Goal: Task Accomplishment & Management: Complete application form

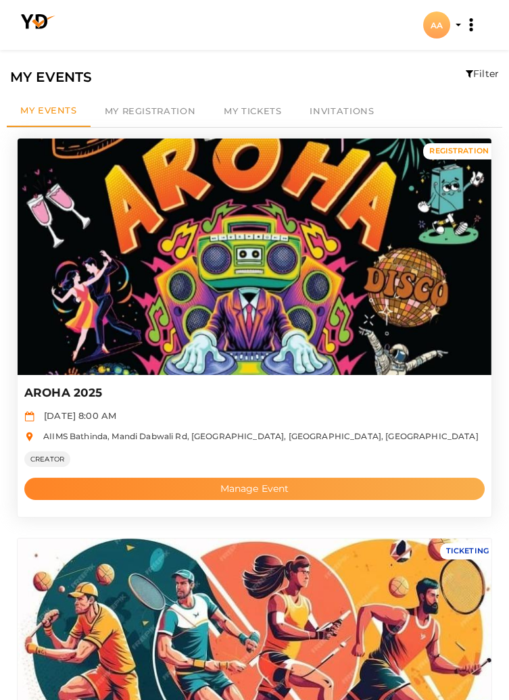
click at [352, 491] on button "Manage Event" at bounding box center [254, 489] width 460 height 22
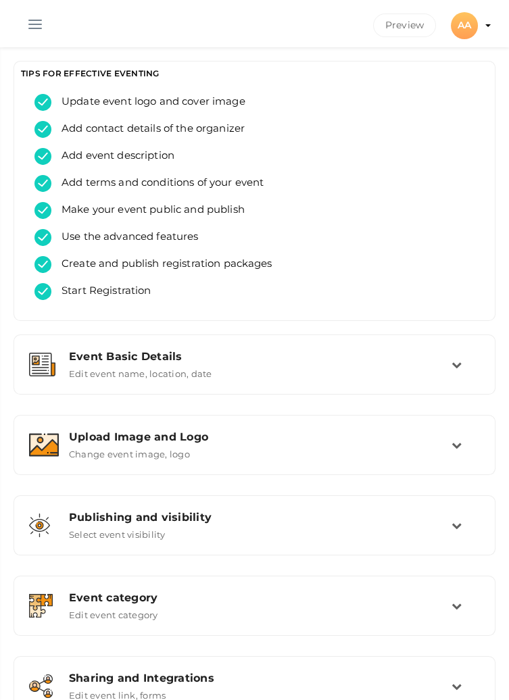
click at [32, 22] on button "button" at bounding box center [35, 21] width 35 height 35
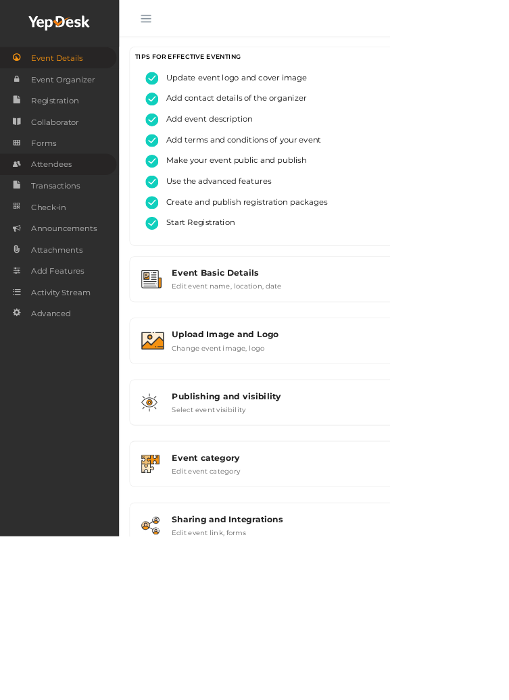
click at [69, 212] on span "Attendees" at bounding box center [67, 214] width 53 height 27
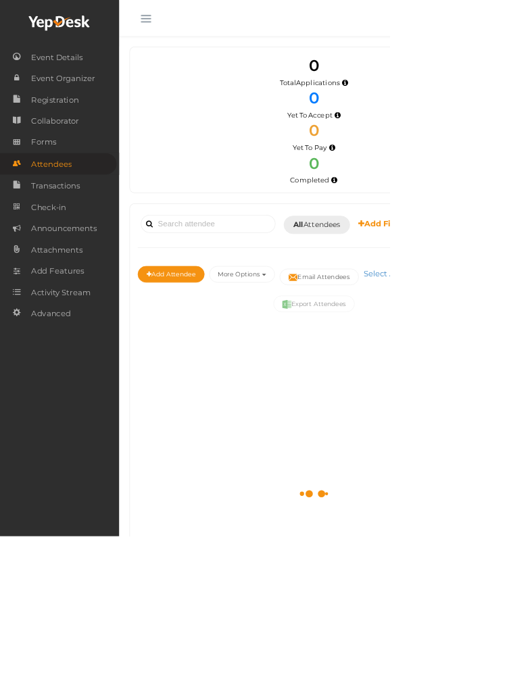
click at [189, 18] on button "button" at bounding box center [190, 21] width 35 height 35
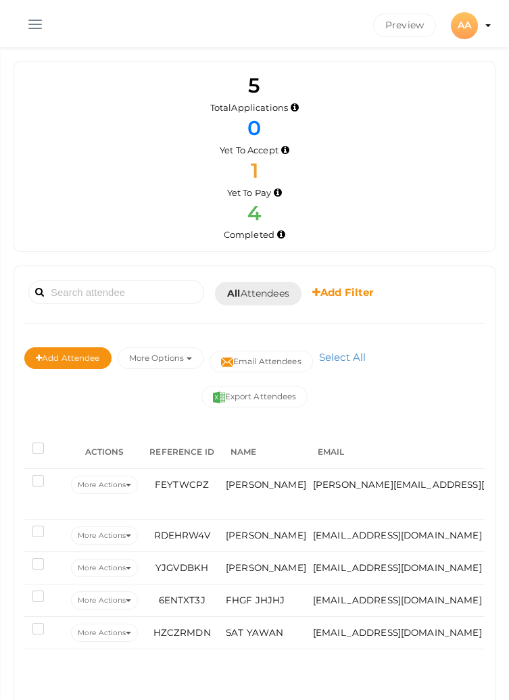
click at [36, 14] on button "button" at bounding box center [35, 21] width 35 height 35
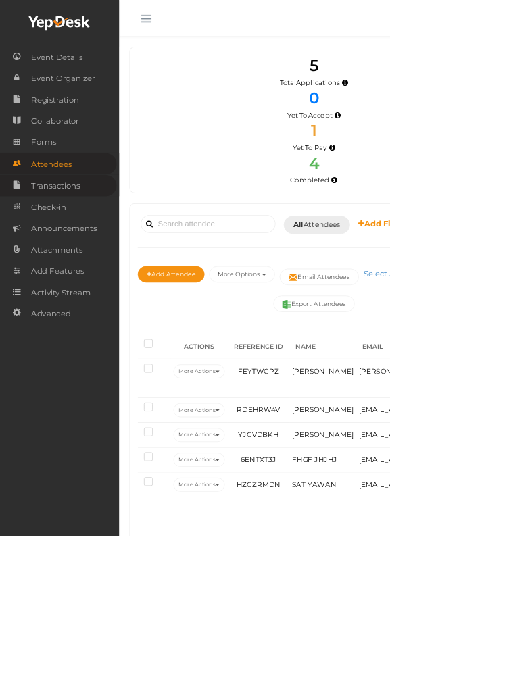
click at [65, 242] on span "Transactions" at bounding box center [73, 242] width 64 height 27
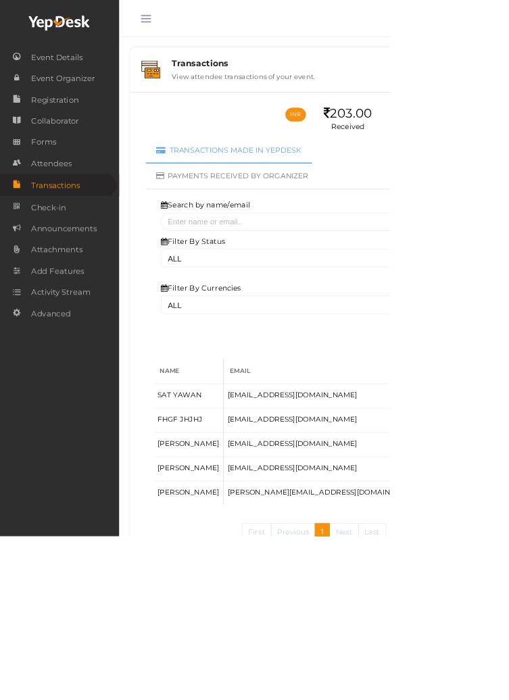
click at [188, 31] on button "button" at bounding box center [190, 21] width 35 height 35
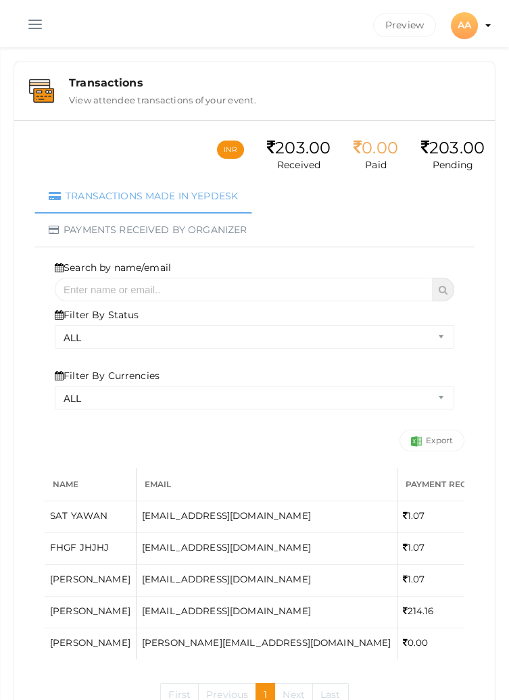
click at [39, 19] on button "button" at bounding box center [35, 21] width 35 height 35
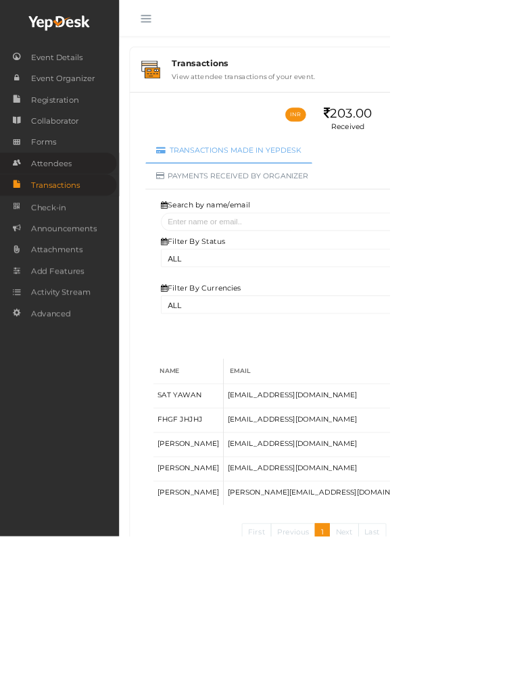
click at [78, 215] on span "Attendees" at bounding box center [67, 213] width 53 height 27
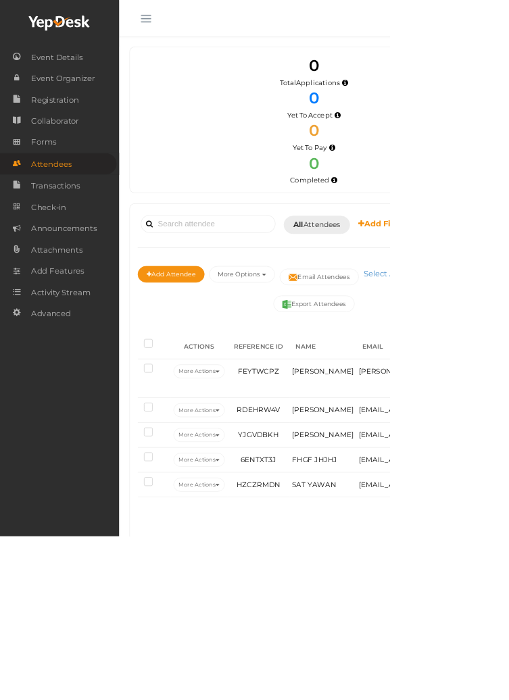
click at [189, 19] on button "button" at bounding box center [190, 21] width 35 height 35
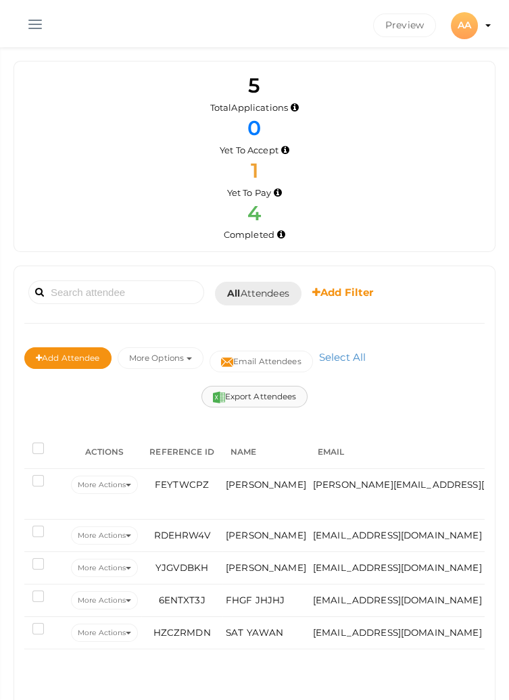
click at [259, 399] on button "Export Attendees" at bounding box center [254, 397] width 107 height 22
click at [37, 16] on button "button" at bounding box center [35, 21] width 35 height 35
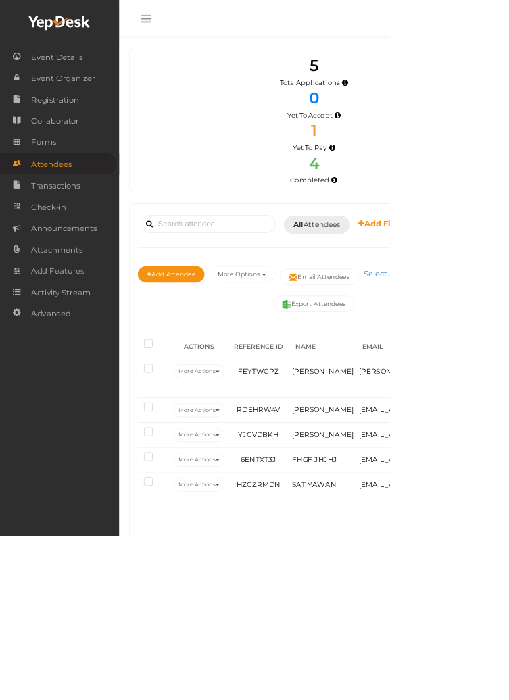
click at [186, 27] on button "button" at bounding box center [190, 21] width 35 height 35
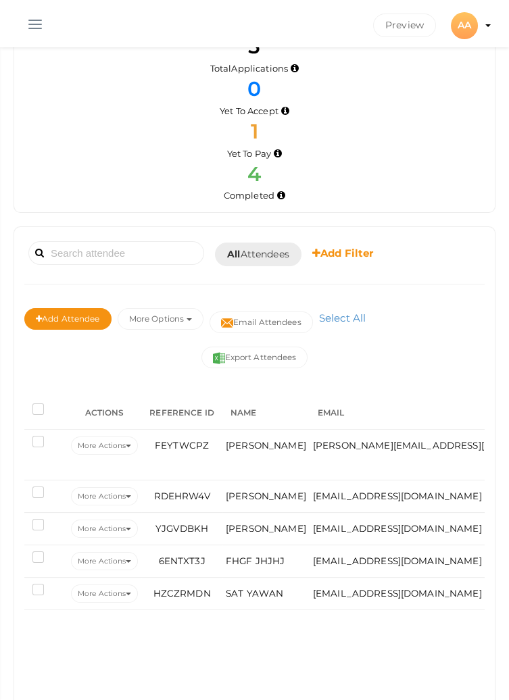
click at [35, 20] on button "button" at bounding box center [35, 21] width 35 height 35
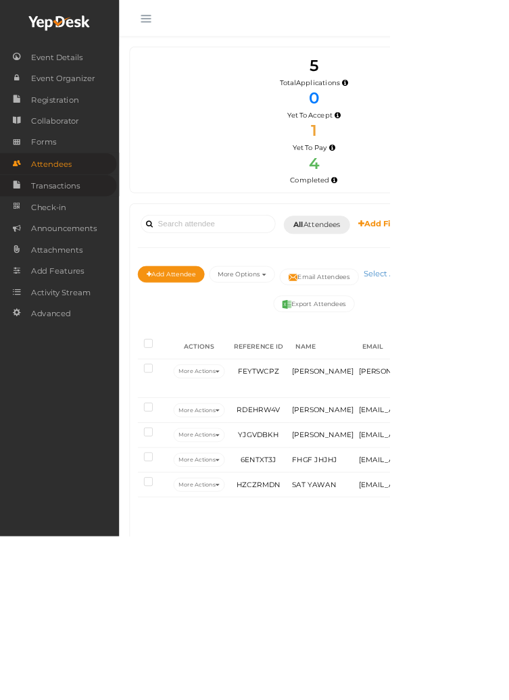
click at [61, 243] on span "Transactions" at bounding box center [73, 242] width 64 height 27
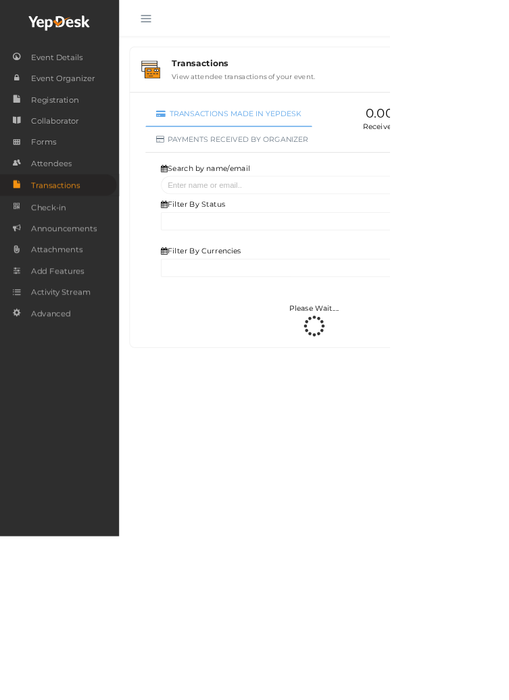
select select "ALL"
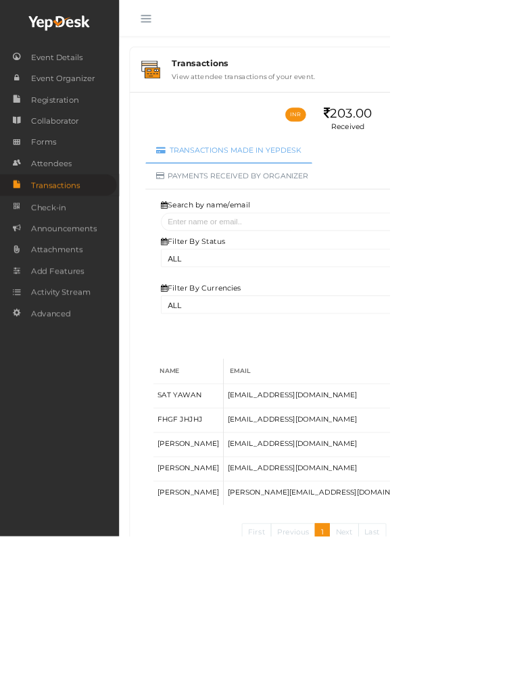
click at [197, 26] on button "button" at bounding box center [190, 21] width 35 height 35
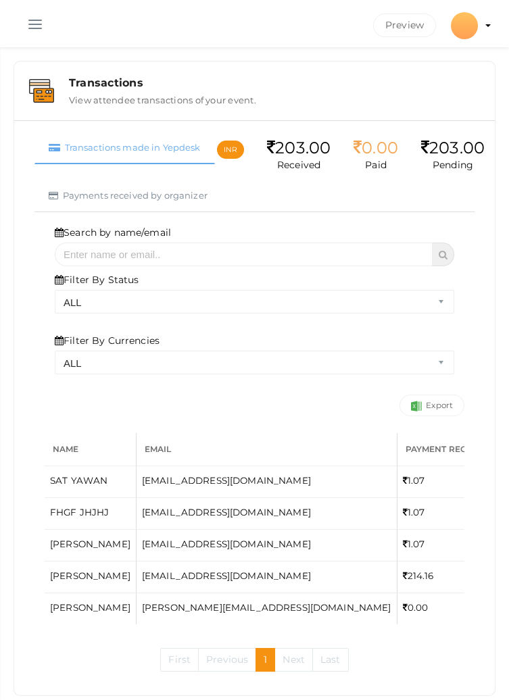
click at [463, 24] on div at bounding box center [464, 25] width 27 height 27
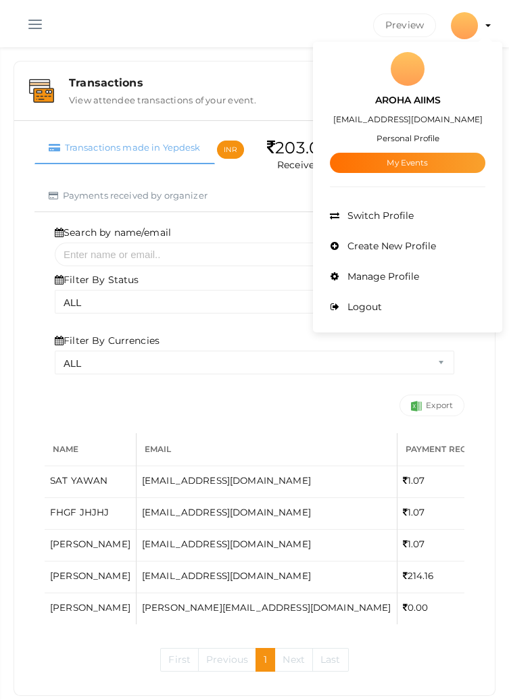
click at [389, 168] on link "My Events" at bounding box center [407, 163] width 155 height 20
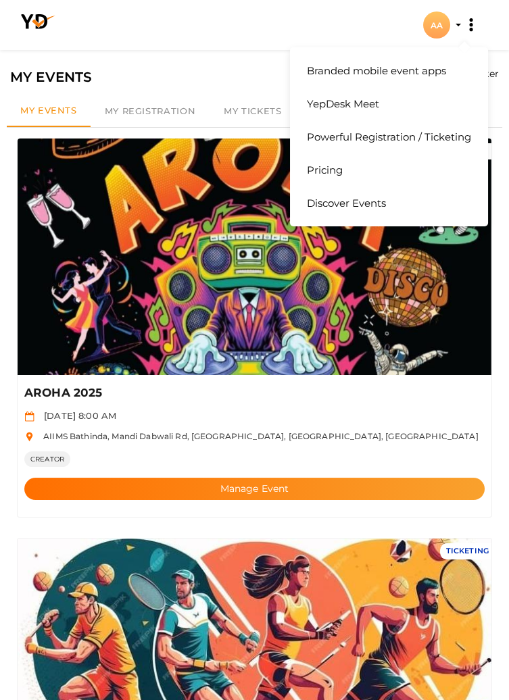
click at [468, 22] on icon at bounding box center [470, 25] width 7 height 14
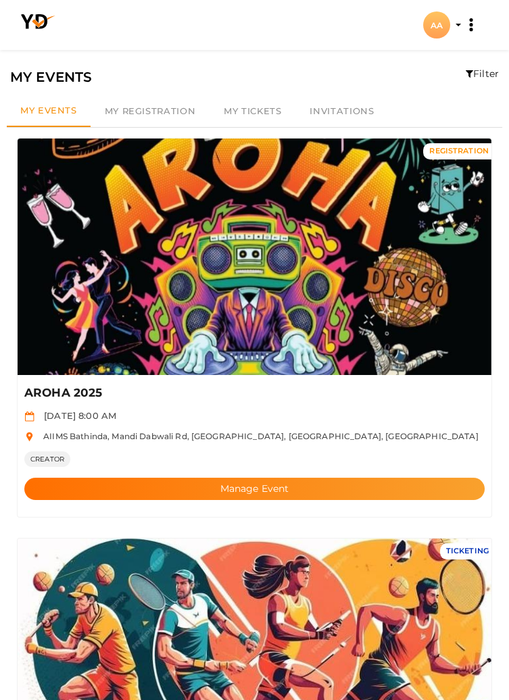
click at [379, 21] on li "Create Event AA AA AROHA AIIMS projectofcfm@gmail.com Personal Profile My Event…" at bounding box center [254, 25] width 487 height 49
click at [434, 29] on div "AA" at bounding box center [436, 24] width 27 height 27
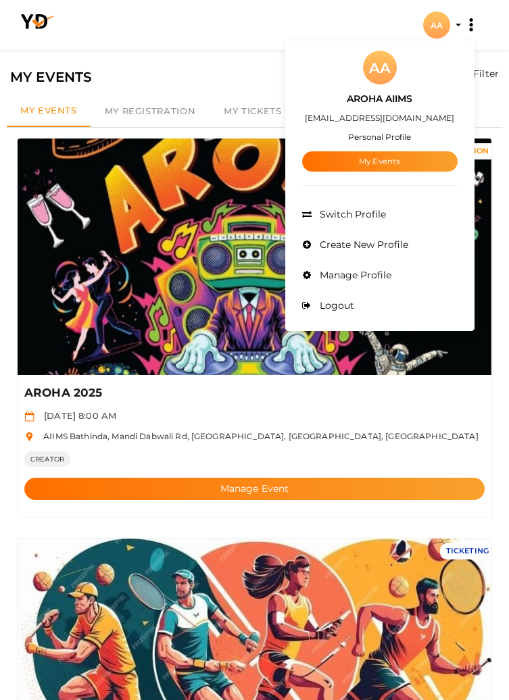
click at [386, 76] on div "AA" at bounding box center [380, 68] width 34 height 34
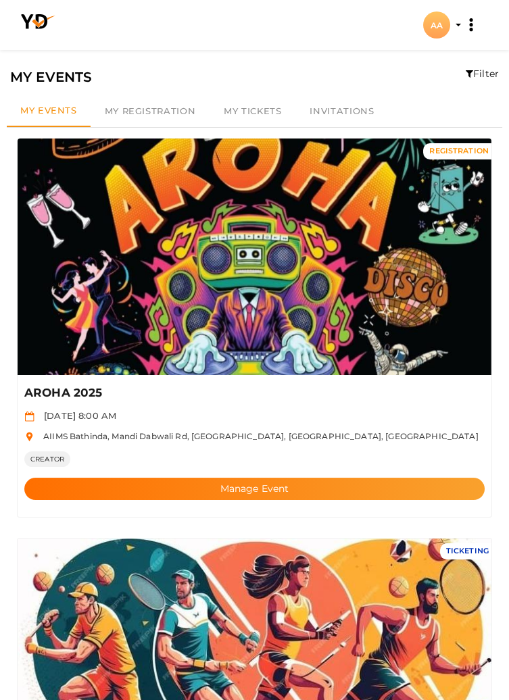
click at [429, 33] on div "AA" at bounding box center [436, 24] width 27 height 27
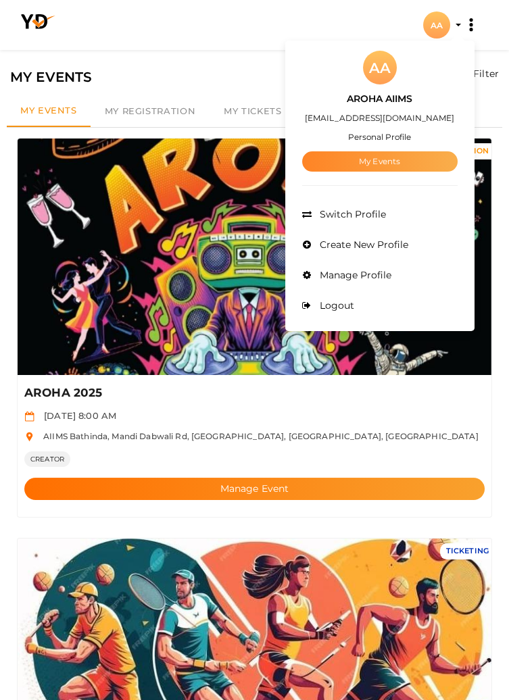
click at [377, 163] on link "My Events" at bounding box center [379, 161] width 155 height 20
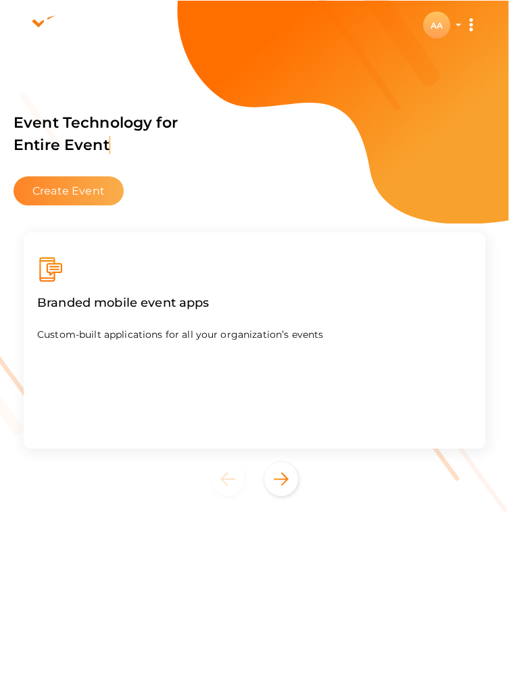
click at [65, 199] on button "Create Event" at bounding box center [69, 190] width 110 height 29
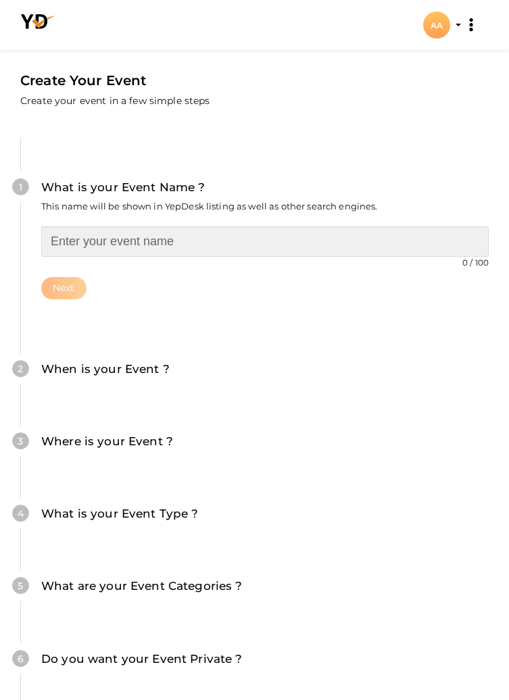
click at [149, 245] on input "text" at bounding box center [264, 241] width 447 height 30
type input "Litterae - Literary Club Events"
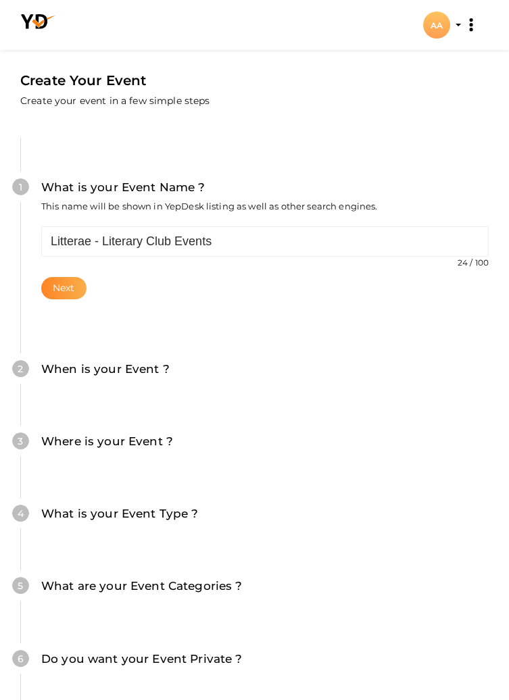
click at [57, 287] on button "Next" at bounding box center [63, 288] width 45 height 22
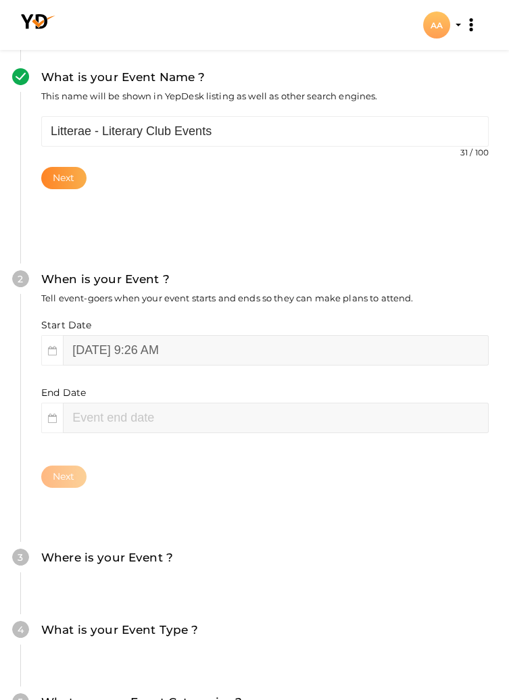
scroll to position [128, 0]
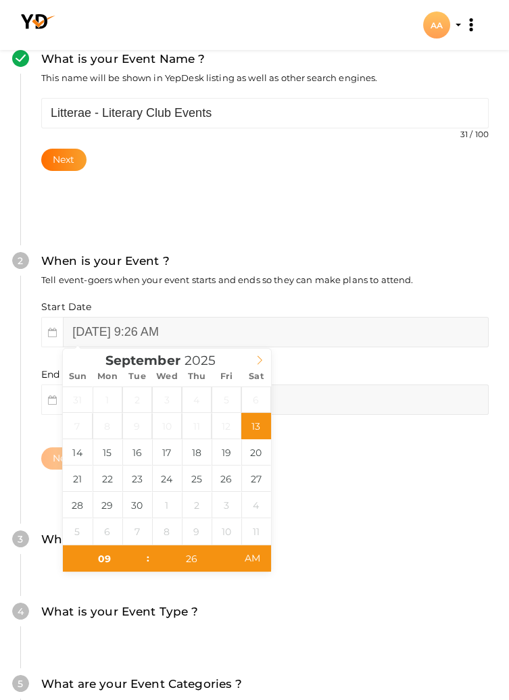
click at [257, 361] on icon at bounding box center [259, 359] width 9 height 9
type input "October 3, 2025 9:26 AM"
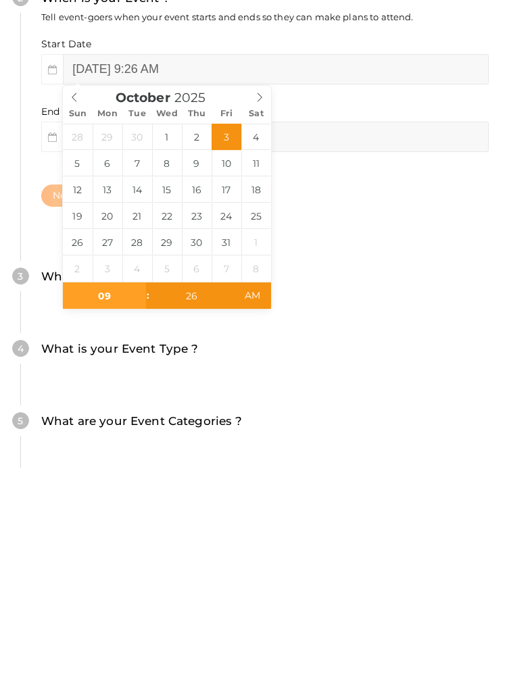
scroll to position [220, 0]
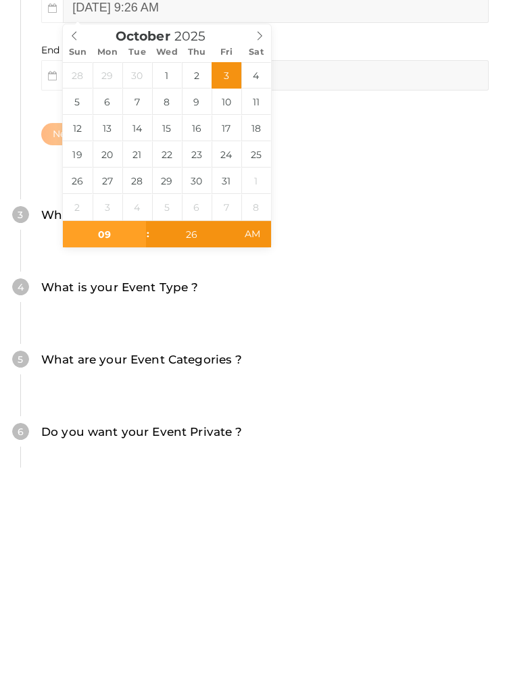
type input "9"
click at [204, 467] on input "26" at bounding box center [191, 467] width 83 height 27
type input "08"
type input "October 3, 2025 8:26 AM"
type input "00"
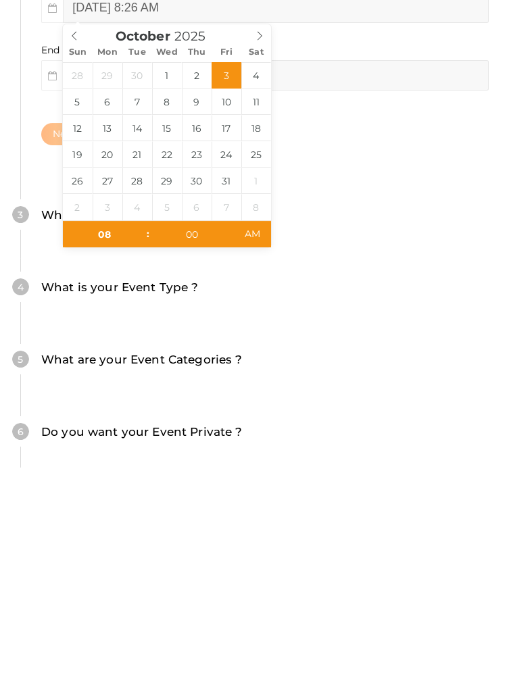
click at [347, 449] on div "Where is your Event ? Tell event-goers where your event location is." at bounding box center [254, 455] width 427 height 32
type input "10"
type input "[DATE] 8:00 AM"
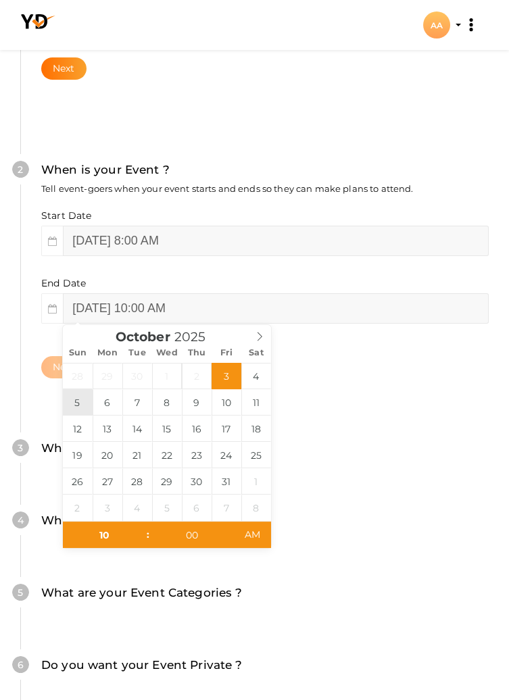
type input "October 5, 2025 10:00 AM"
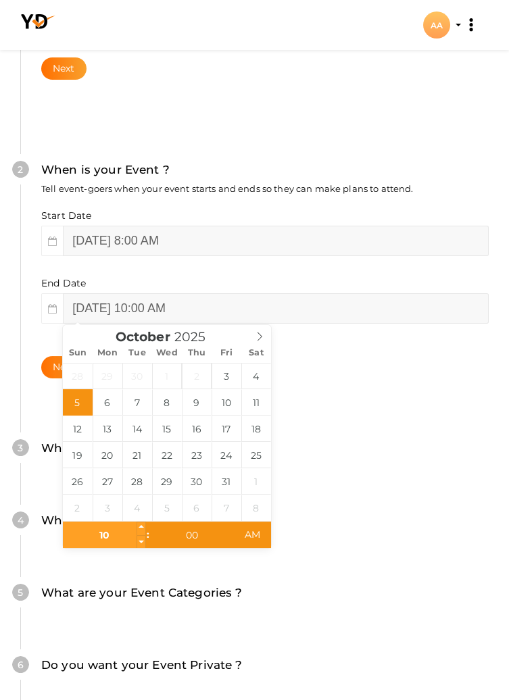
click at [99, 536] on input "10" at bounding box center [104, 534] width 83 height 27
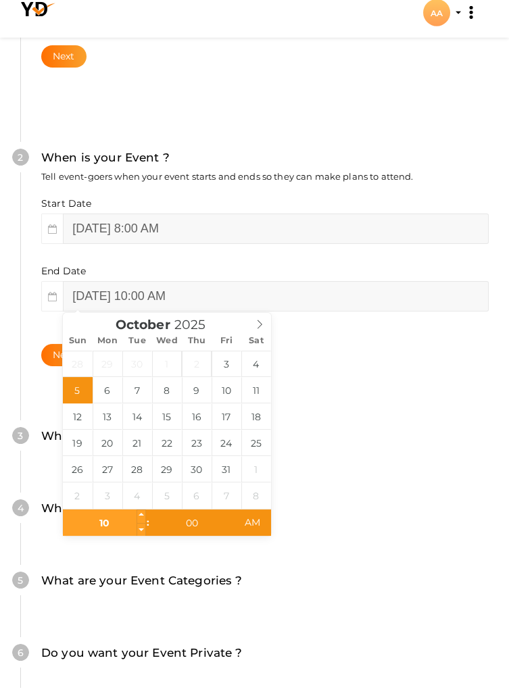
scroll to position [287, 0]
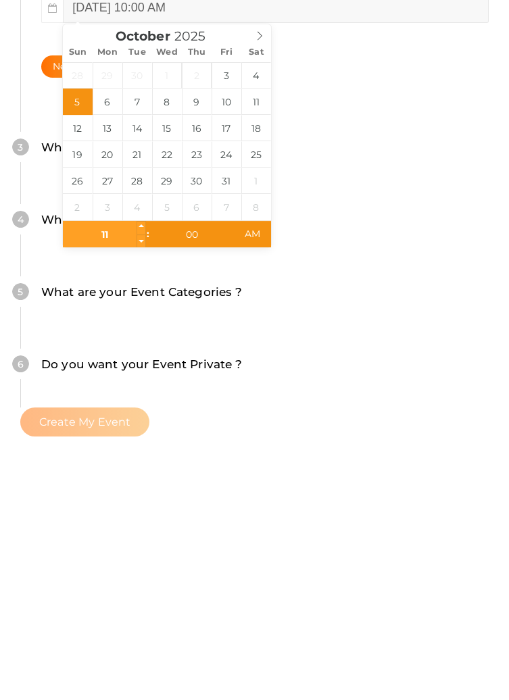
type input "11"
click at [198, 470] on input "00" at bounding box center [191, 467] width 83 height 27
type input "October 5, 2025 11:00 AM"
type input "55"
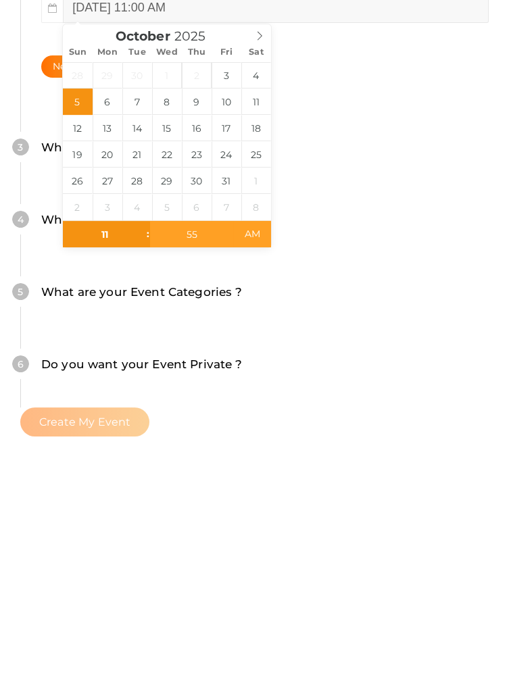
click at [257, 472] on span "AM" at bounding box center [251, 466] width 37 height 27
type input "[DATE] 11:55 PM"
click at [369, 455] on div "What is your Event Type ? Choose the right event type." at bounding box center [254, 460] width 427 height 32
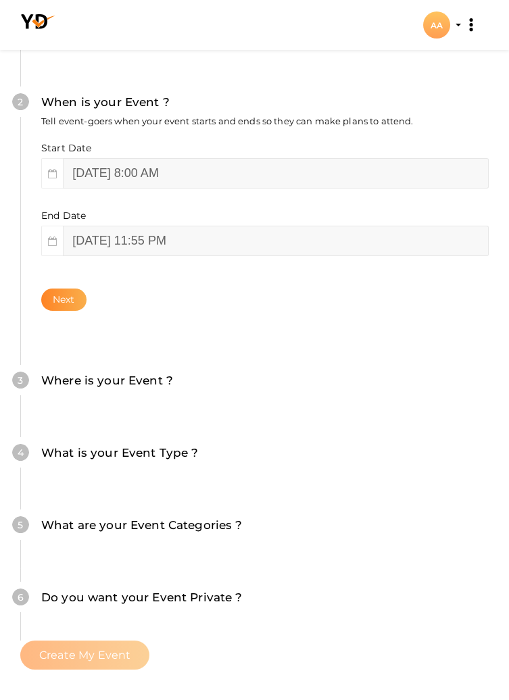
click at [64, 299] on button "Next" at bounding box center [63, 299] width 45 height 22
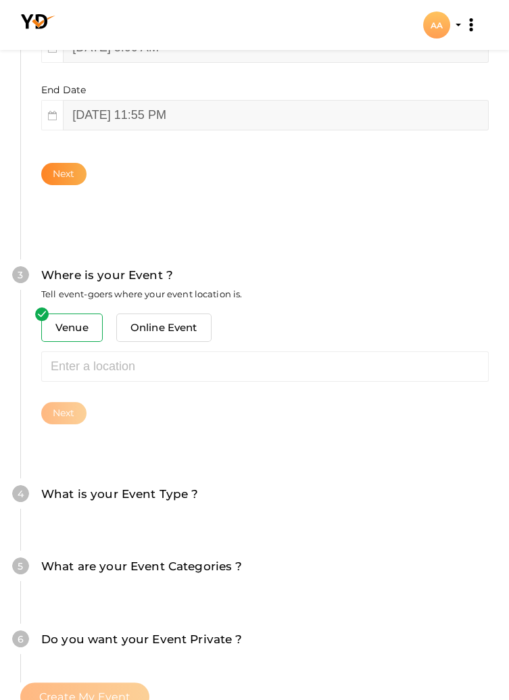
scroll to position [426, 0]
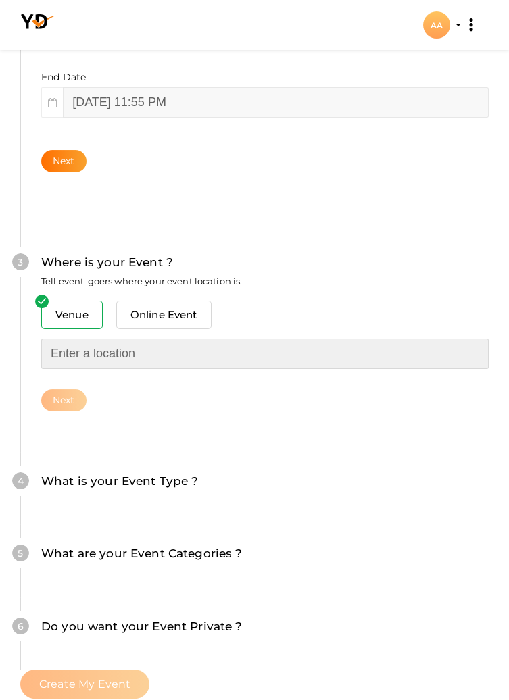
click at [142, 357] on input "text" at bounding box center [264, 353] width 447 height 30
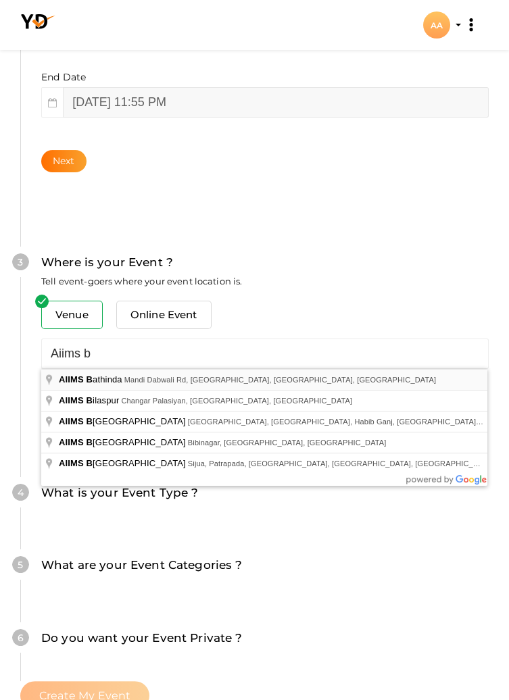
type input "AIIMS Bathinda, Mandi Dabwali Rd, [GEOGRAPHIC_DATA], [GEOGRAPHIC_DATA], [GEOGRA…"
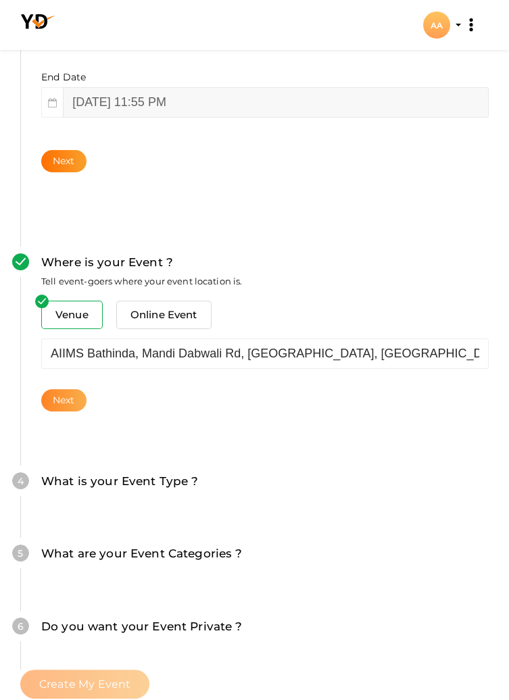
click at [71, 398] on button "Next" at bounding box center [63, 400] width 45 height 22
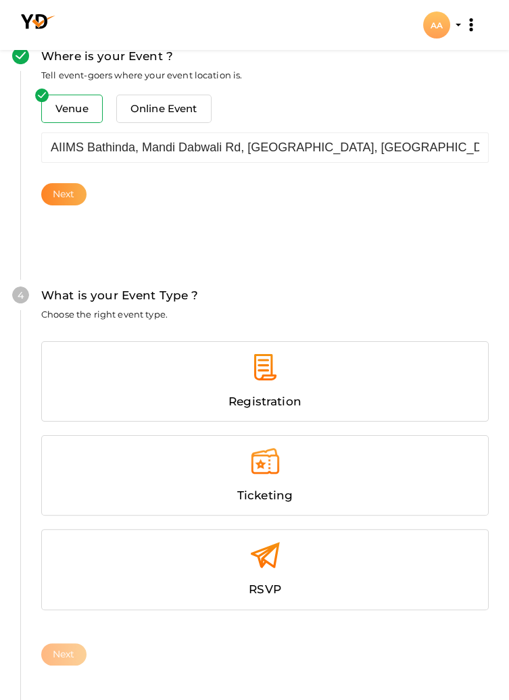
scroll to position [665, 0]
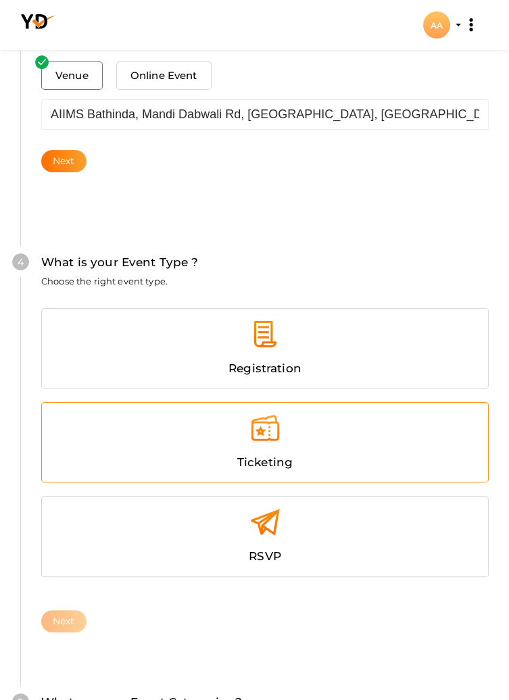
click at [324, 440] on div at bounding box center [265, 433] width 426 height 41
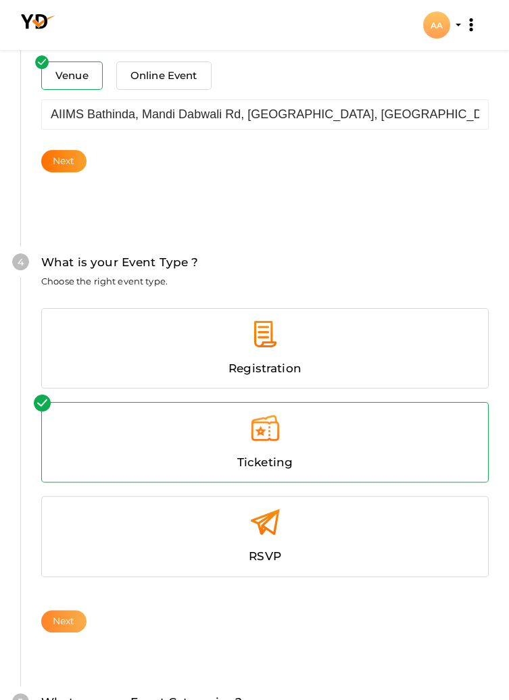
click at [62, 617] on button "Next" at bounding box center [63, 621] width 45 height 22
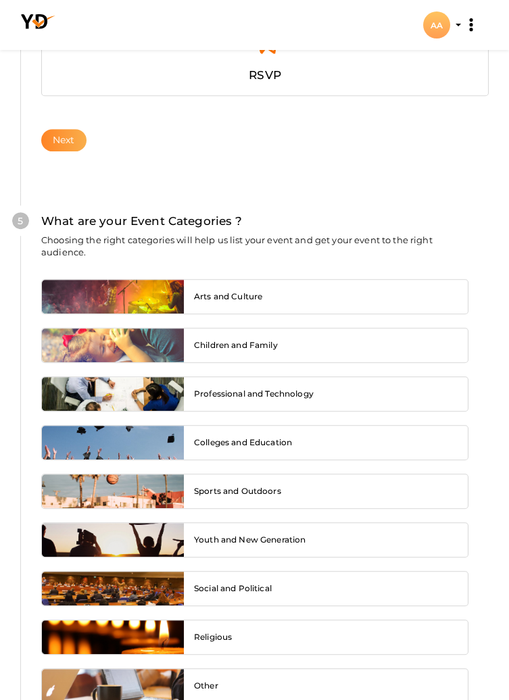
scroll to position [1144, 0]
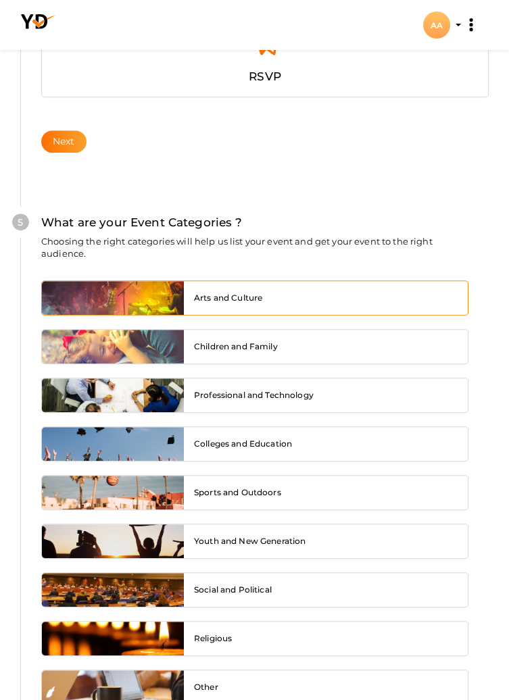
click at [350, 291] on div "Arts and Culture" at bounding box center [326, 298] width 284 height 34
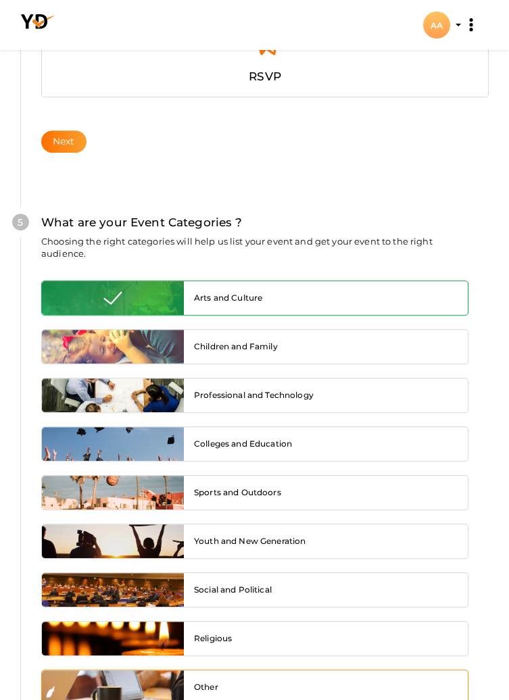
click at [68, 681] on div at bounding box center [113, 687] width 142 height 34
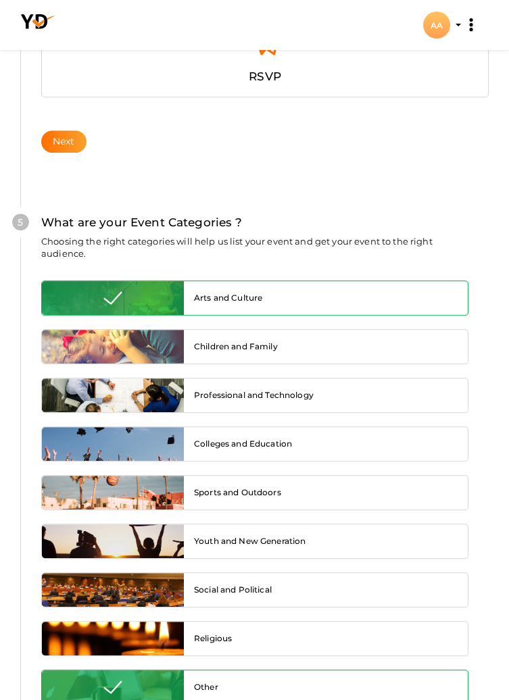
click at [314, 289] on div "Arts and Culture" at bounding box center [326, 298] width 284 height 34
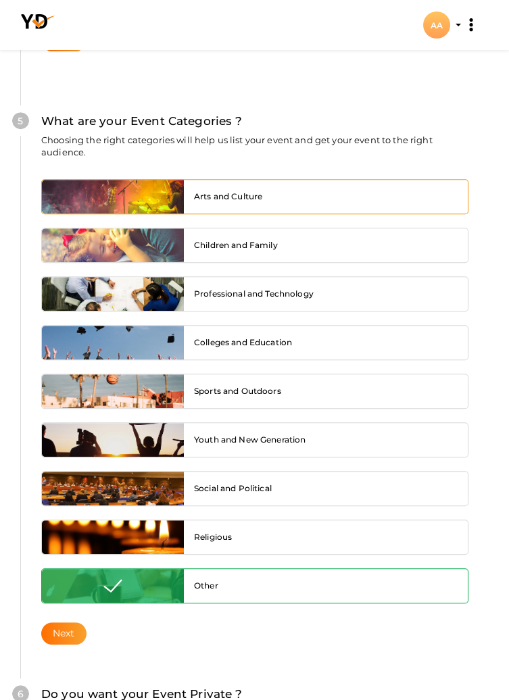
scroll to position [1248, 0]
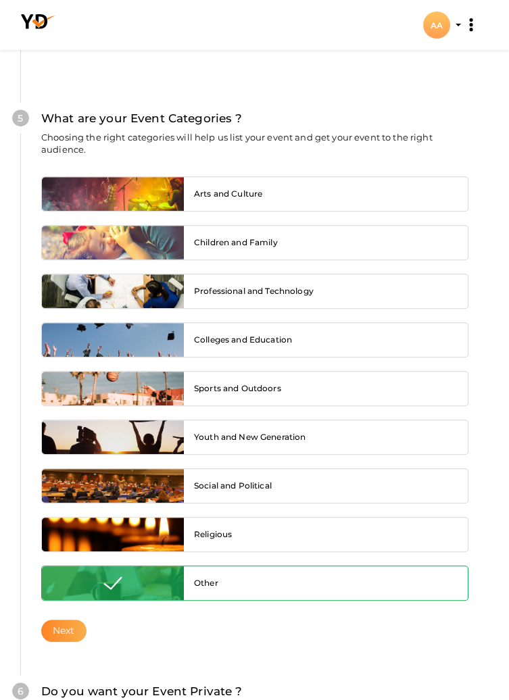
click at [57, 623] on button "Next" at bounding box center [63, 630] width 45 height 22
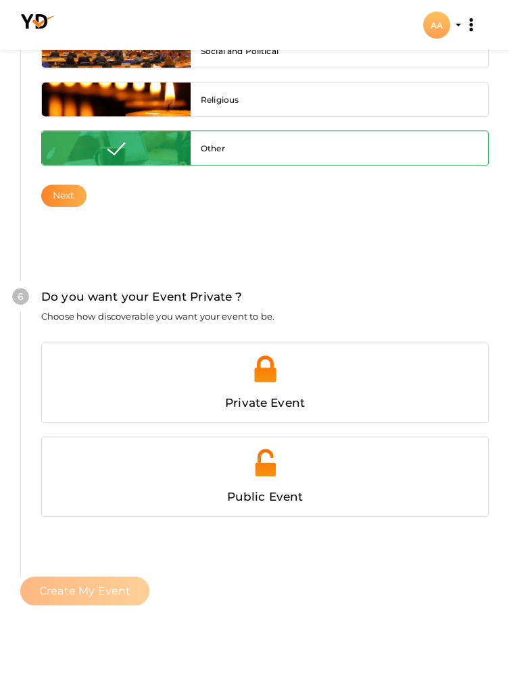
scroll to position [1696, 0]
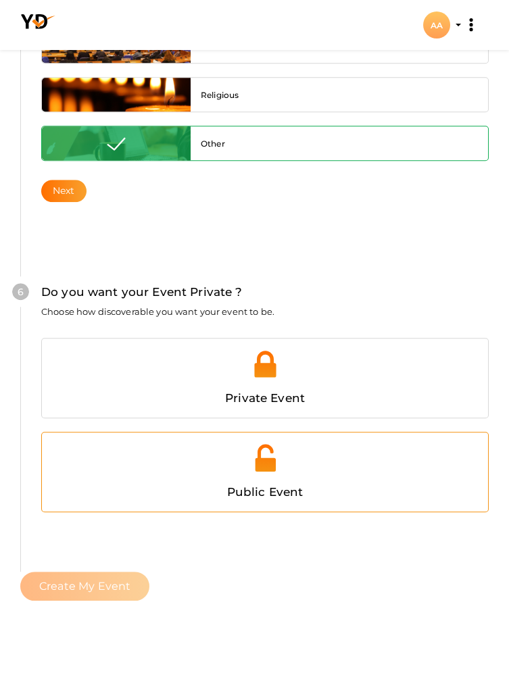
click at [277, 465] on img at bounding box center [265, 457] width 30 height 30
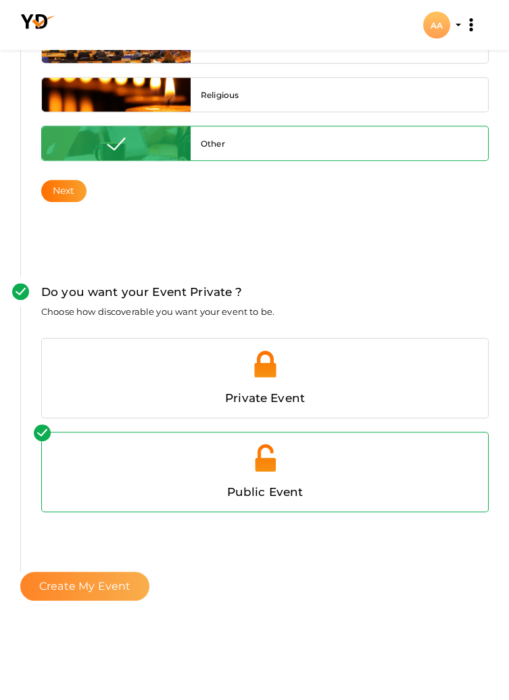
click at [56, 588] on button "Create My Event" at bounding box center [84, 585] width 129 height 29
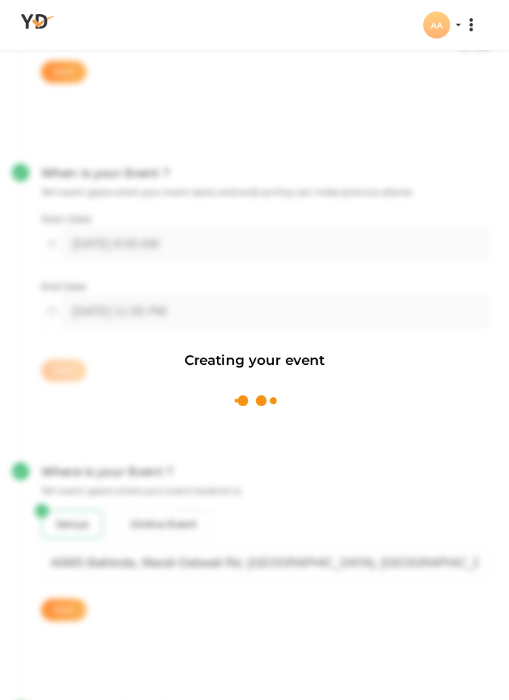
scroll to position [203, 0]
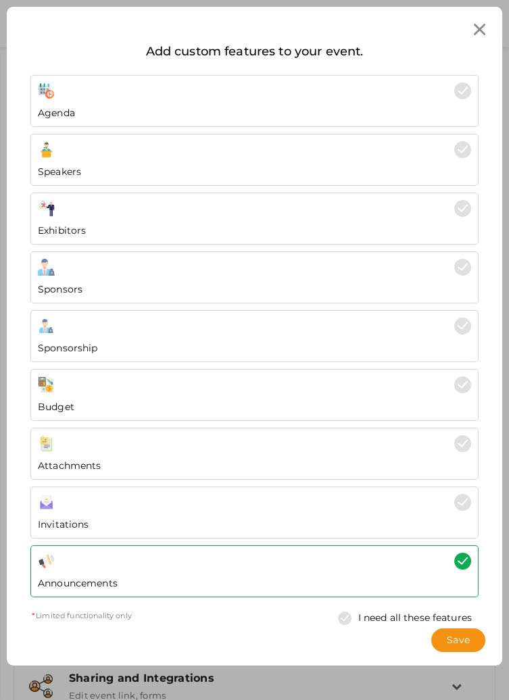
click at [466, 444] on img at bounding box center [462, 443] width 17 height 17
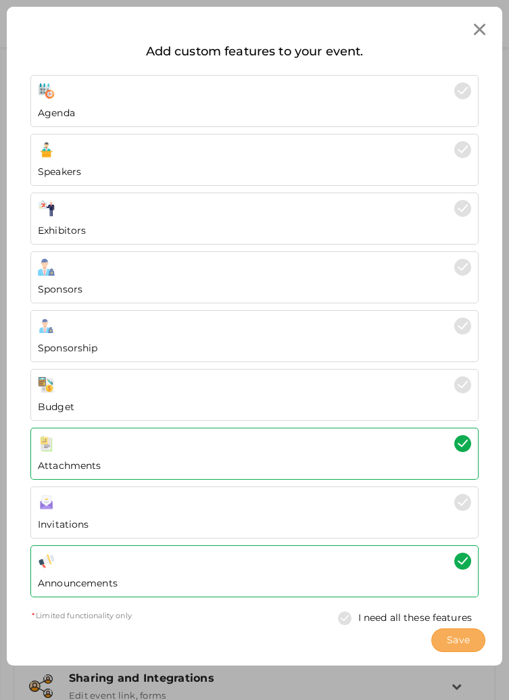
click at [455, 638] on span "Save" at bounding box center [458, 640] width 23 height 14
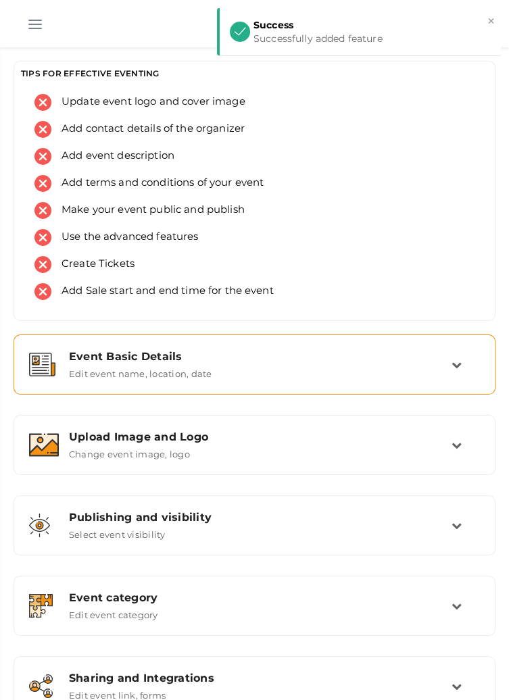
click at [455, 367] on icon at bounding box center [456, 364] width 10 height 10
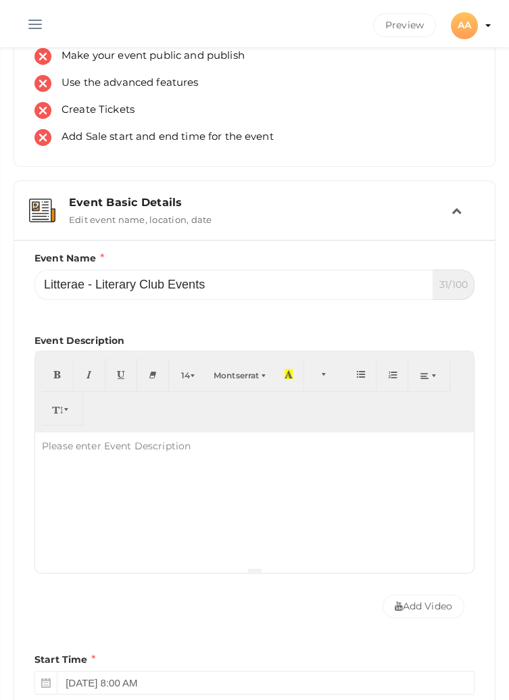
scroll to position [186, 0]
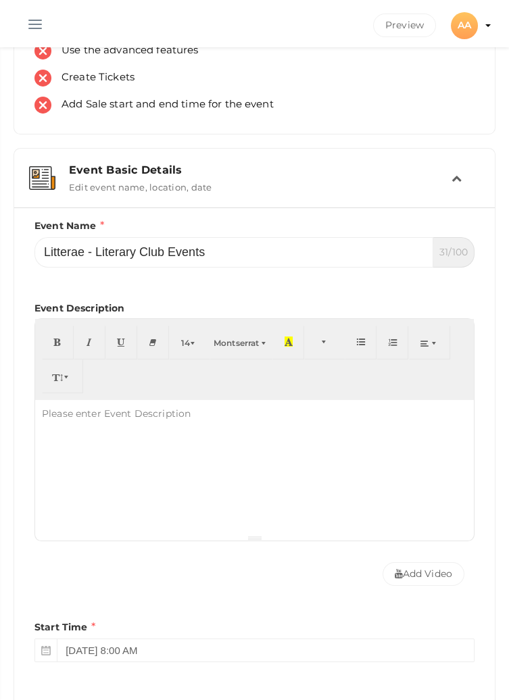
click at [461, 27] on div "AA" at bounding box center [464, 25] width 27 height 27
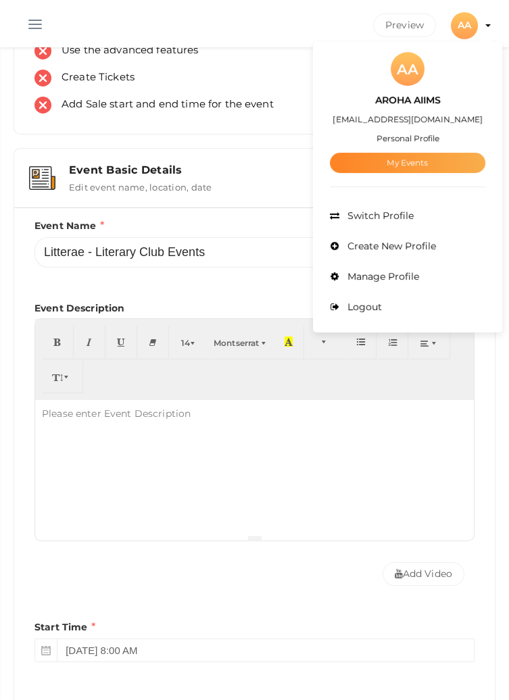
click at [389, 163] on link "My Events" at bounding box center [407, 163] width 155 height 20
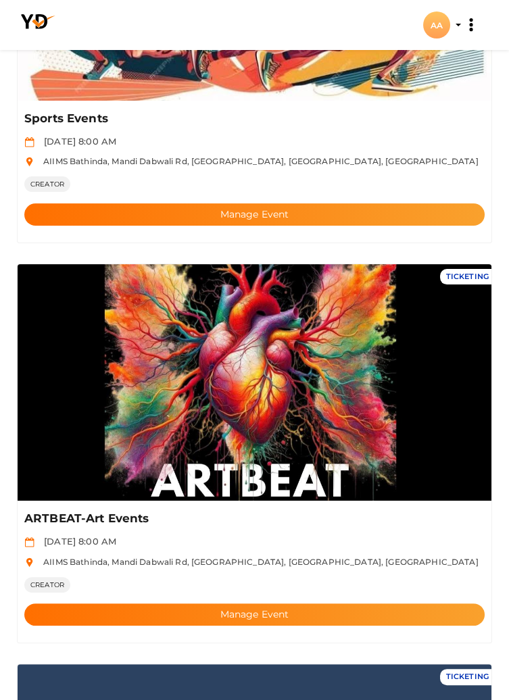
scroll to position [680, 0]
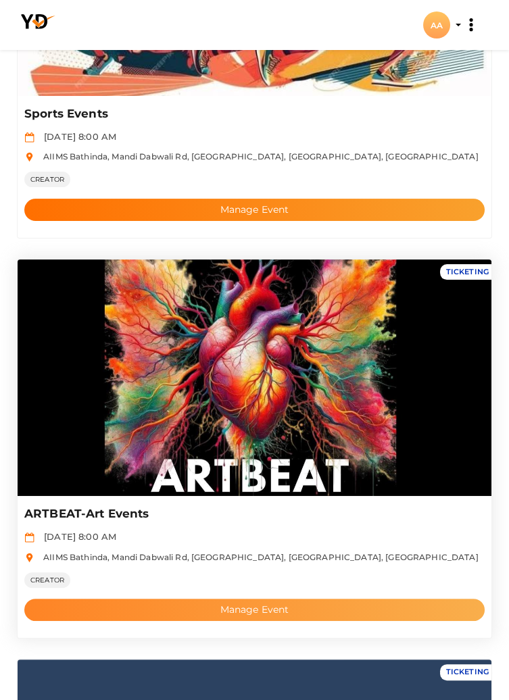
click at [235, 611] on button "Manage Event" at bounding box center [254, 610] width 460 height 22
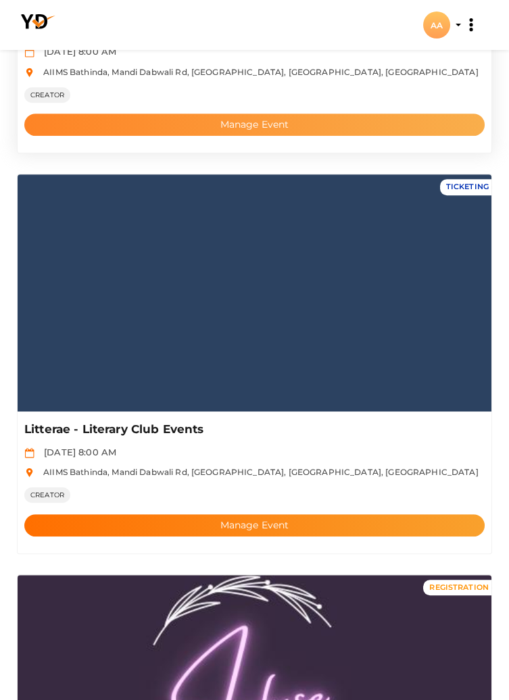
scroll to position [1165, 0]
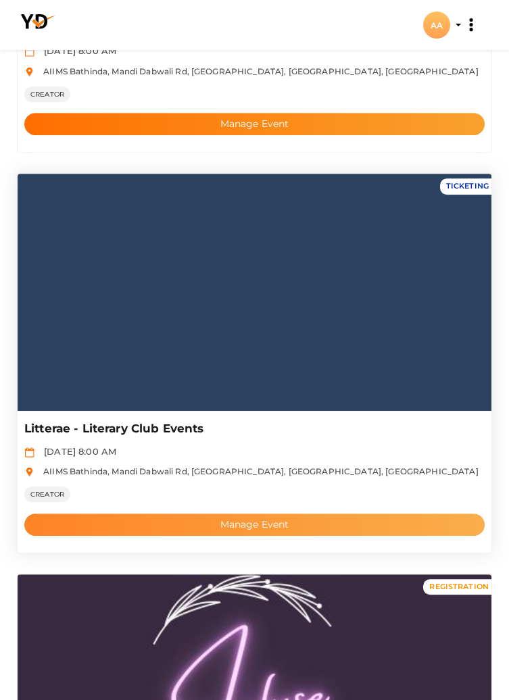
click at [234, 524] on button "Manage Event" at bounding box center [254, 524] width 460 height 22
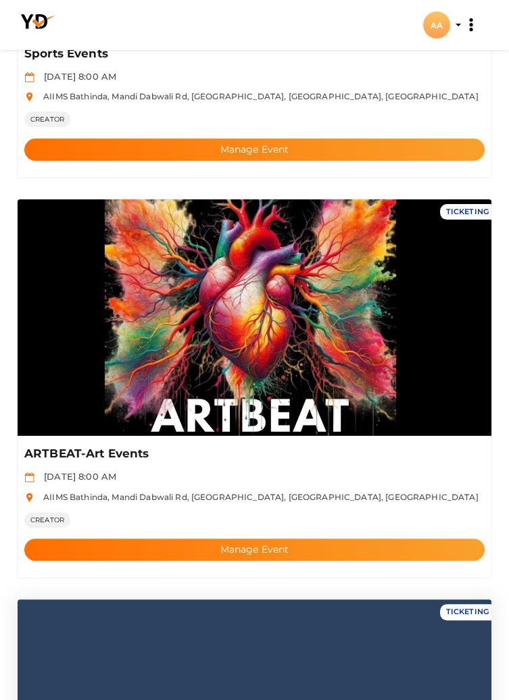
scroll to position [741, 0]
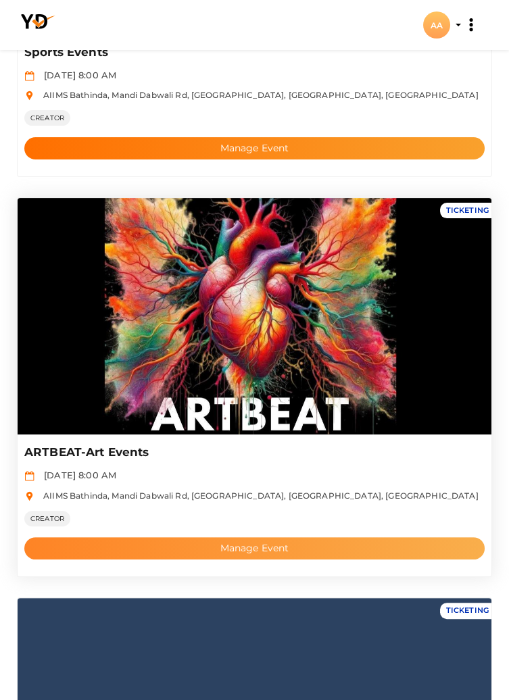
click at [129, 553] on button "Manage Event" at bounding box center [254, 548] width 460 height 22
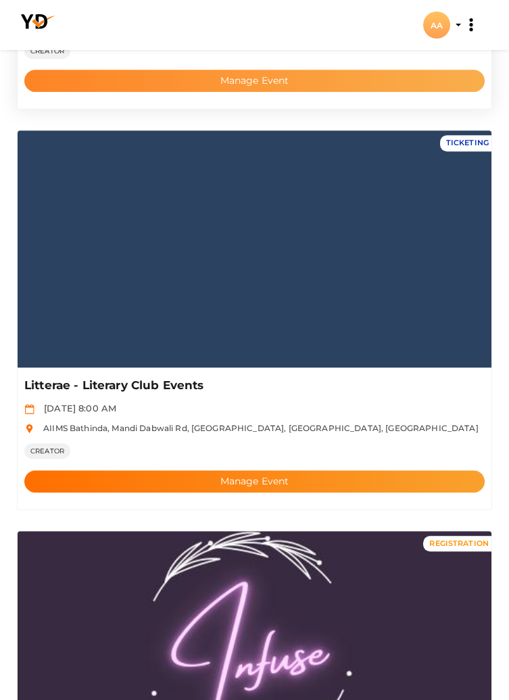
scroll to position [1208, 0]
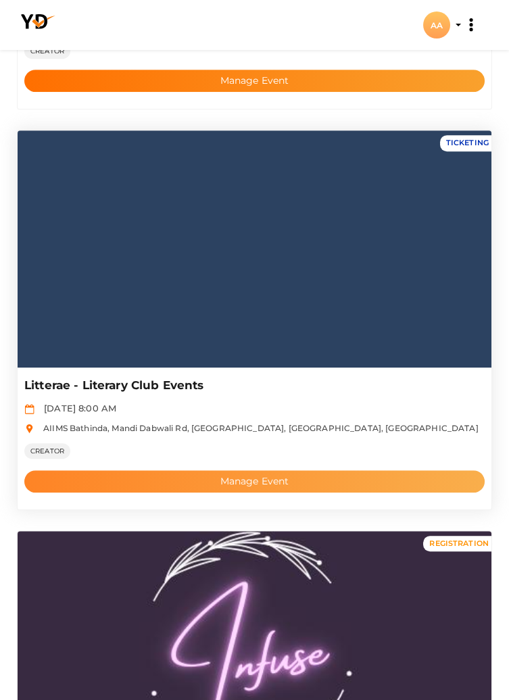
click at [322, 486] on button "Manage Event" at bounding box center [254, 481] width 460 height 22
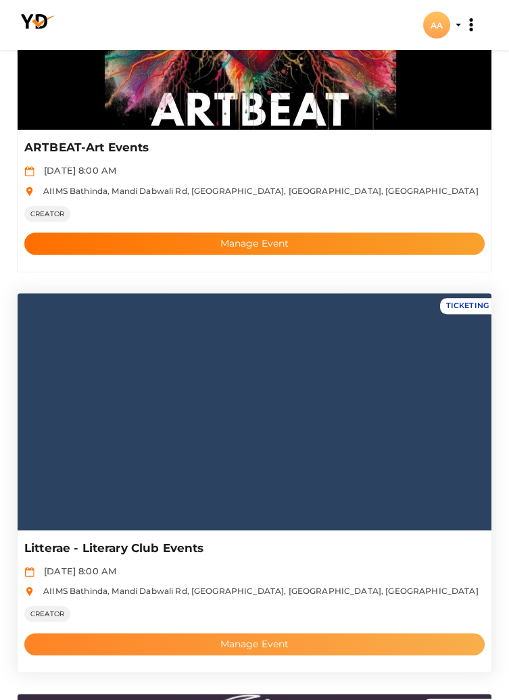
scroll to position [1044, 0]
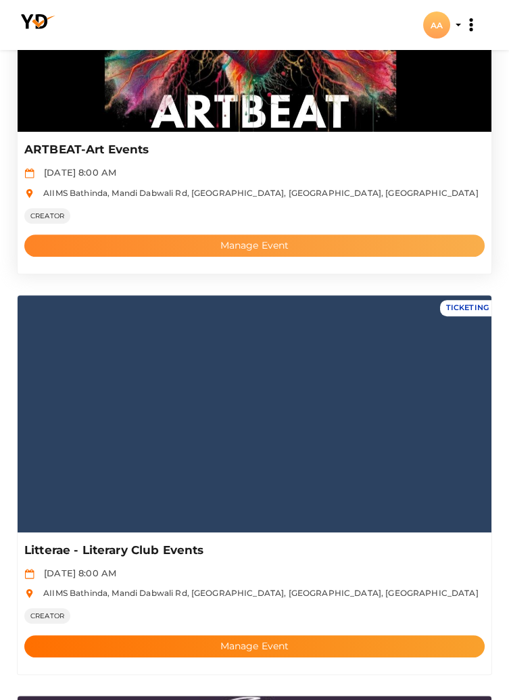
click at [294, 240] on button "Manage Event" at bounding box center [254, 245] width 460 height 22
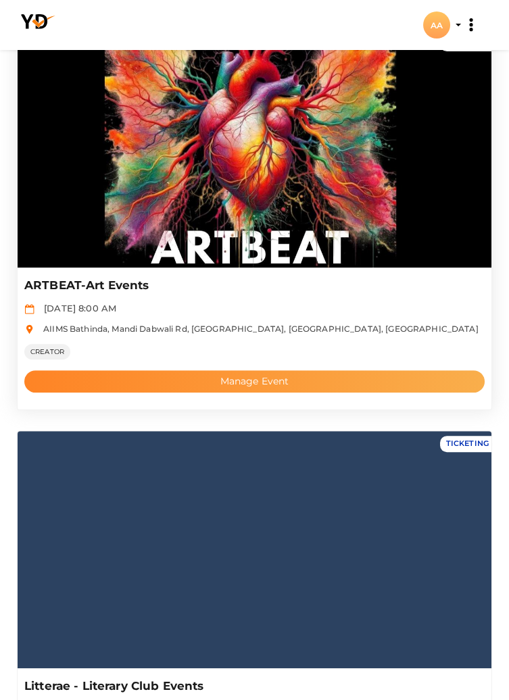
scroll to position [907, 0]
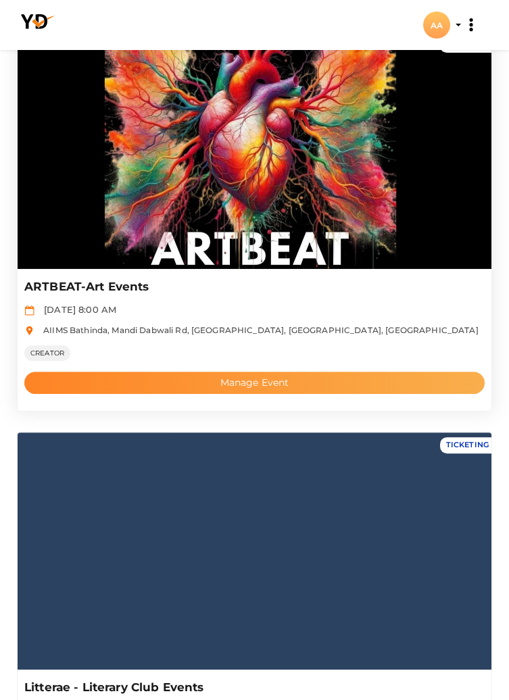
click at [281, 384] on button "Manage Event" at bounding box center [254, 383] width 460 height 22
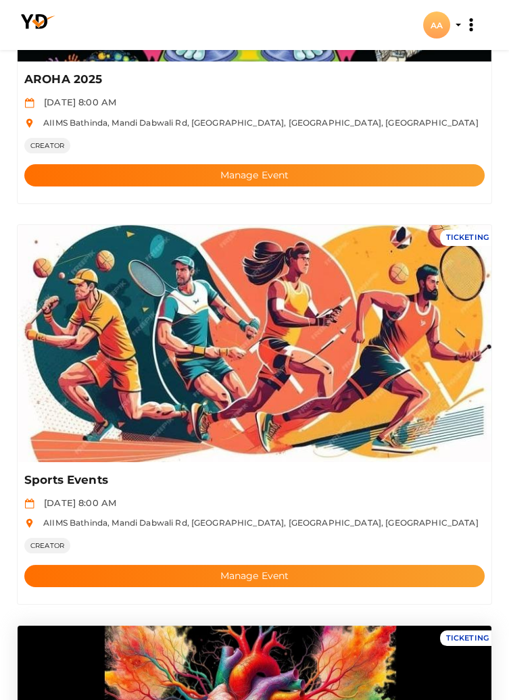
scroll to position [0, 0]
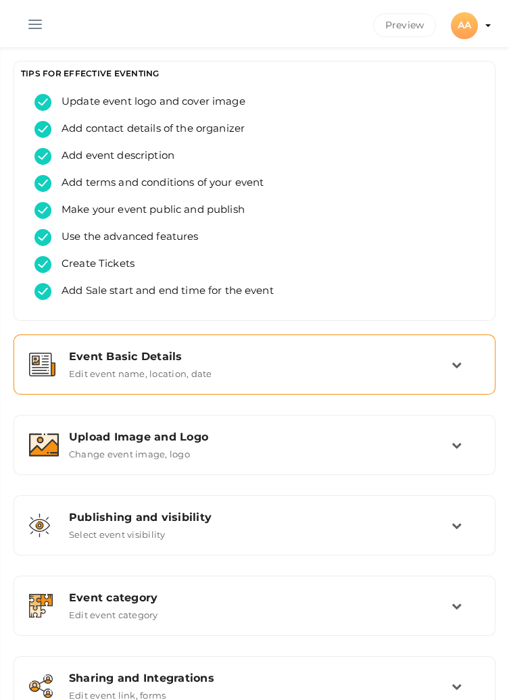
click at [451, 365] on div "Event Basic Details Edit event name, location, date" at bounding box center [255, 364] width 392 height 29
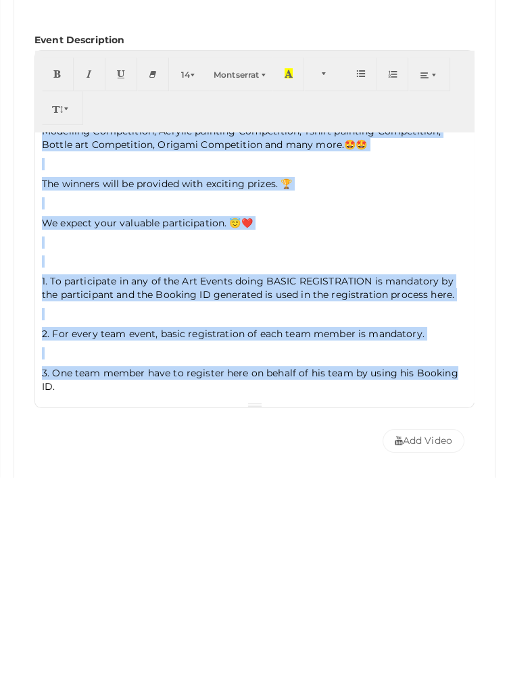
scroll to position [27, 0]
copy div "We at AIIMS Bathinda are organizing various Art Events like Rangoli Competition…"
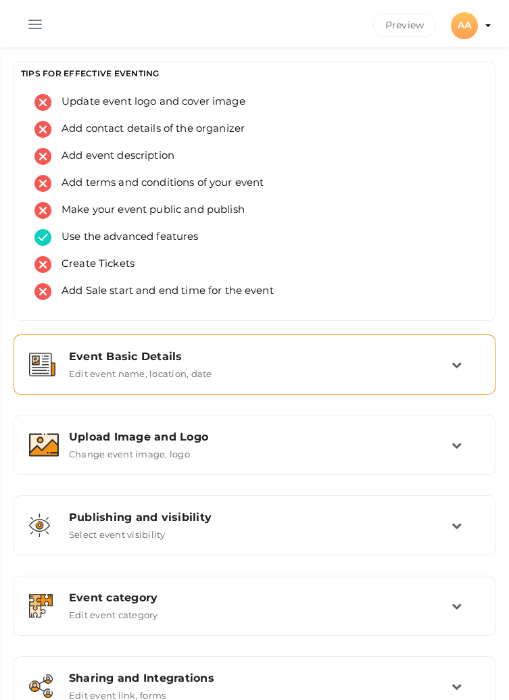
click at [457, 357] on td at bounding box center [465, 364] width 28 height 29
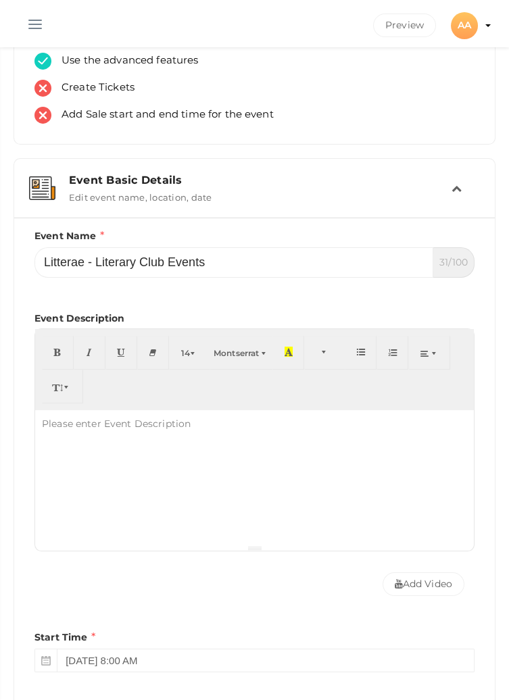
click at [340, 488] on div at bounding box center [254, 477] width 438 height 135
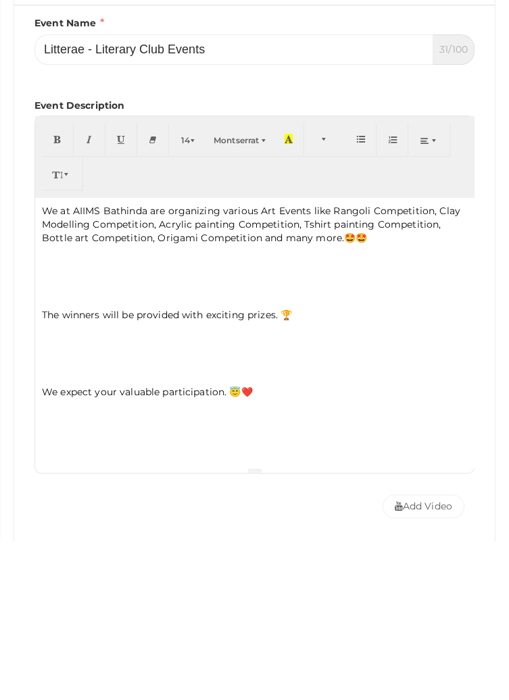
click at [275, 369] on p "We at AIIMS Bathinda are organizing various Art Events like Rangoli Competition…" at bounding box center [254, 383] width 425 height 41
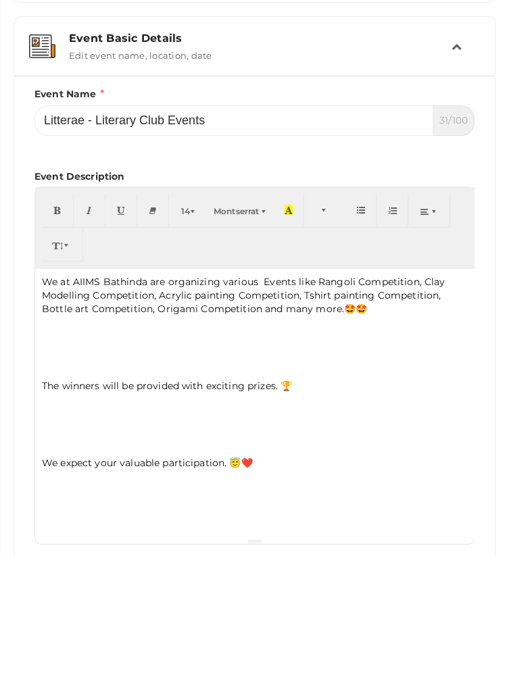
scroll to position [174, 0]
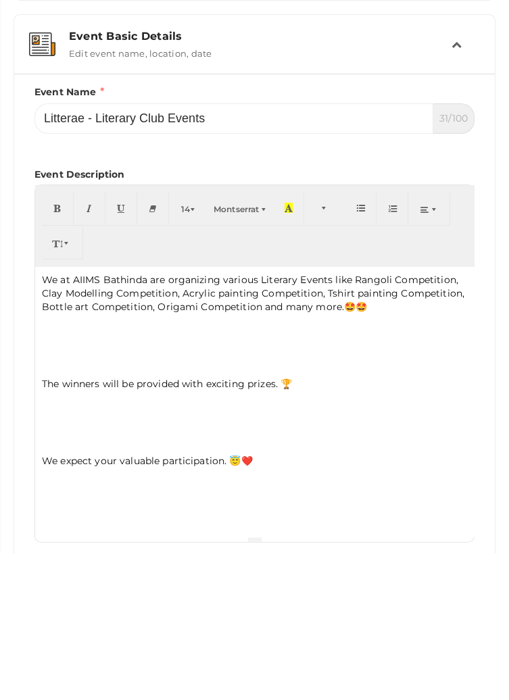
click at [265, 455] on p "We at AIIMS Bathinda are organizing various Literary Events like Rangoli Compet…" at bounding box center [254, 439] width 425 height 41
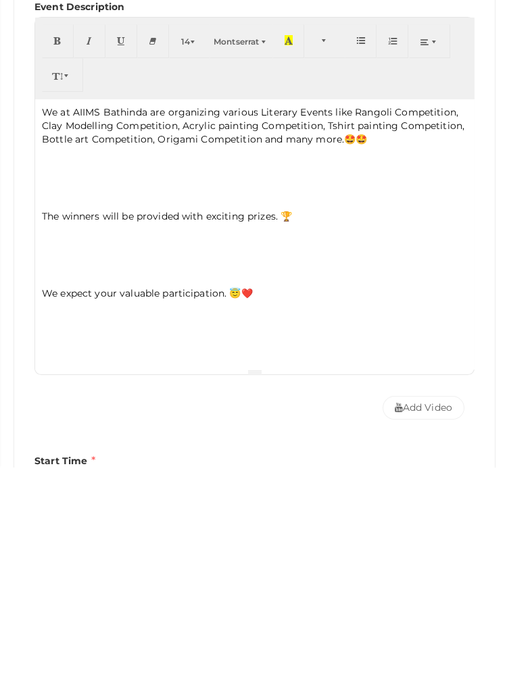
click at [258, 375] on p "We at AIIMS Bathinda are organizing various Literary Events like Rangoli Compet…" at bounding box center [254, 358] width 425 height 41
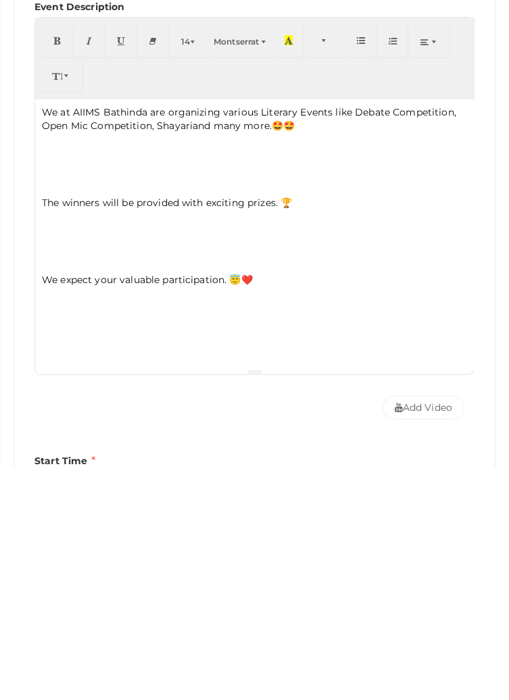
click at [156, 360] on p "We at AIIMS Bathinda are organizing various Literary Events like Debate Competi…" at bounding box center [254, 351] width 425 height 27
click at [178, 360] on p "We at AIIMS Bathinda are organizing various Literary Events like Debate Competi…" at bounding box center [254, 351] width 425 height 27
click at [228, 358] on p "We at AIIMS Bathinda are organizing various Literary Events like Debate Competi…" at bounding box center [254, 351] width 425 height 27
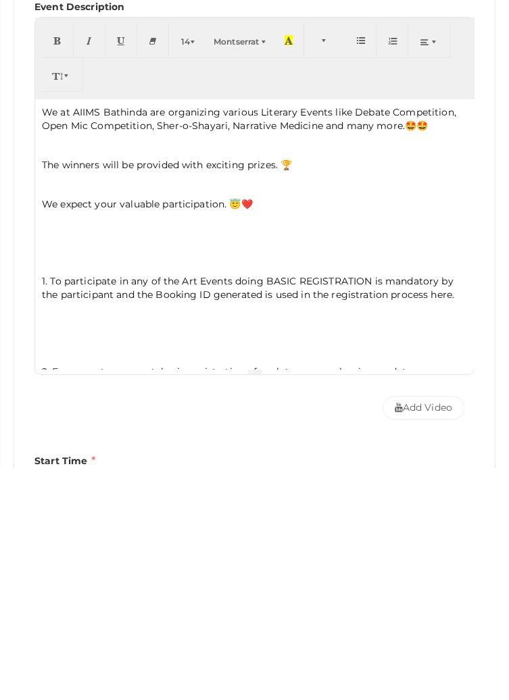
click at [199, 515] on span "1. To participate in any of the Art Events doing BASIC REGISTRATION is mandator…" at bounding box center [248, 521] width 412 height 26
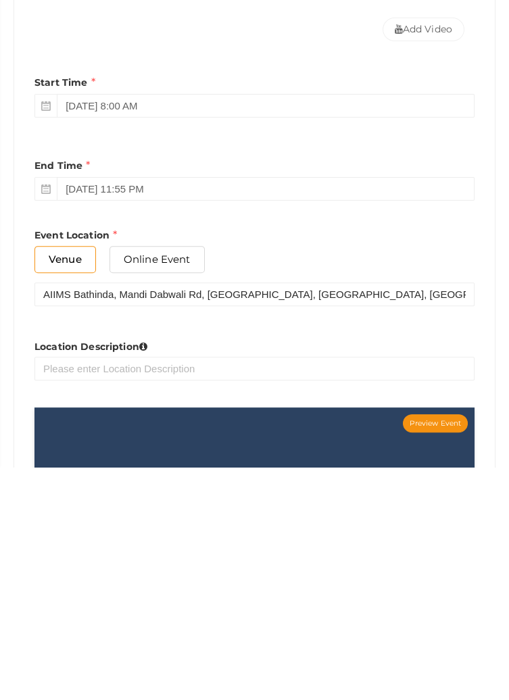
scroll to position [646, 0]
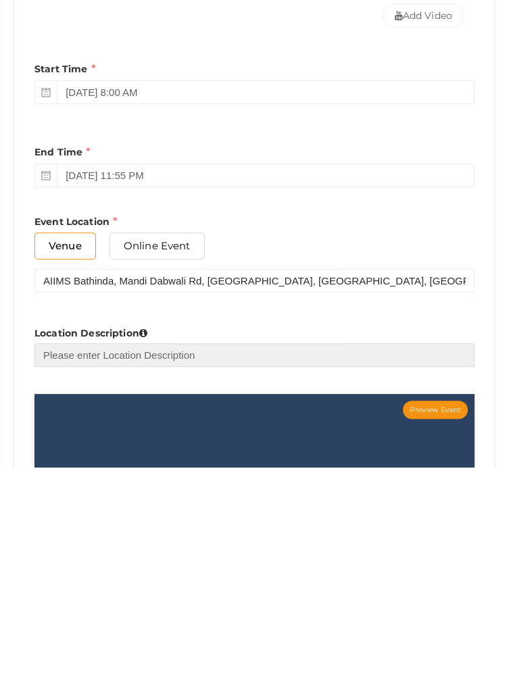
click at [279, 592] on input "text" at bounding box center [254, 588] width 440 height 24
type input "AIIMS Bathinda"
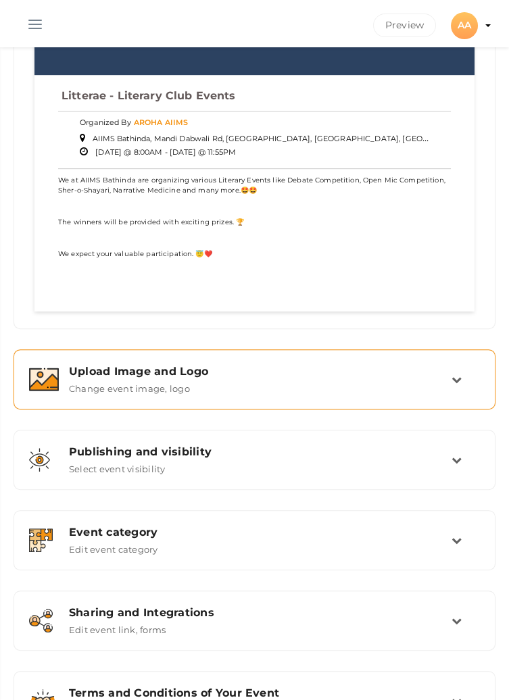
click at [454, 384] on icon at bounding box center [456, 379] width 10 height 10
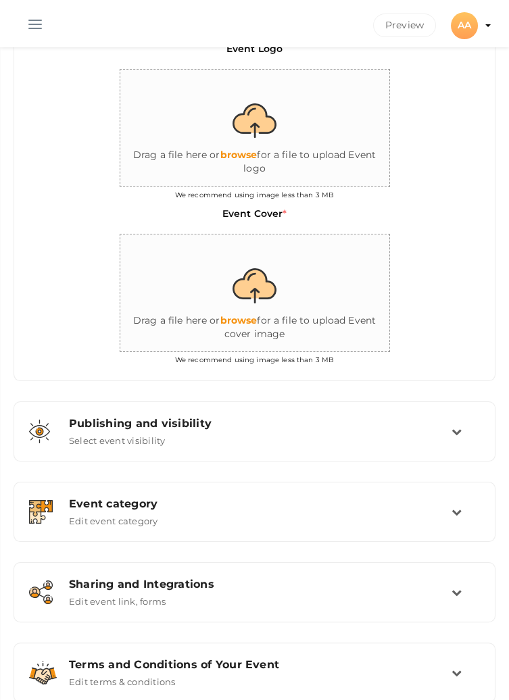
scroll to position [402, 0]
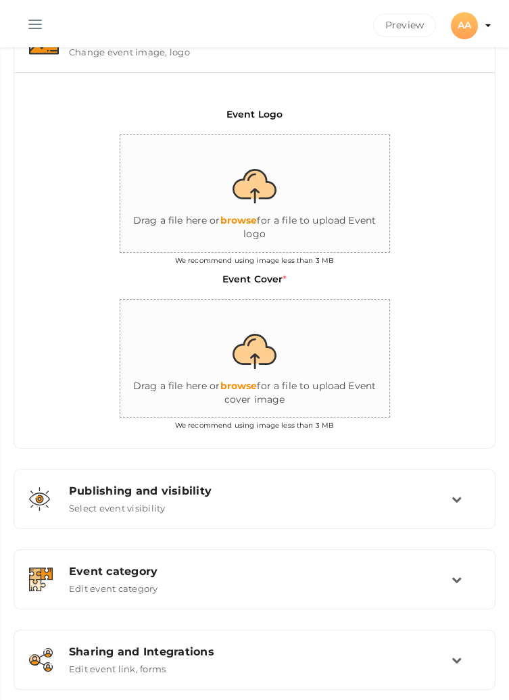
click at [251, 191] on input "file" at bounding box center [255, 194] width 270 height 118
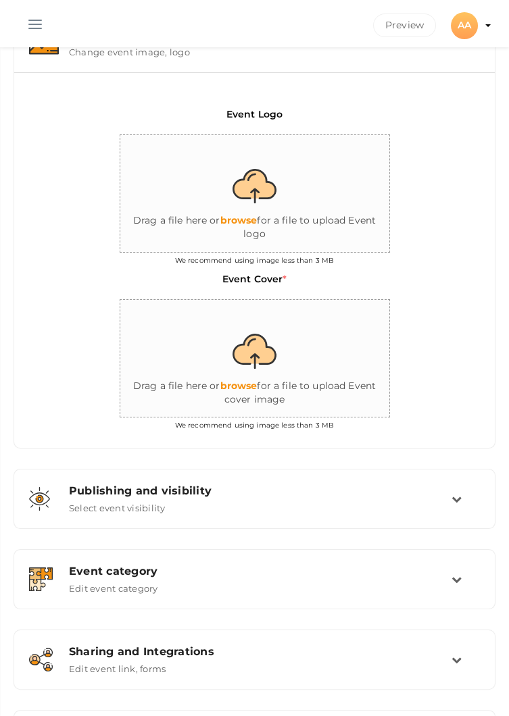
type input "C:\fakepath\IMG-20250913-WA0008.jpg"
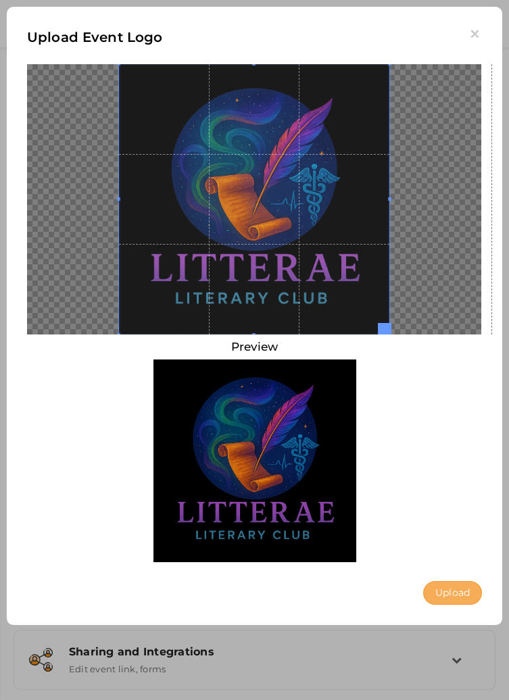
click at [449, 589] on button "Upload" at bounding box center [452, 593] width 59 height 24
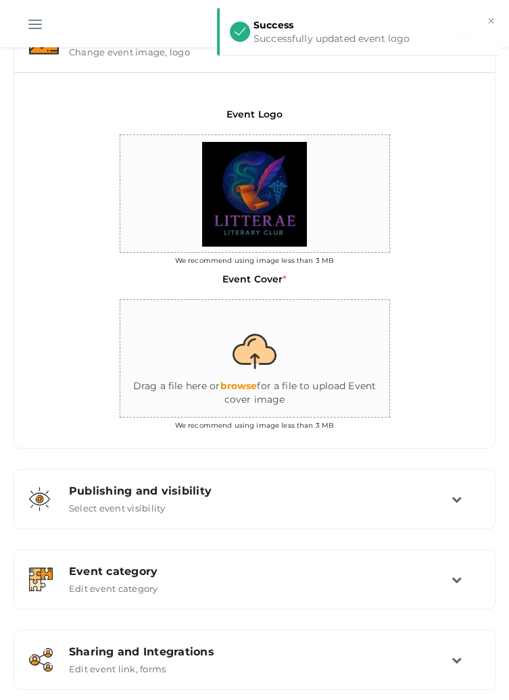
click at [252, 355] on input "file" at bounding box center [255, 359] width 270 height 118
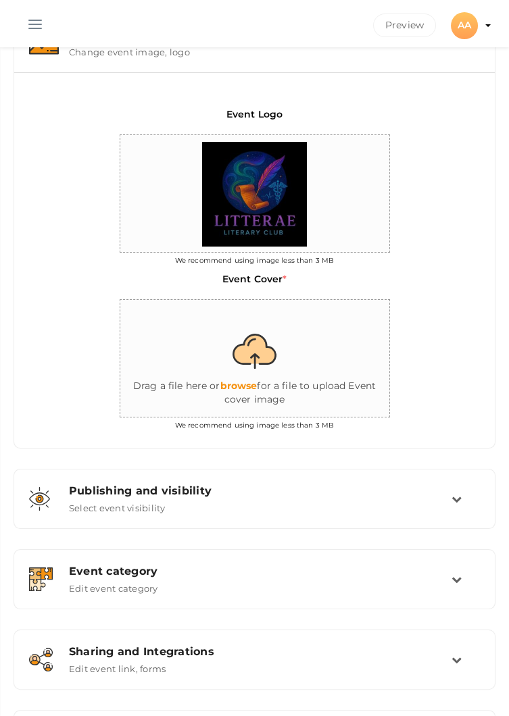
type input "C:\fakepath\IMG-20250913-WA0008.jpg"
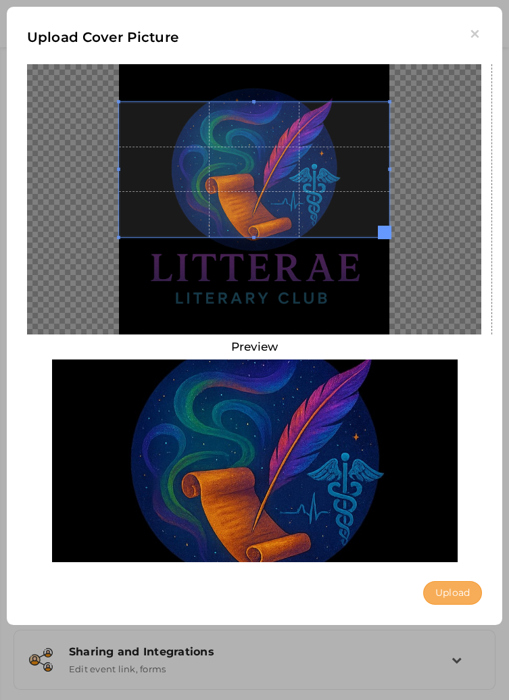
click at [454, 596] on button "Upload" at bounding box center [452, 593] width 59 height 24
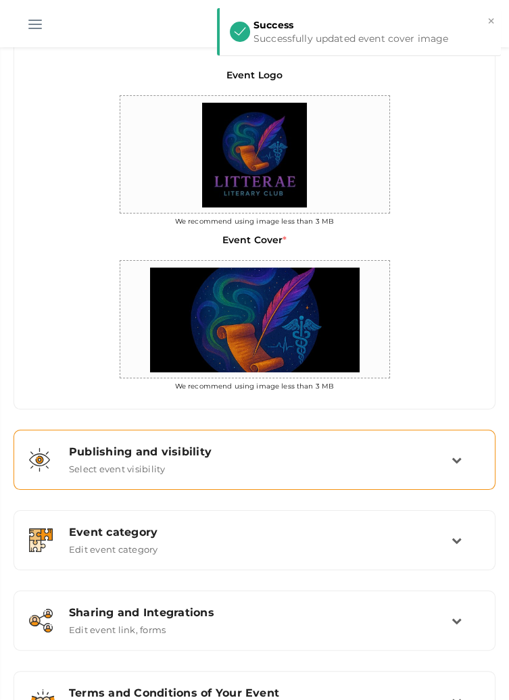
click at [462, 474] on div "Publishing and visibility Published UnPublished Select event visibility" at bounding box center [254, 459] width 467 height 45
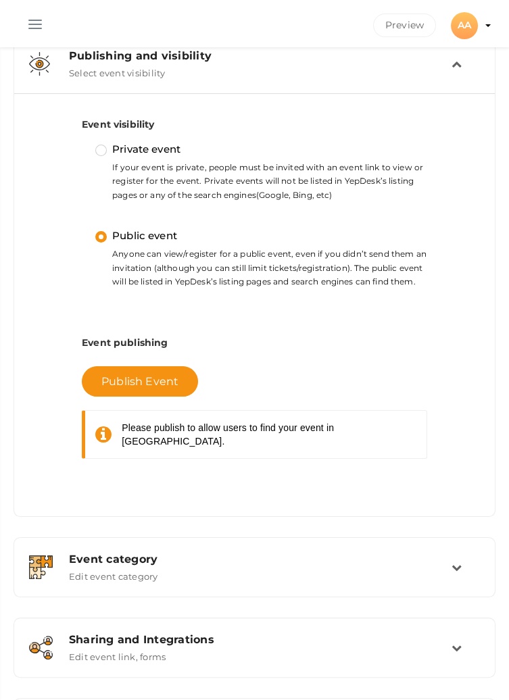
scroll to position [481, 0]
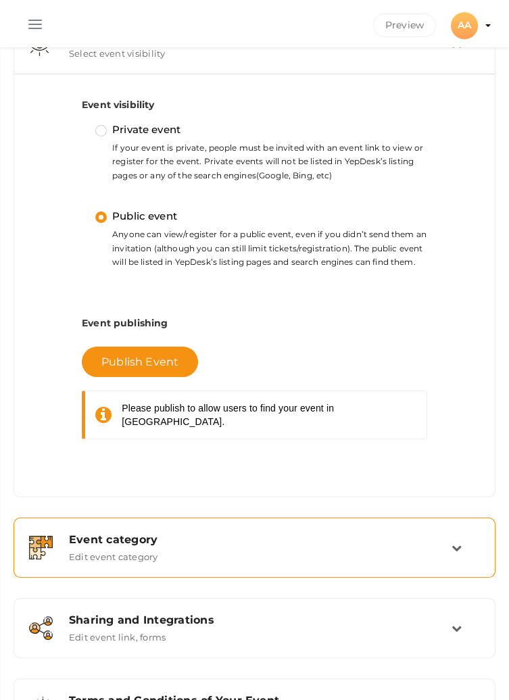
click at [456, 542] on icon at bounding box center [456, 547] width 10 height 10
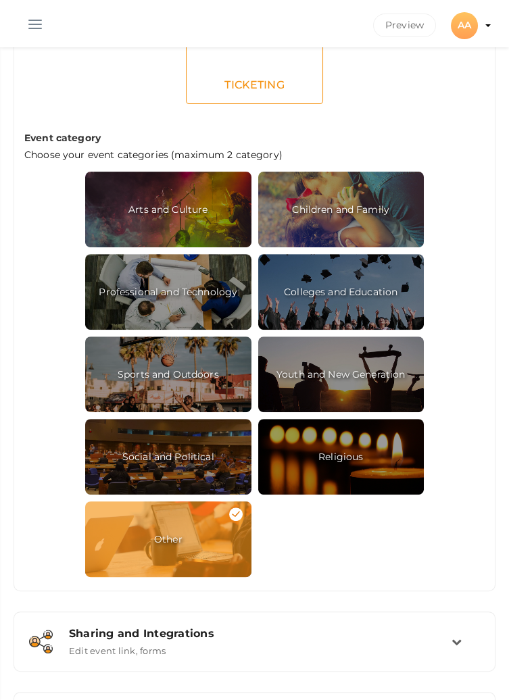
scroll to position [921, 0]
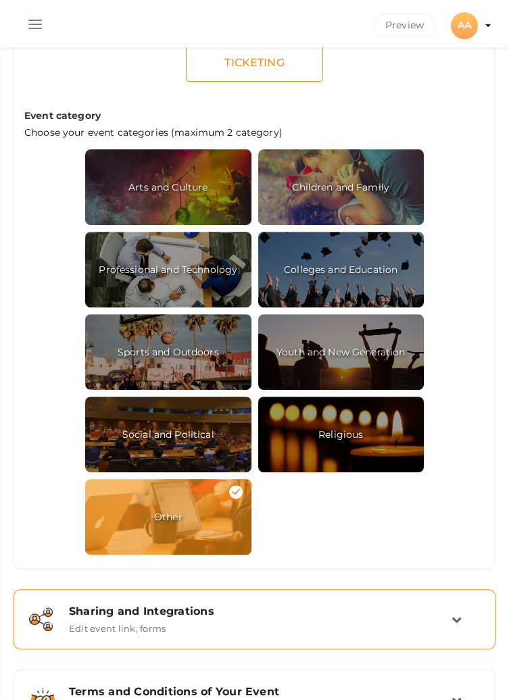
click at [445, 632] on div "Sharing and Integrations Edit event link, forms" at bounding box center [255, 619] width 392 height 29
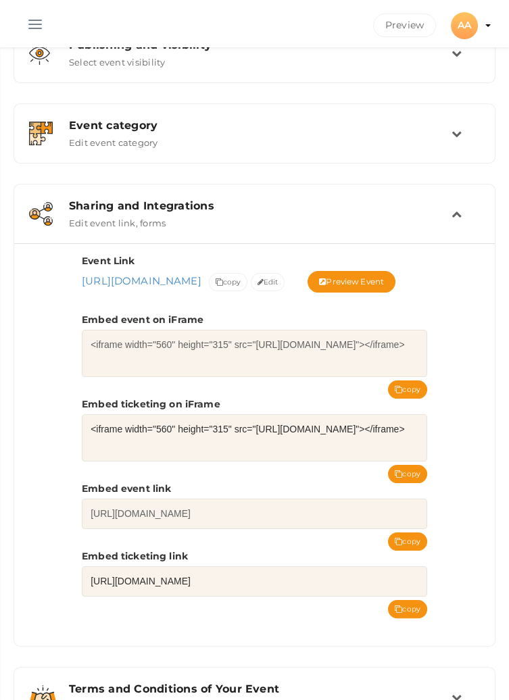
scroll to position [470, 0]
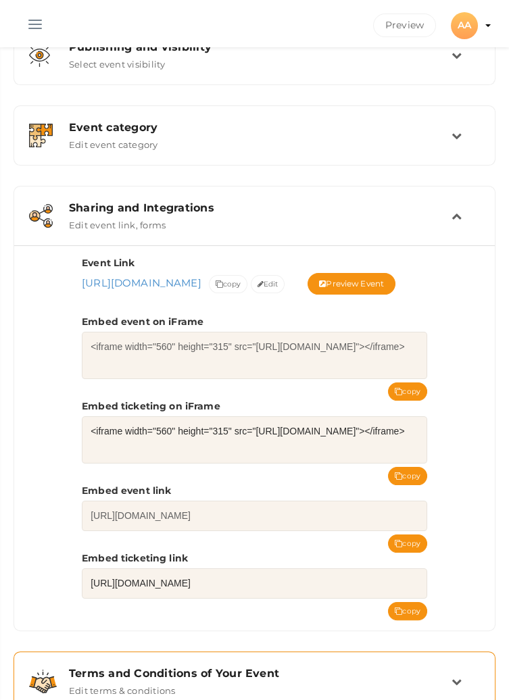
click at [451, 696] on div "Terms and Conditions of Your Event Edit terms & conditions" at bounding box center [255, 681] width 392 height 29
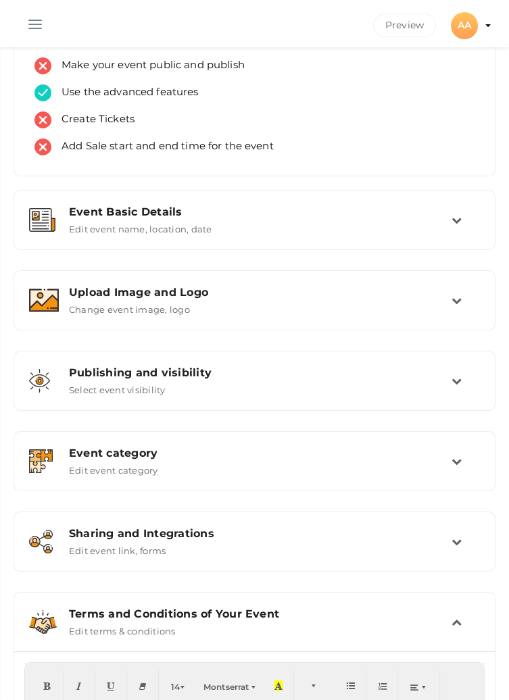
scroll to position [0, 0]
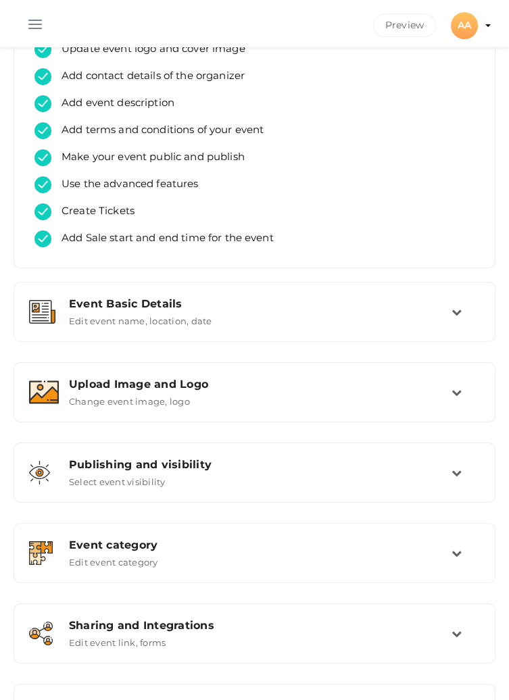
scroll to position [132, 0]
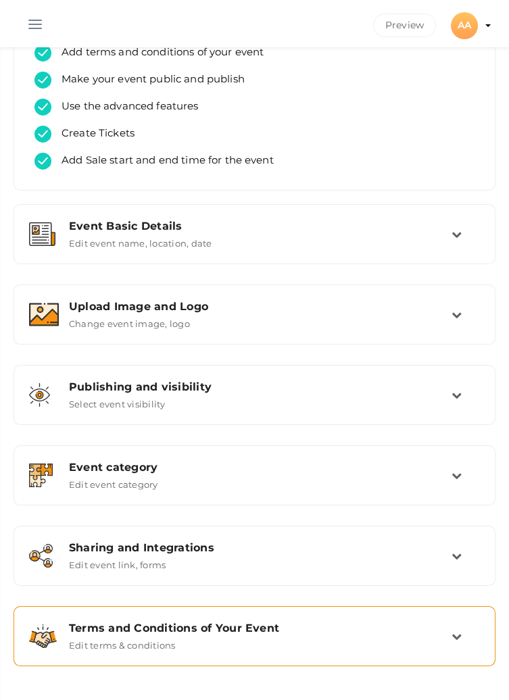
click at [441, 633] on div "Terms and Conditions of Your Event" at bounding box center [260, 627] width 382 height 13
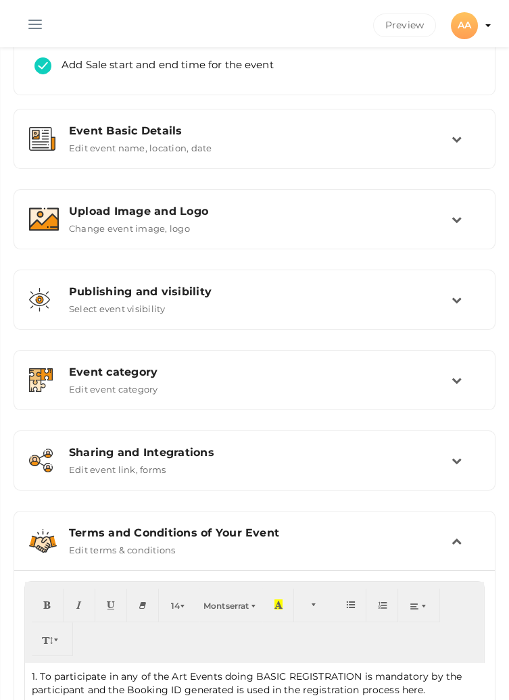
scroll to position [0, 0]
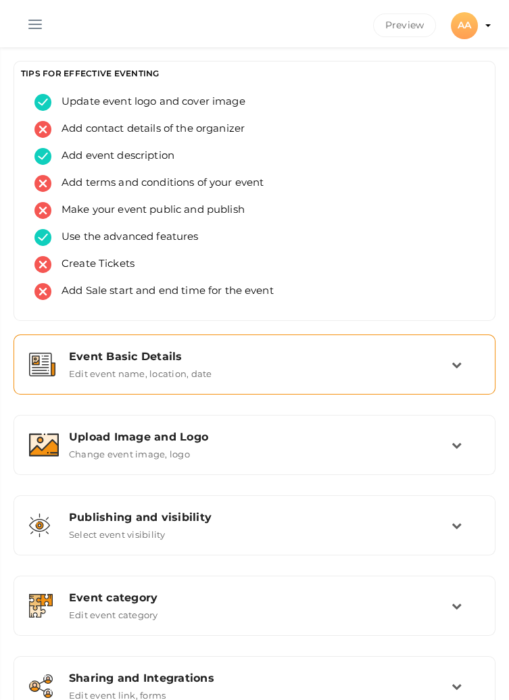
click at [461, 355] on td at bounding box center [465, 364] width 28 height 29
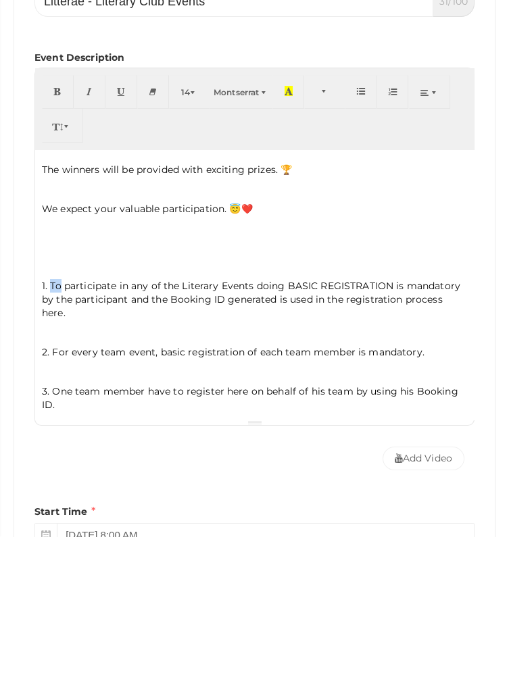
scroll to position [274, 0]
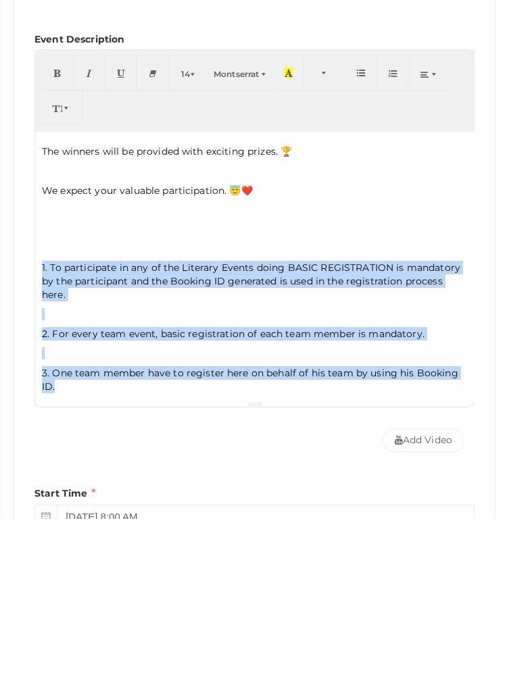
copy div "1. To participate in any of the Literary Events doing BASIC REGISTRATION is man…"
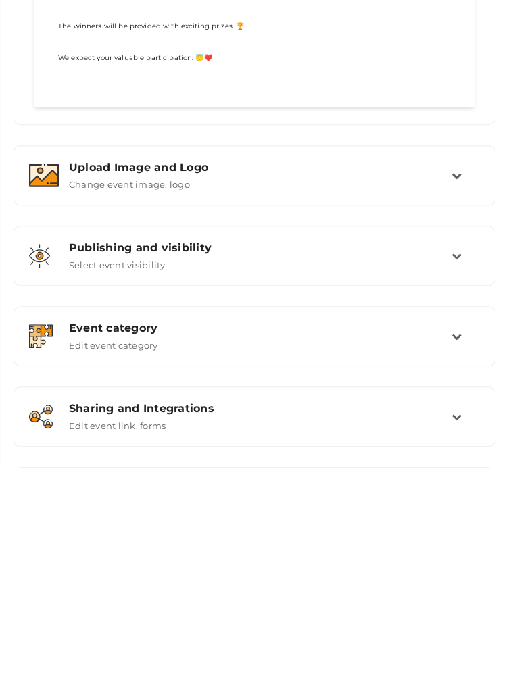
scroll to position [1366, 0]
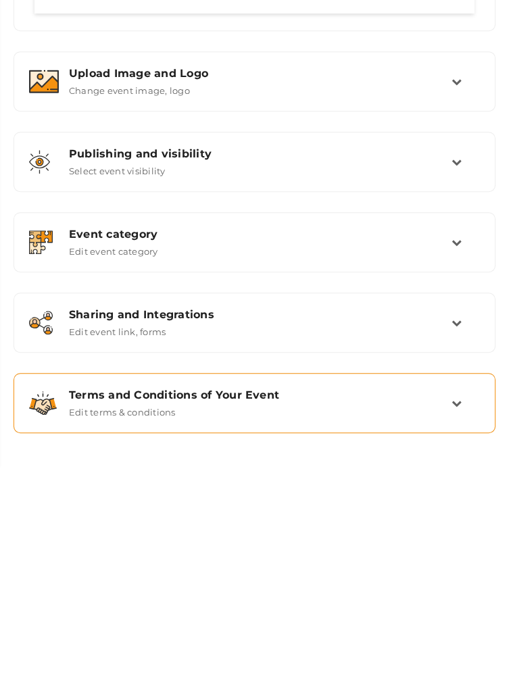
click at [450, 646] on div "Terms and Conditions of Your Event Edit terms & conditions" at bounding box center [255, 635] width 392 height 29
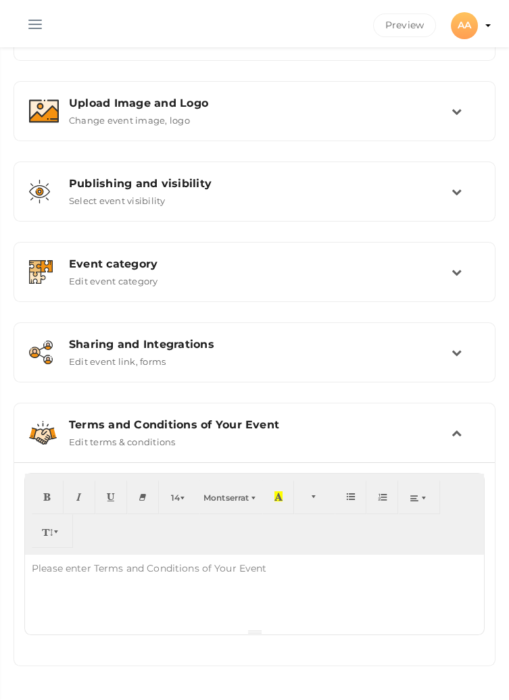
scroll to position [335, 0]
click at [118, 585] on div at bounding box center [254, 592] width 459 height 74
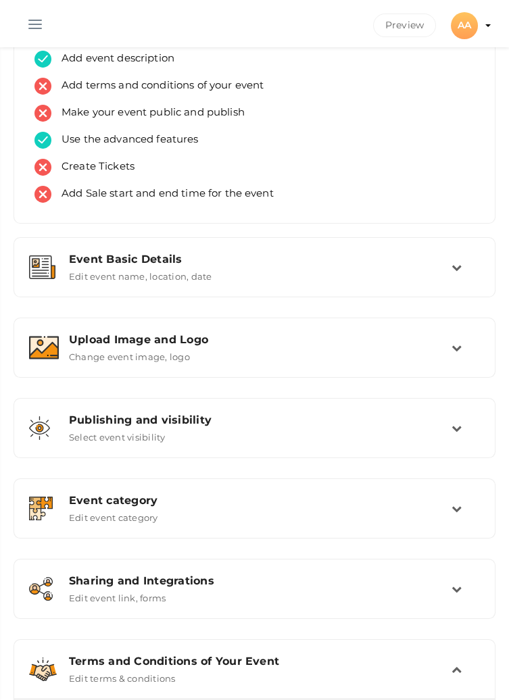
scroll to position [0, 0]
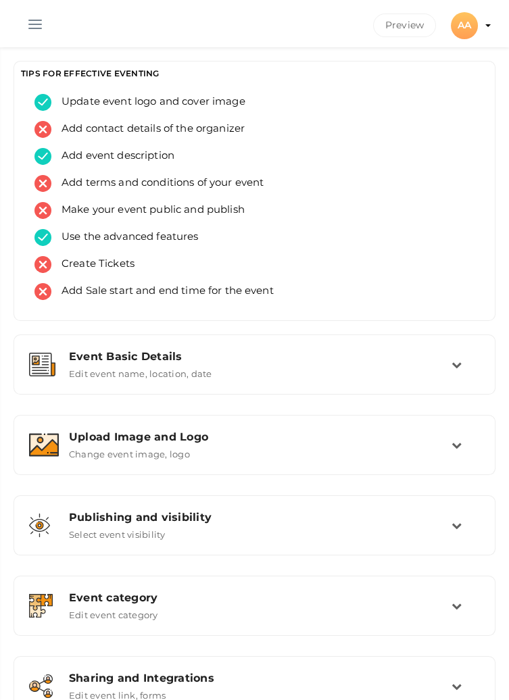
click at [35, 24] on span "button" at bounding box center [35, 24] width 14 height 1
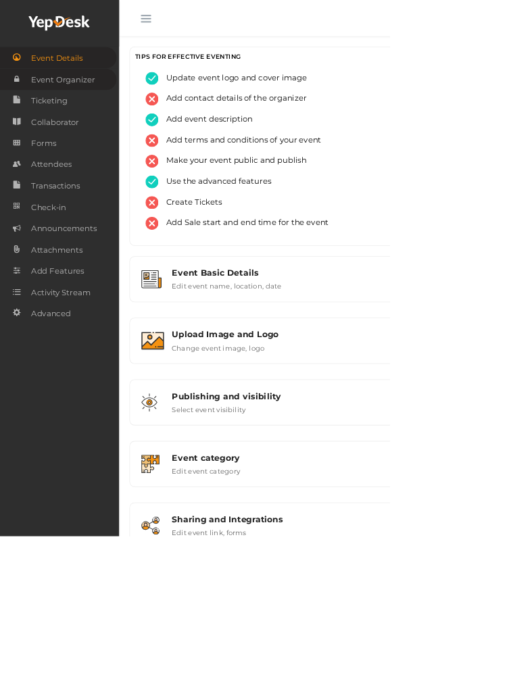
click at [109, 108] on span "Event Organizer" at bounding box center [83, 104] width 84 height 27
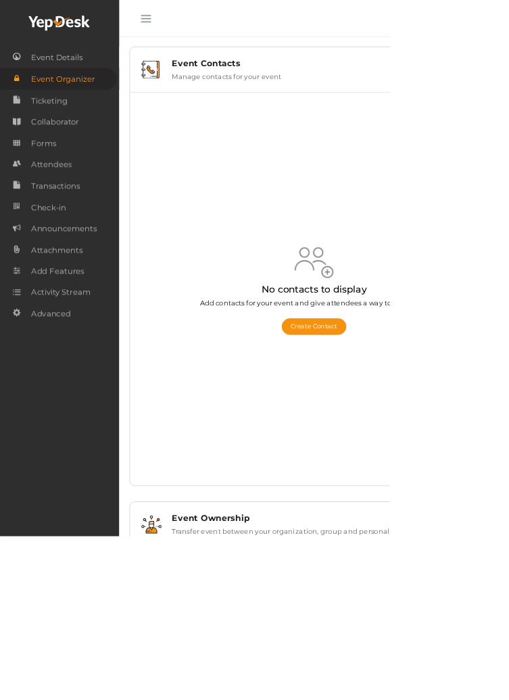
click at [405, 457] on section "Litterae - Literary Club Events NOT PUBLISHED Preview Publish Preview AA AA ARO…" at bounding box center [254, 374] width 509 height 748
click at [403, 450] on section "Litterae - Literary Club Events NOT PUBLISHED Preview Publish Preview AA AA ARO…" at bounding box center [254, 374] width 509 height 748
click at [189, 20] on button "button" at bounding box center [190, 21] width 35 height 35
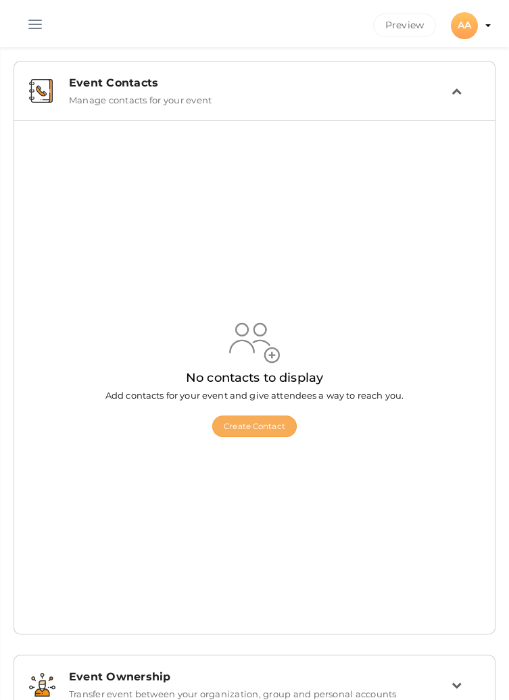
click at [251, 437] on button "Create Contact" at bounding box center [254, 426] width 84 height 22
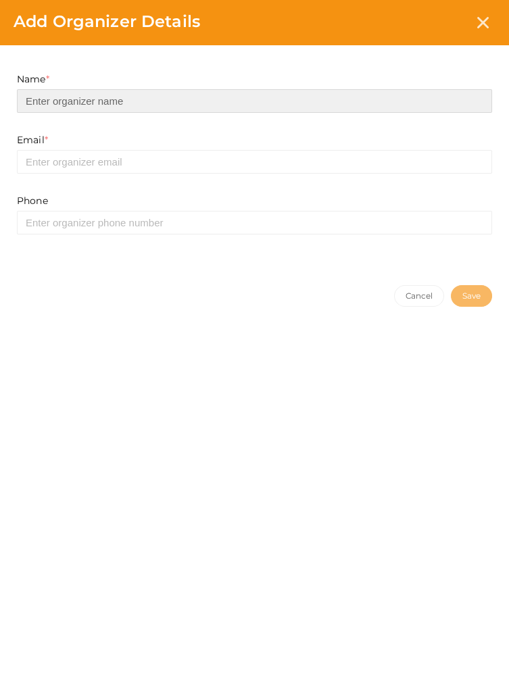
click at [243, 105] on input at bounding box center [254, 101] width 475 height 24
type input "AROHA 2025"
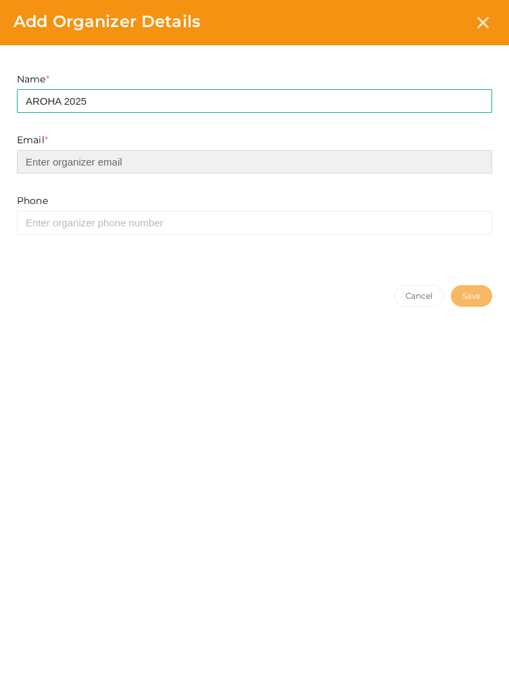
click at [211, 166] on input "email" at bounding box center [254, 162] width 475 height 24
type input "arohaaiimsbti@gmail.com"
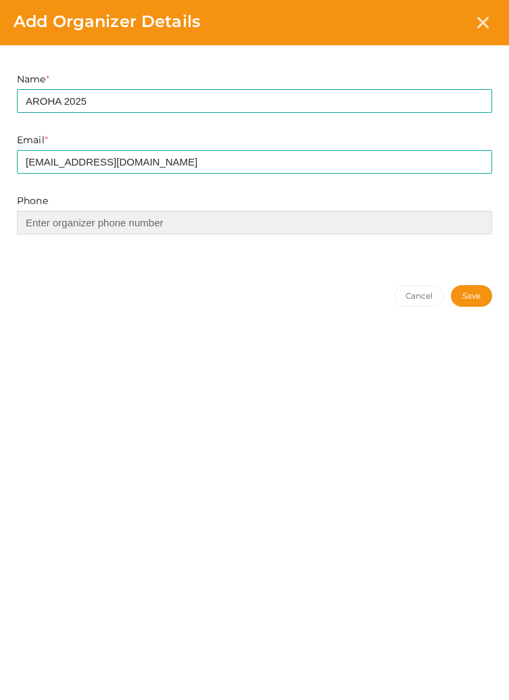
click at [217, 224] on input at bounding box center [254, 223] width 475 height 24
type input "7428930903"
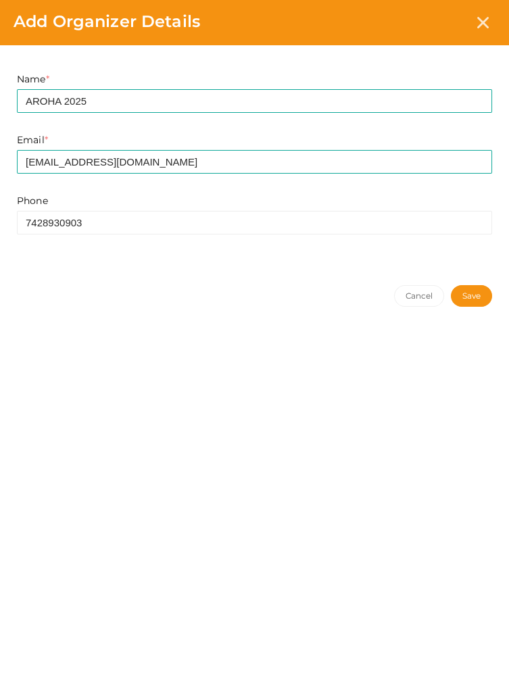
click at [472, 297] on button "Save" at bounding box center [471, 296] width 41 height 22
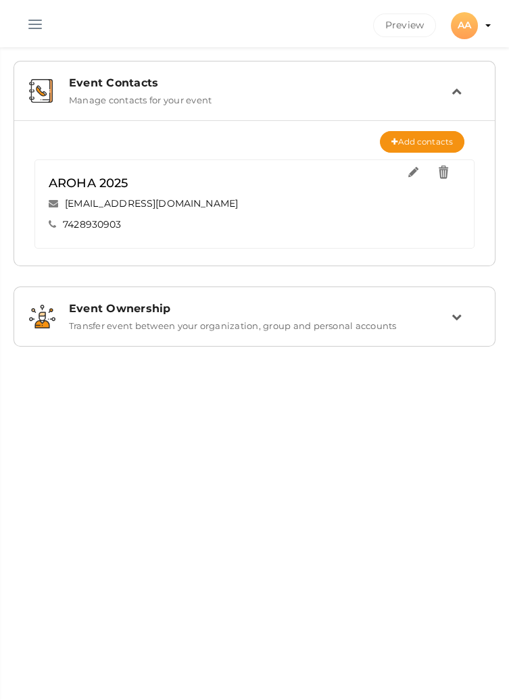
click at [30, 28] on button "button" at bounding box center [35, 21] width 35 height 35
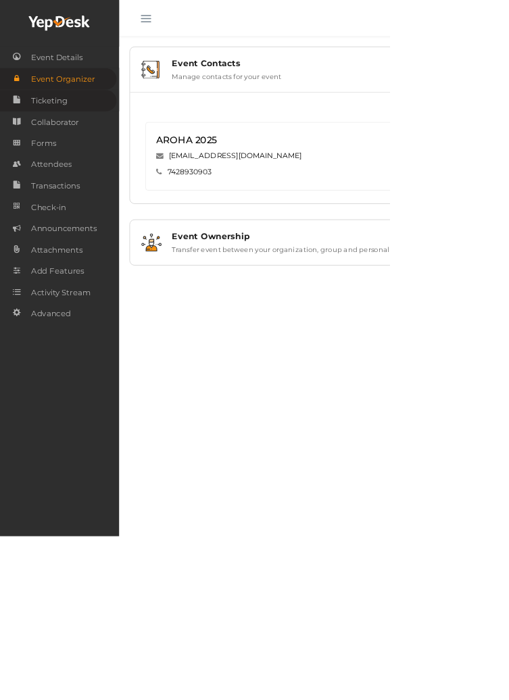
click at [72, 138] on span "Ticketing" at bounding box center [64, 131] width 47 height 27
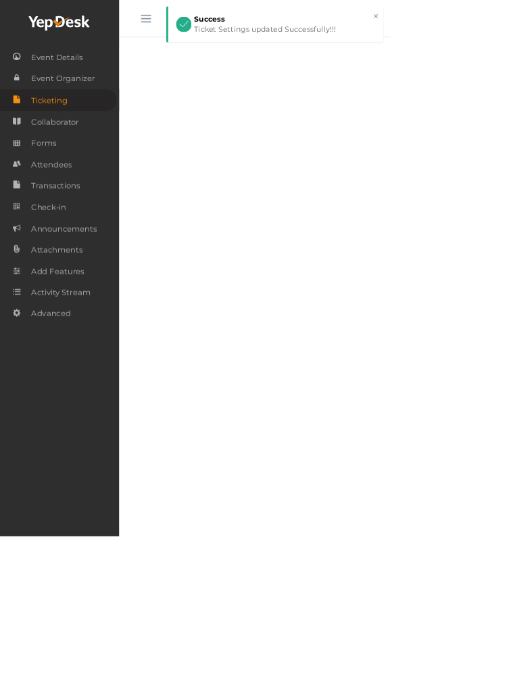
click at [189, 22] on button "button" at bounding box center [190, 21] width 35 height 35
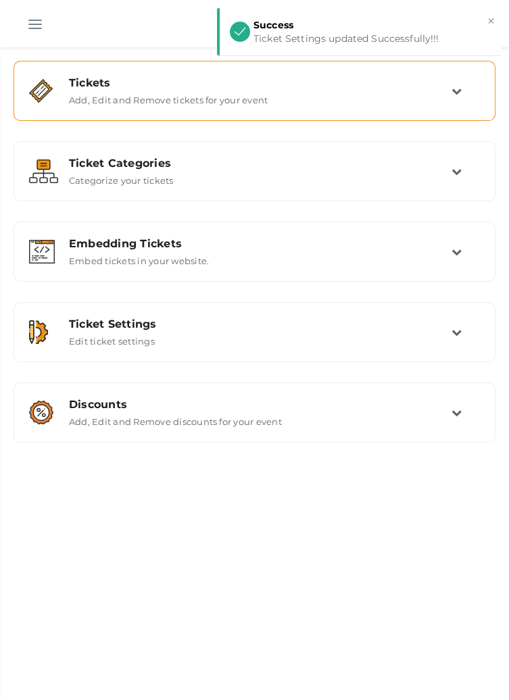
click at [444, 94] on div "Tickets Add, Edit and Remove tickets for your event" at bounding box center [255, 90] width 392 height 29
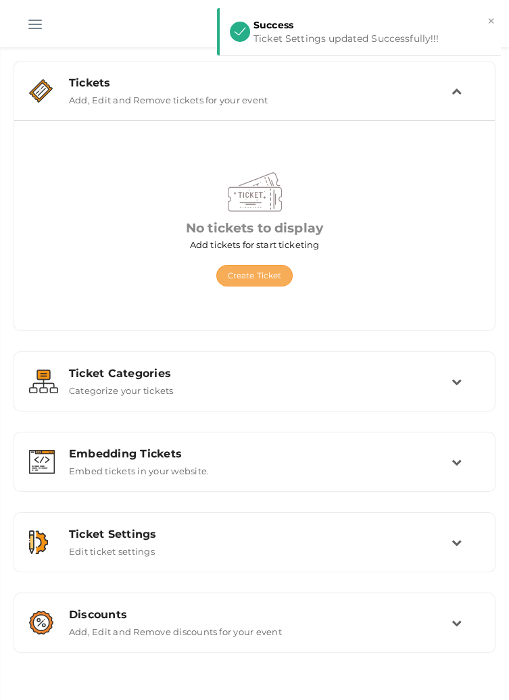
click at [259, 278] on button "Create Ticket" at bounding box center [254, 276] width 77 height 22
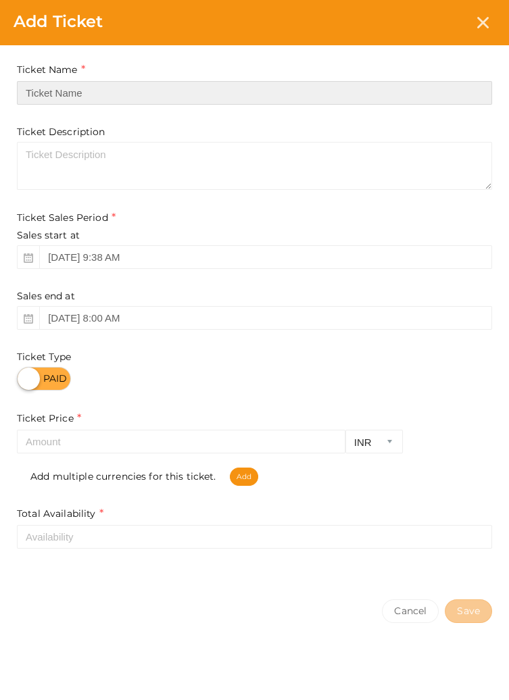
click at [138, 88] on input "text" at bounding box center [254, 93] width 475 height 24
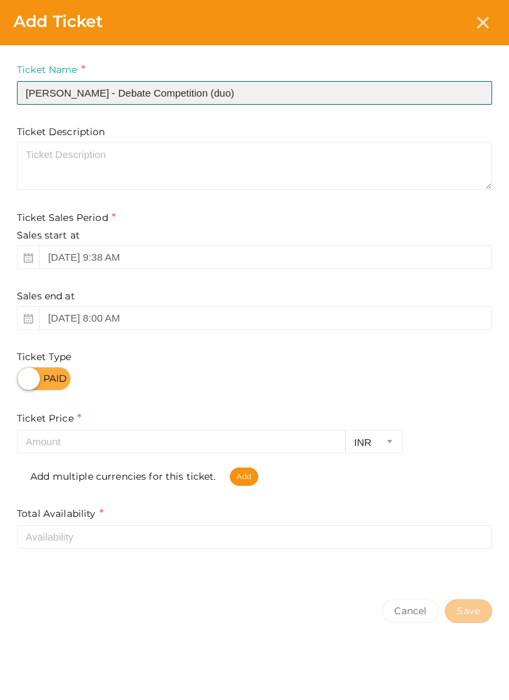
type input "Gladius Verborum - Debate Competition (duo)"
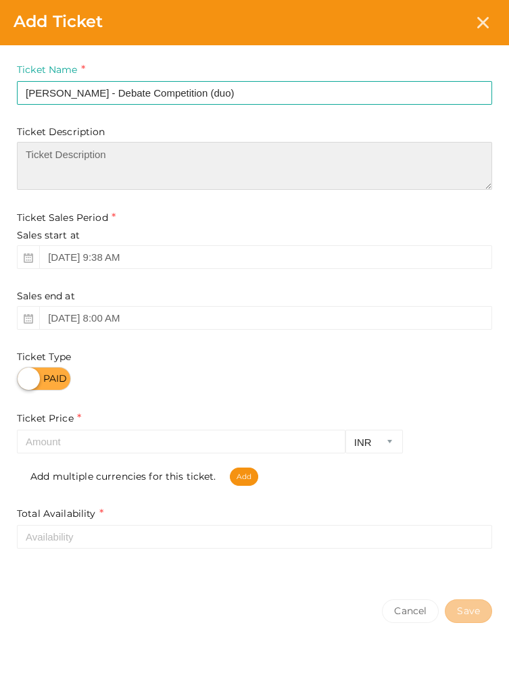
click at [213, 168] on textarea at bounding box center [254, 166] width 475 height 48
click at [108, 174] on textarea at bounding box center [254, 166] width 475 height 48
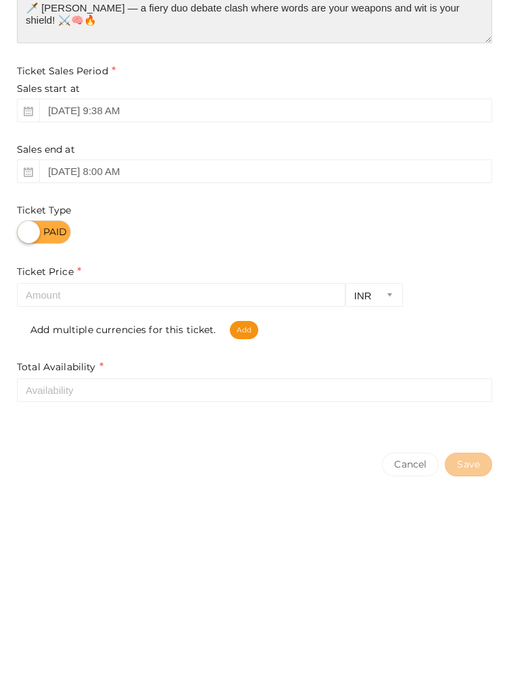
type textarea "🗡️ Gladius Verborum — a fiery duo debate clash where words are your weapons and…"
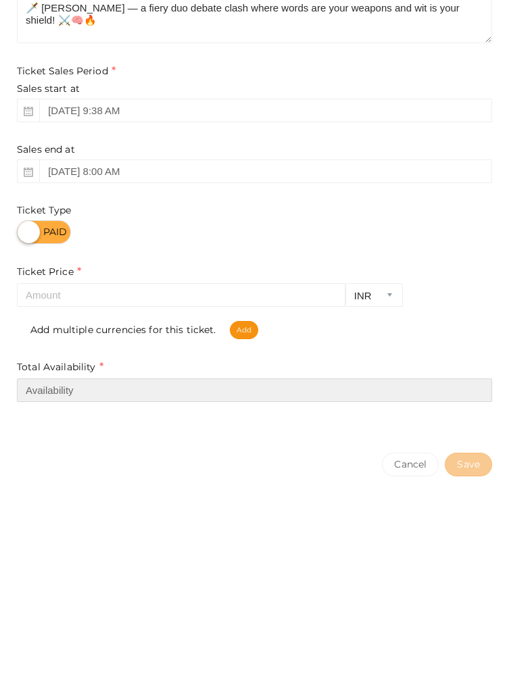
click at [143, 536] on input "number" at bounding box center [254, 537] width 475 height 24
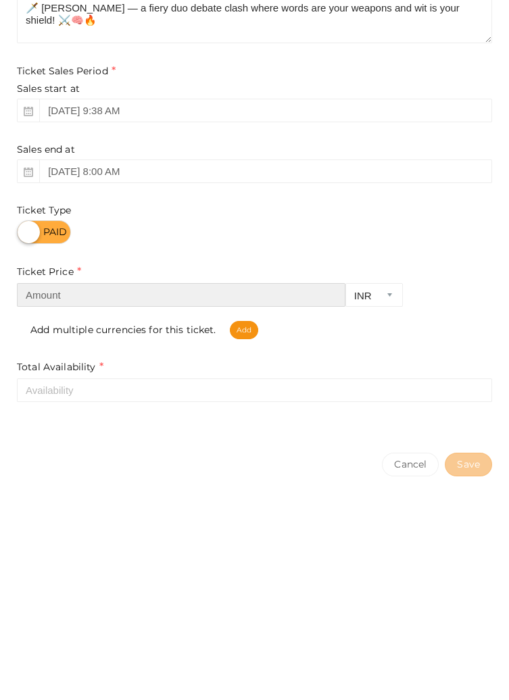
click at [164, 438] on input "number" at bounding box center [181, 442] width 328 height 24
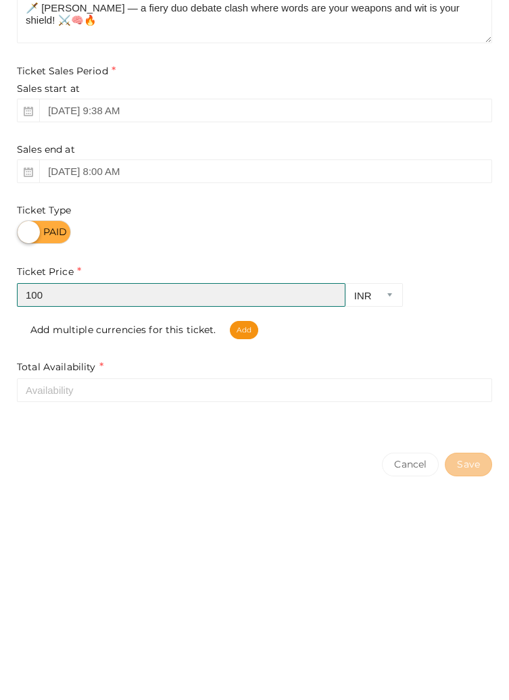
type input "100"
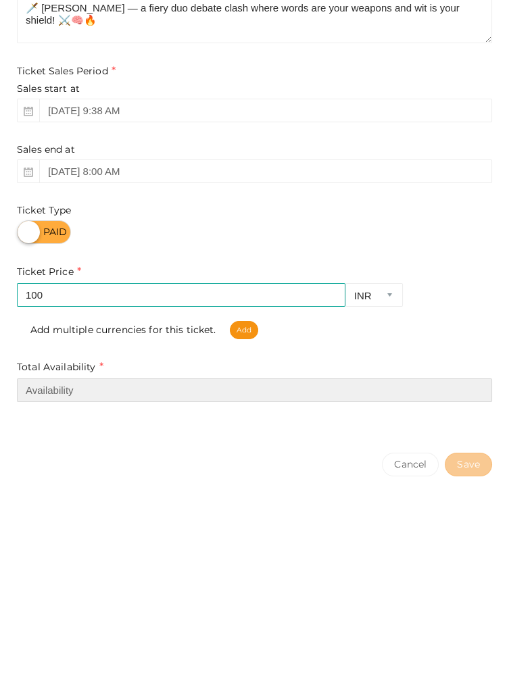
click at [147, 533] on input "number" at bounding box center [254, 537] width 475 height 24
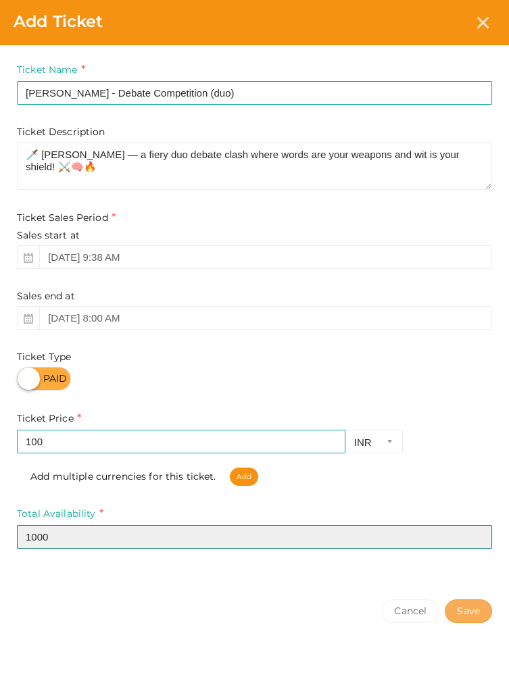
type input "1000"
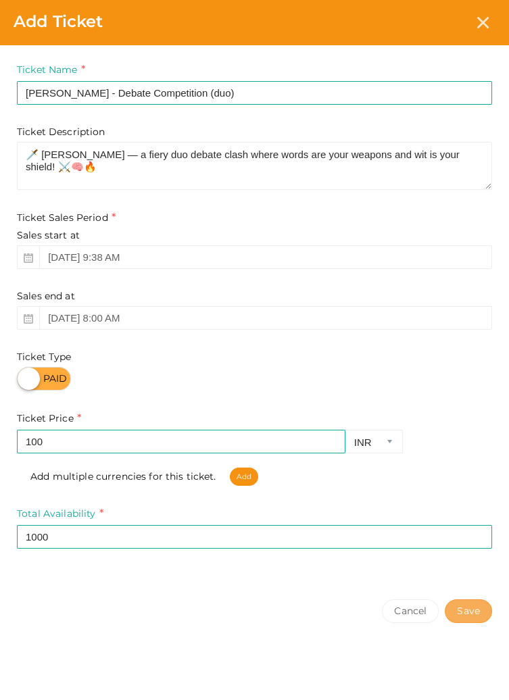
click at [463, 608] on button "Save" at bounding box center [467, 611] width 47 height 24
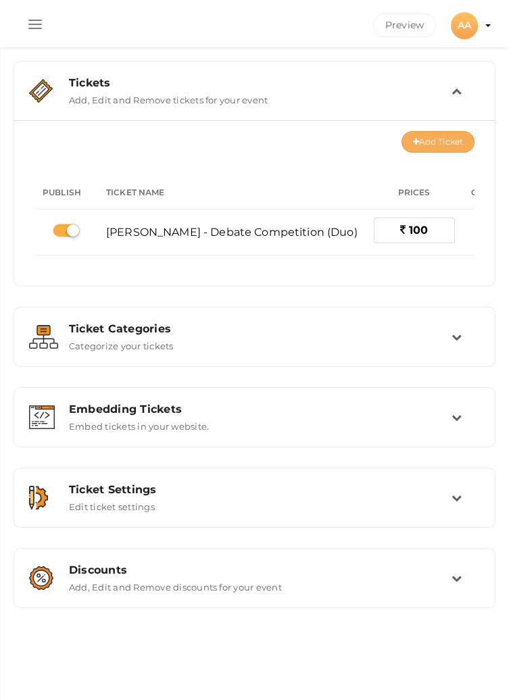
click at [434, 145] on button "Add Ticket" at bounding box center [437, 142] width 73 height 22
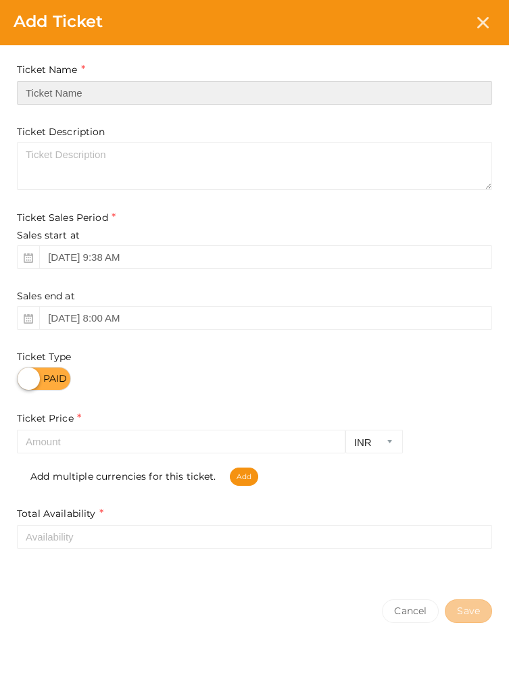
click at [349, 93] on input "text" at bounding box center [254, 93] width 475 height 24
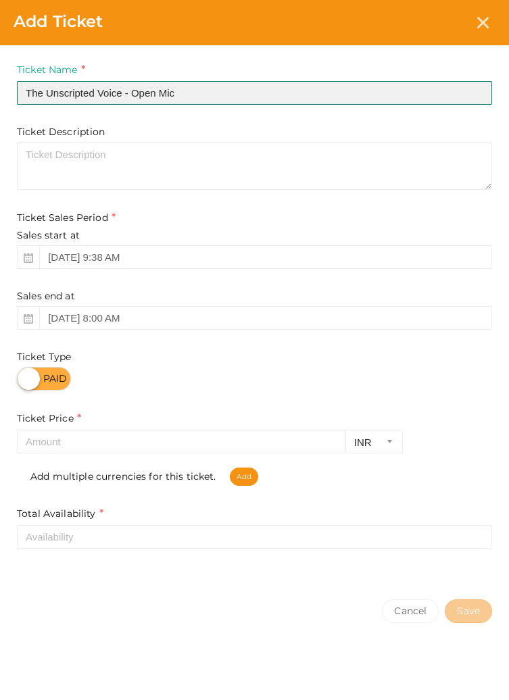
type input "The Unscripted Voice - Open Mic"
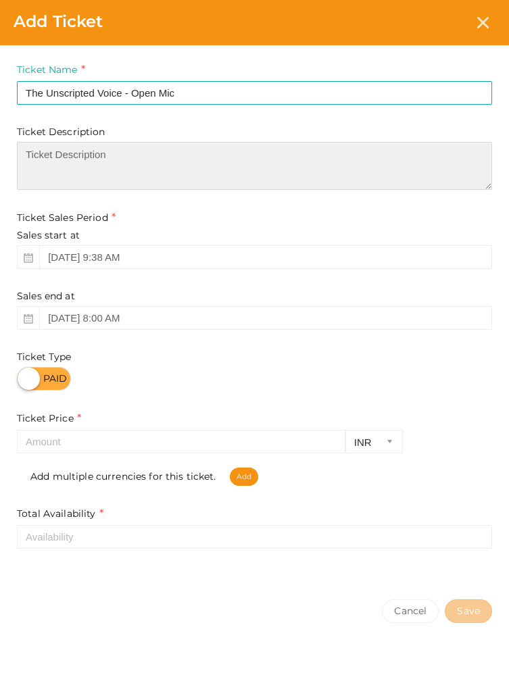
click at [369, 168] on textarea at bounding box center [254, 166] width 475 height 48
click at [210, 153] on textarea at bounding box center [254, 166] width 475 height 48
click at [185, 151] on textarea "Share your story, poetry, song,Art – Share your story, poetry, song,any creativ…" at bounding box center [254, 166] width 475 height 48
click at [28, 166] on textarea "Share your story, poetry, song,any creative expression, prompt challenge,Myster…" at bounding box center [254, 166] width 475 height 48
click at [397, 167] on textarea "Share your story, poetry, song,any creative expression, prompt challenge,Myste…" at bounding box center [254, 166] width 475 height 48
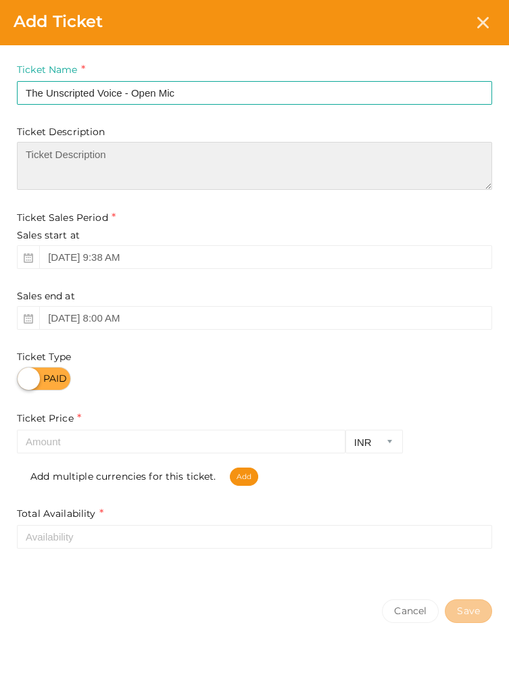
click at [52, 172] on textarea "Share your story, poetry, song,any creative expression, prompt challenge,Myste…" at bounding box center [254, 166] width 475 height 48
click at [32, 188] on textarea "Share your story, poetry, song,any creative expression, prompt challenge,Myste…" at bounding box center [254, 166] width 475 height 48
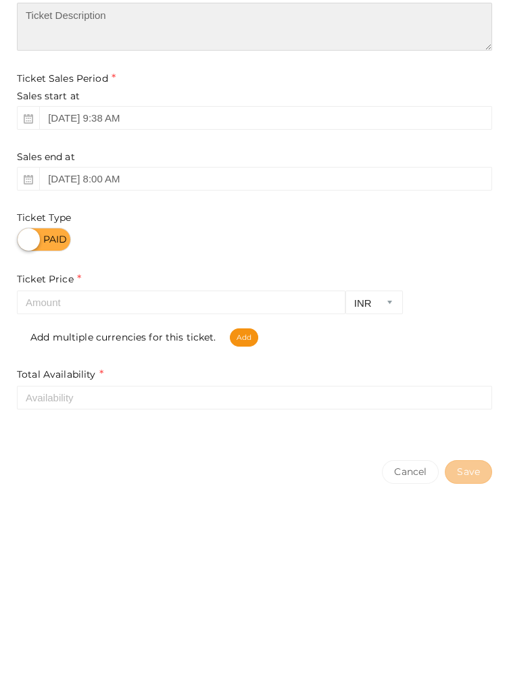
type textarea "Share your story, poetry, song,any creative expression, prompt challenge,Myste…"
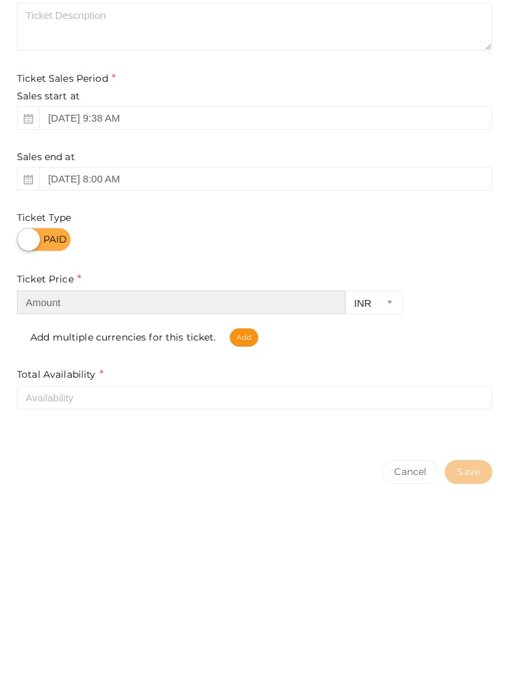
click at [182, 446] on input "number" at bounding box center [181, 442] width 328 height 24
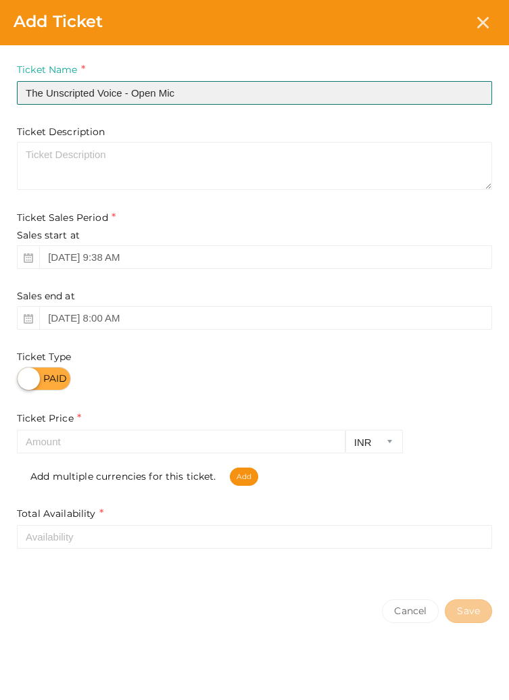
click at [245, 81] on input "The Unscripted Voice - Open Mic" at bounding box center [254, 93] width 475 height 24
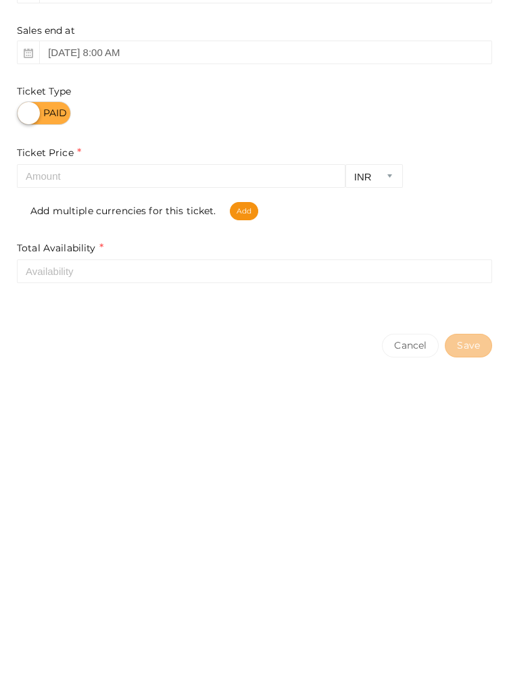
type input "The Unscripted Voice - Open Mic (Singles)"
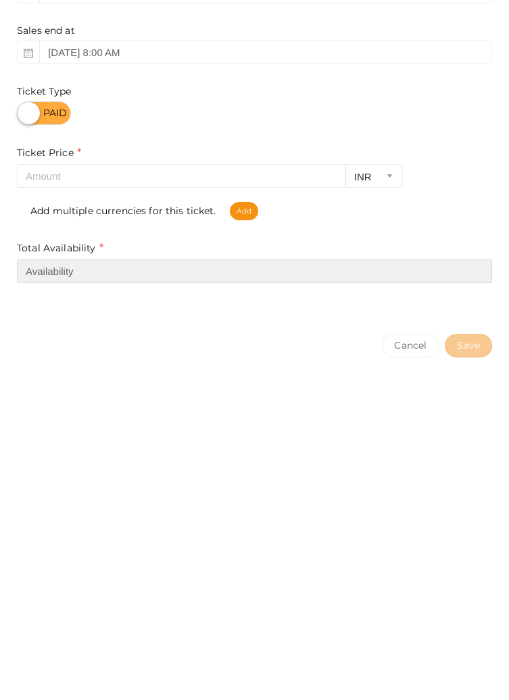
click at [298, 540] on input "number" at bounding box center [254, 537] width 475 height 24
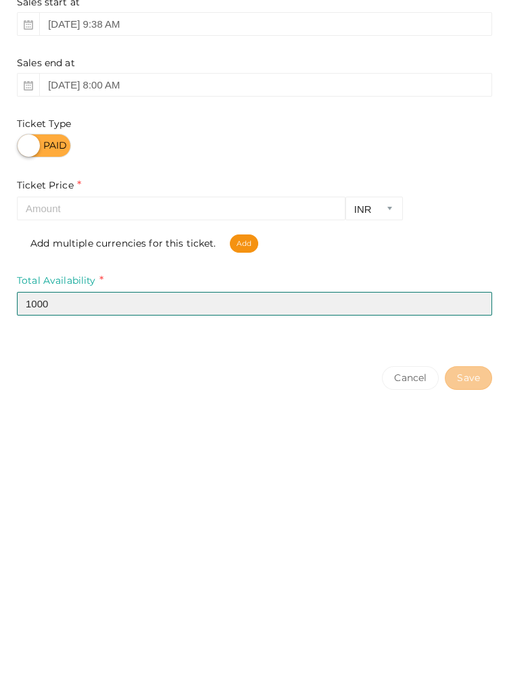
type input "1000"
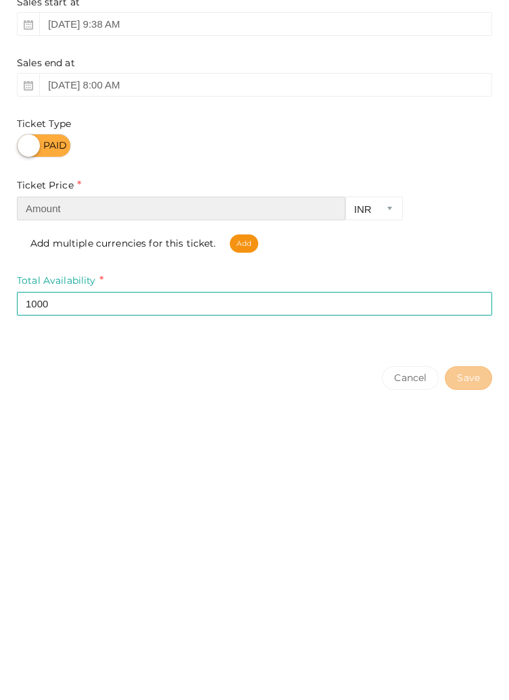
click at [168, 447] on input "number" at bounding box center [181, 442] width 328 height 24
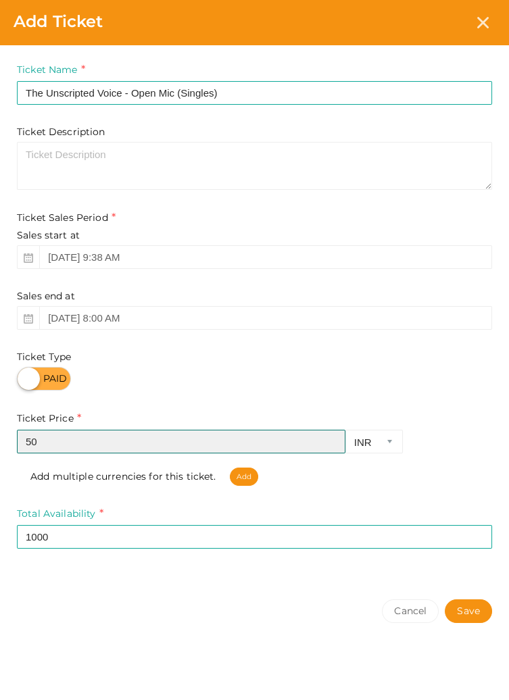
type input "50"
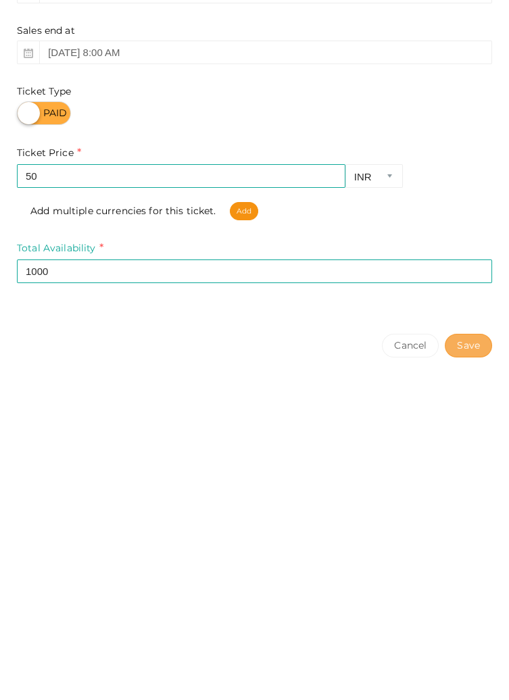
click at [466, 616] on button "Save" at bounding box center [467, 611] width 47 height 24
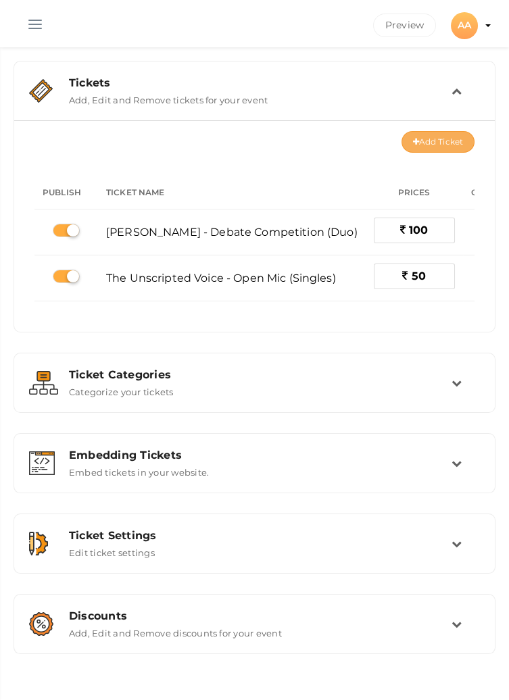
click at [438, 145] on button "Add Ticket" at bounding box center [437, 142] width 73 height 22
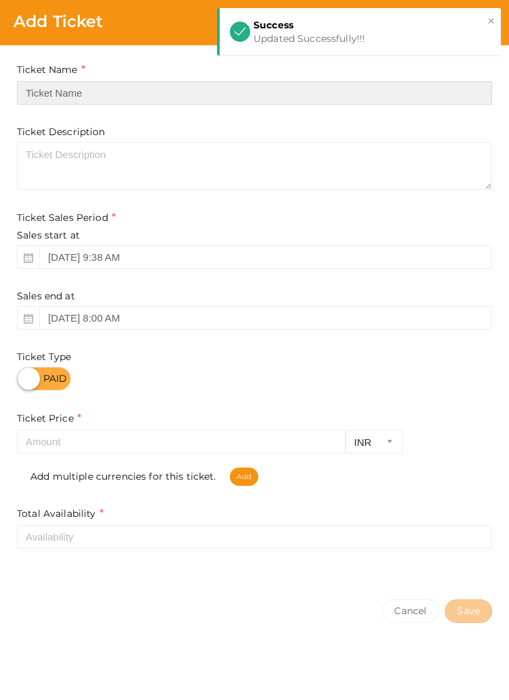
click at [111, 87] on input "text" at bounding box center [254, 93] width 475 height 24
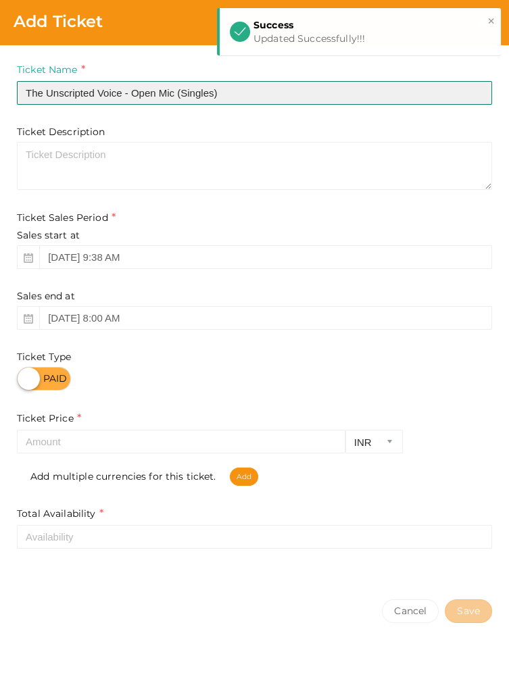
click at [211, 93] on input "The Unscripted Voice - Open Mic (Singles)" at bounding box center [254, 93] width 475 height 24
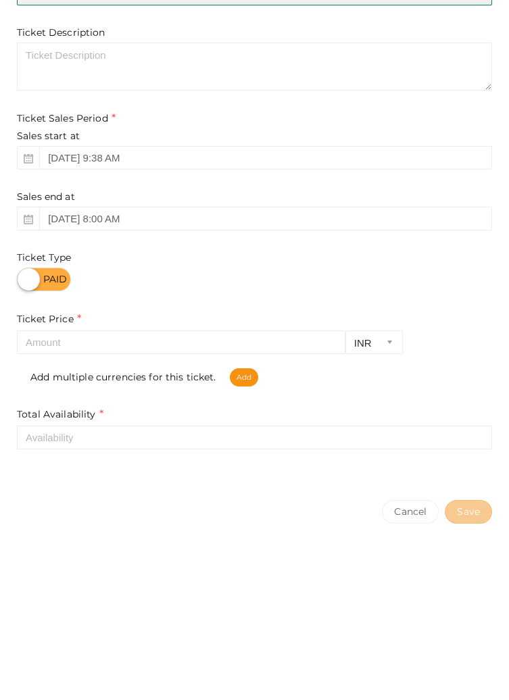
type input "The Unscripted Voice - Open Mic (duo)"
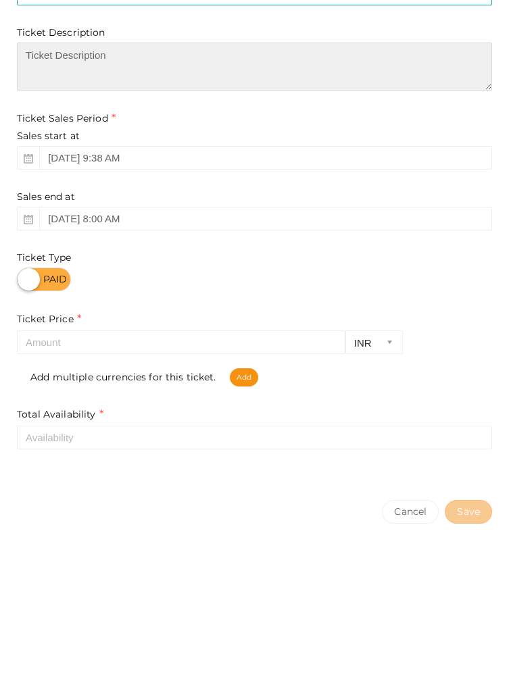
click at [303, 157] on textarea at bounding box center [254, 166] width 475 height 48
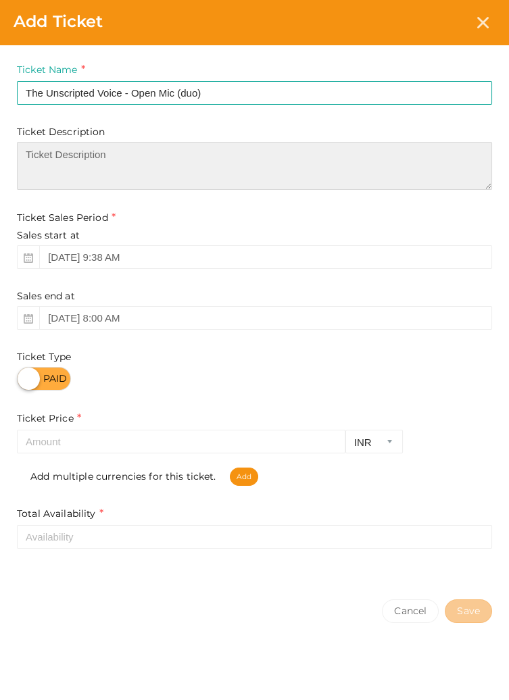
click at [193, 159] on textarea at bounding box center [254, 166] width 475 height 48
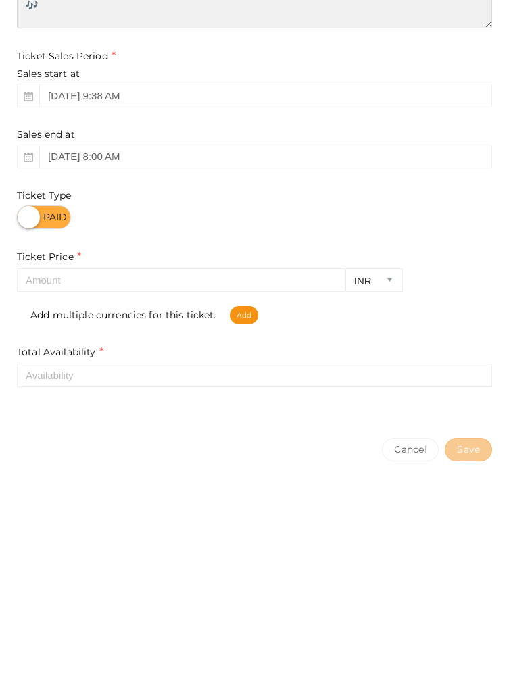
type textarea "🎤 The Unscripted Voice — where raw talent meets the mic and your story takes th…"
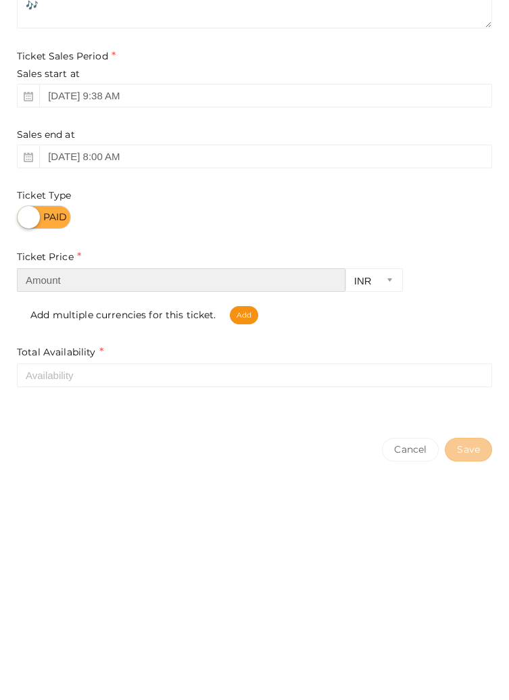
click at [221, 448] on input "number" at bounding box center [181, 442] width 328 height 24
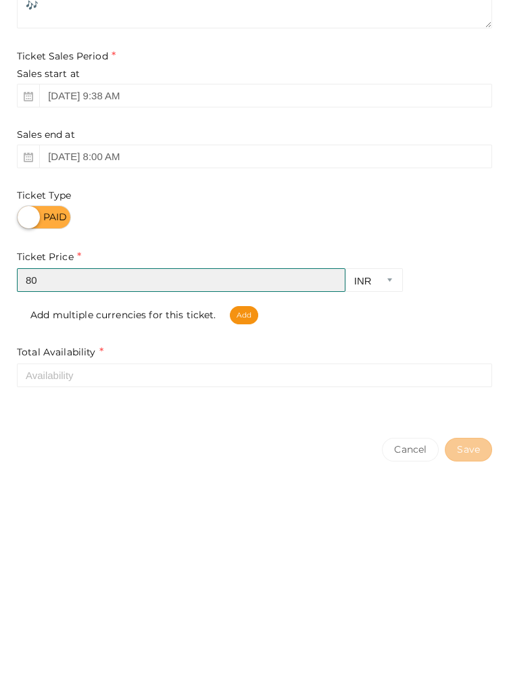
type input "80"
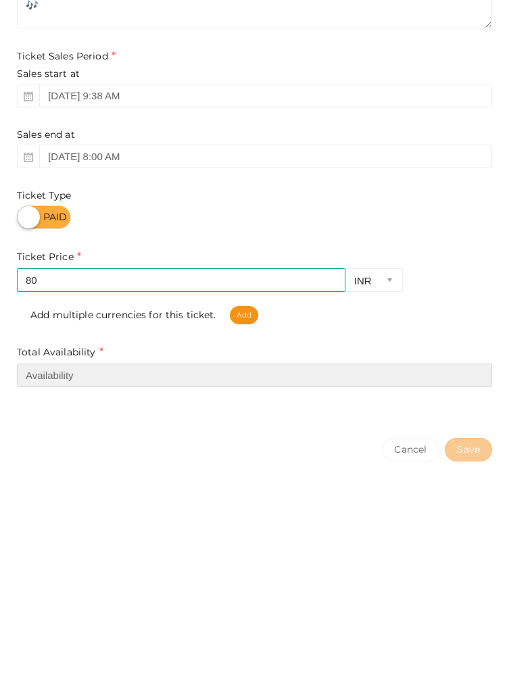
click at [137, 541] on input "number" at bounding box center [254, 537] width 475 height 24
click at [333, 533] on input "number" at bounding box center [254, 537] width 475 height 24
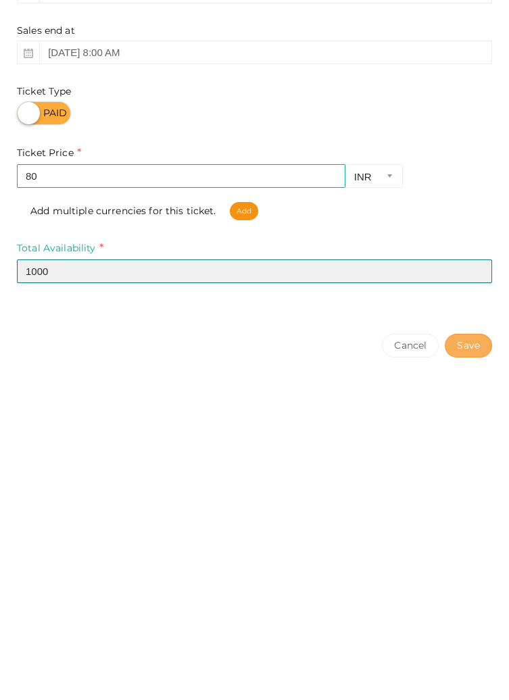
type input "1000"
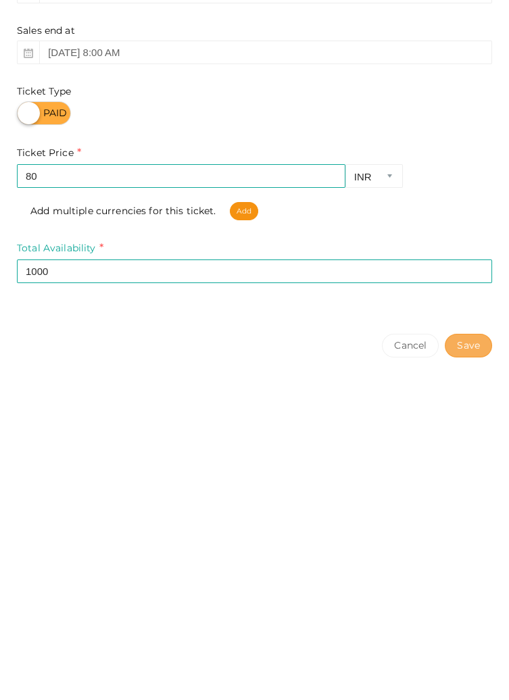
click at [461, 615] on button "Save" at bounding box center [467, 611] width 47 height 24
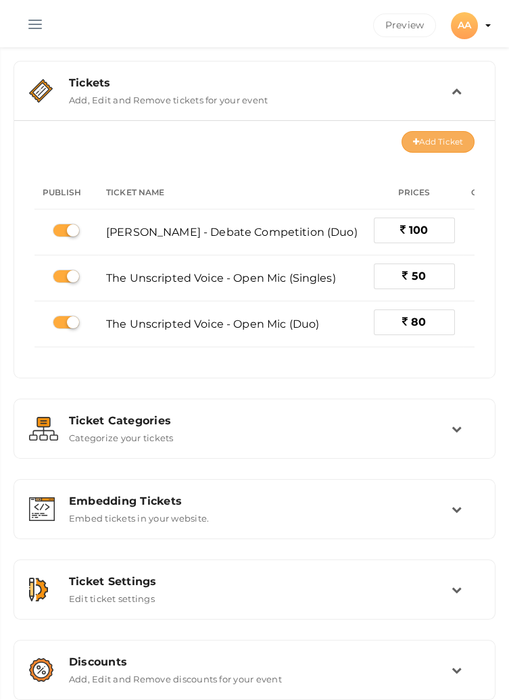
click at [432, 146] on button "Add Ticket" at bounding box center [437, 142] width 73 height 22
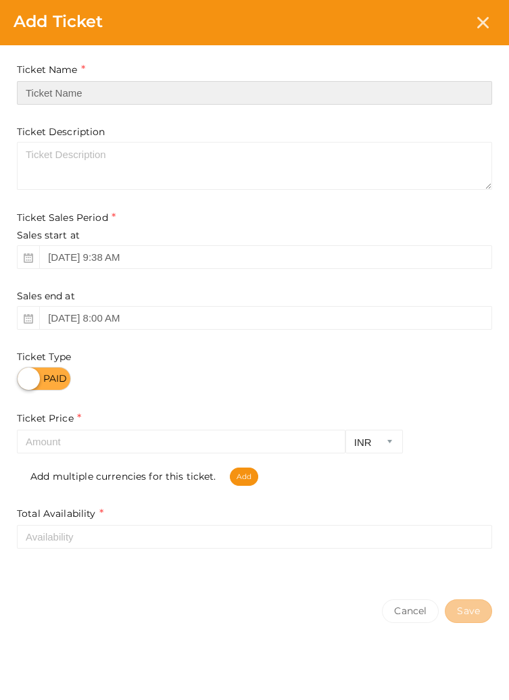
click at [153, 89] on input "text" at bounding box center [254, 93] width 475 height 24
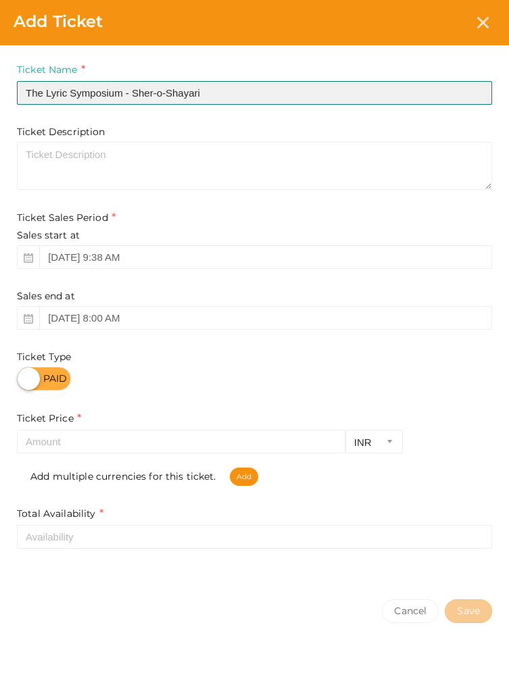
type input "The Lyric Symposium - Sher-o-Shayari"
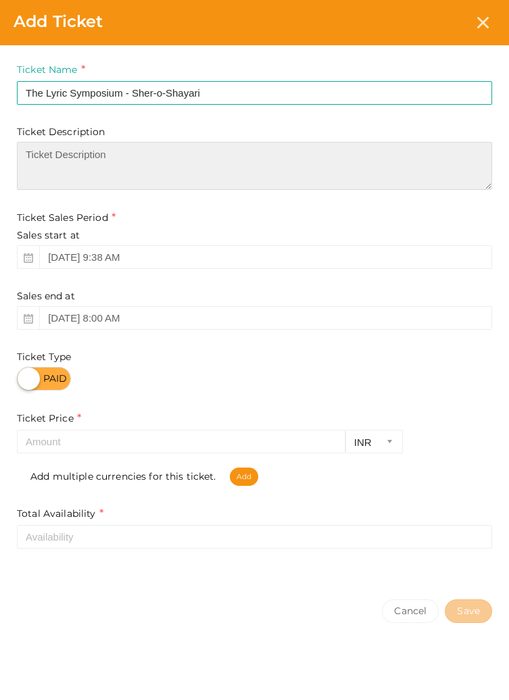
click at [356, 188] on textarea at bounding box center [254, 166] width 475 height 48
click at [301, 159] on textarea at bounding box center [254, 166] width 475 height 48
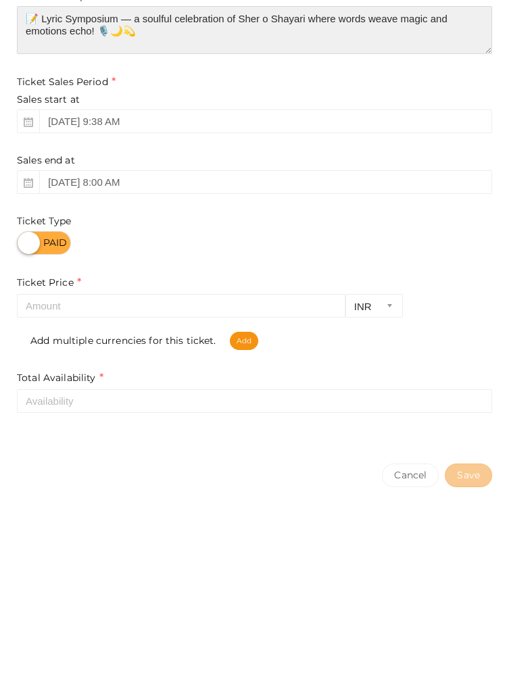
type textarea "📝 Lyric Symposium — a soulful celebration of Sher o Shayari where words weave m…"
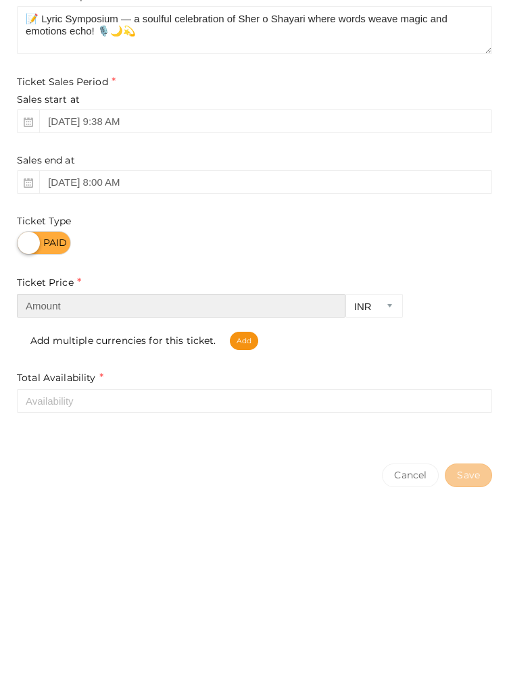
click at [118, 438] on input "number" at bounding box center [181, 442] width 328 height 24
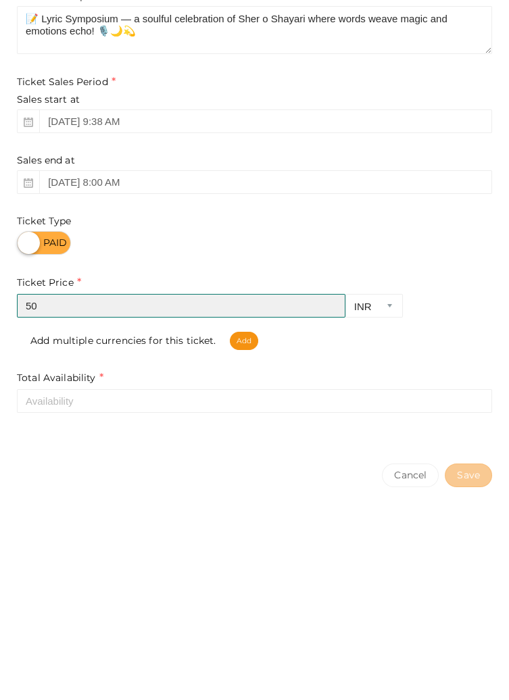
type input "50"
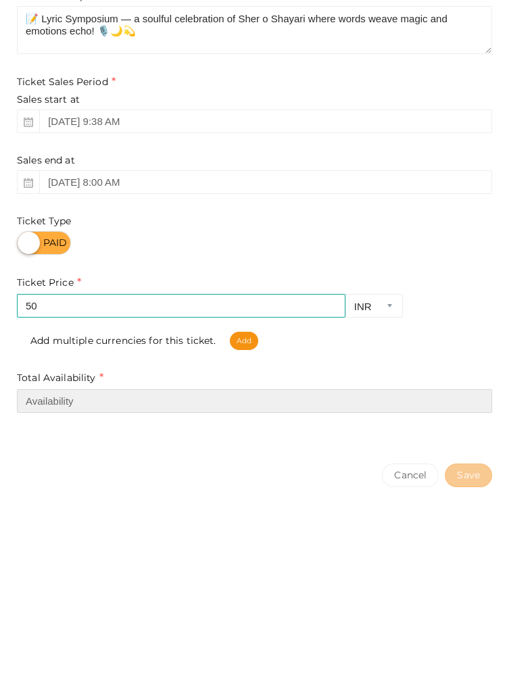
click at [152, 536] on input "number" at bounding box center [254, 537] width 475 height 24
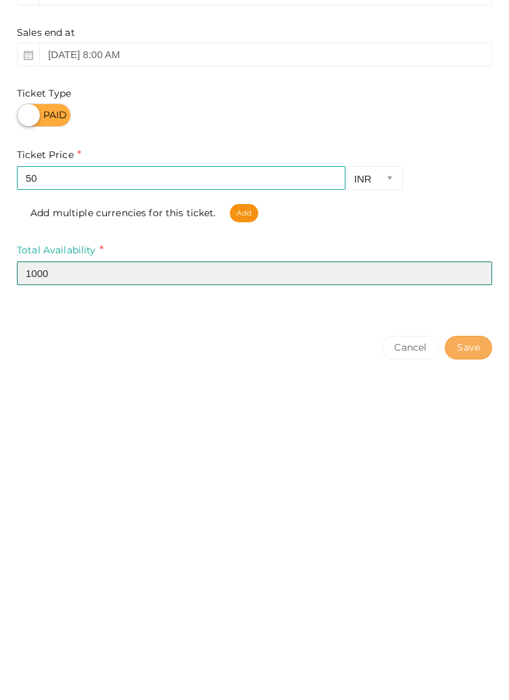
type input "1000"
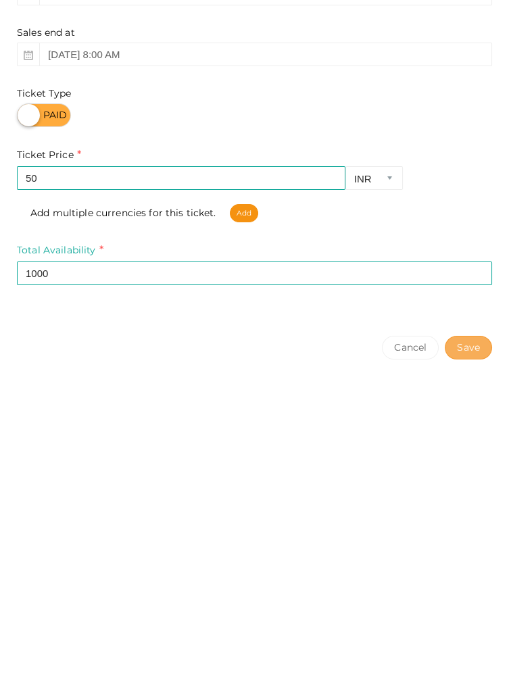
click at [469, 613] on button "Save" at bounding box center [467, 611] width 47 height 24
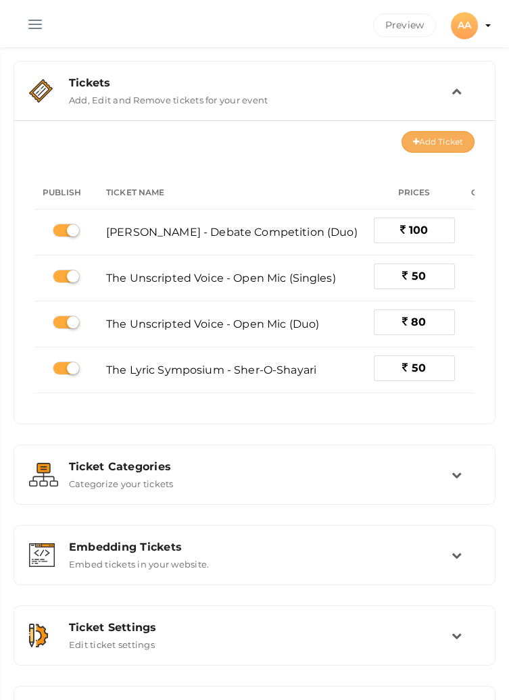
click at [417, 143] on button "Add Ticket" at bounding box center [437, 142] width 73 height 22
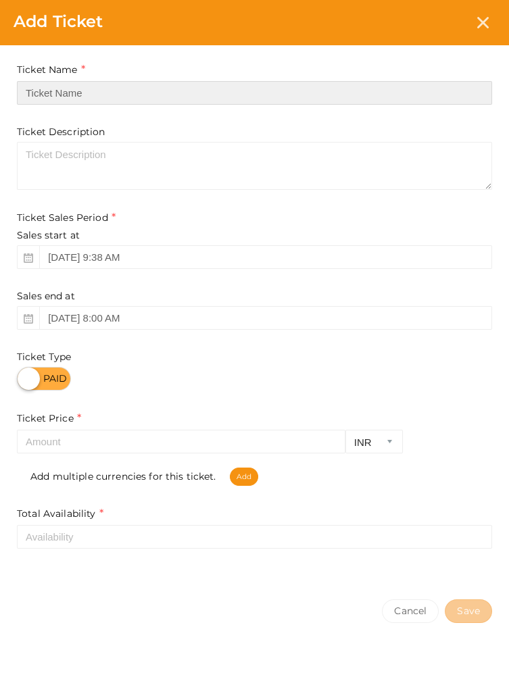
click at [358, 95] on input "text" at bounding box center [254, 93] width 475 height 24
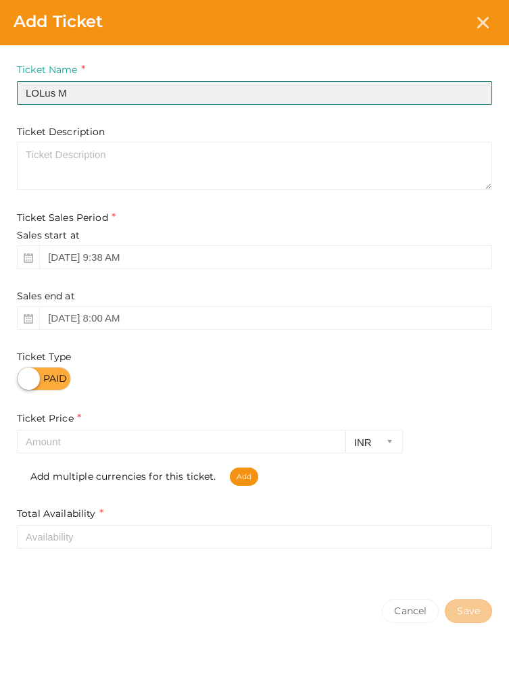
type input "LOLus"
click at [33, 91] on input "narrative" at bounding box center [254, 93] width 475 height 24
click at [386, 88] on input "Narrative" at bounding box center [254, 93] width 475 height 24
type input "Narrative Medicine"
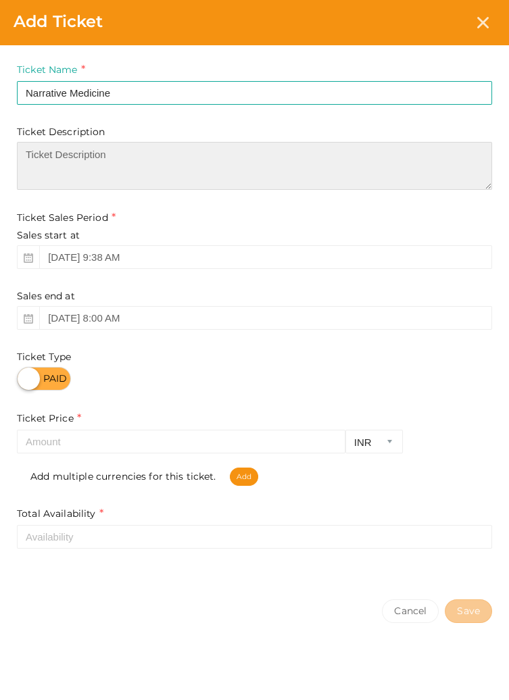
click at [359, 157] on textarea at bounding box center [254, 166] width 475 height 48
click at [169, 171] on textarea at bounding box center [254, 166] width 475 height 48
click at [35, 151] on textarea "narrative medicine participants (care givers) are expected to narrate the story…" at bounding box center [254, 166] width 475 height 48
click at [60, 166] on textarea "Narrative medicine participants (care givers) are expected to narrate the story…" at bounding box center [254, 166] width 475 height 48
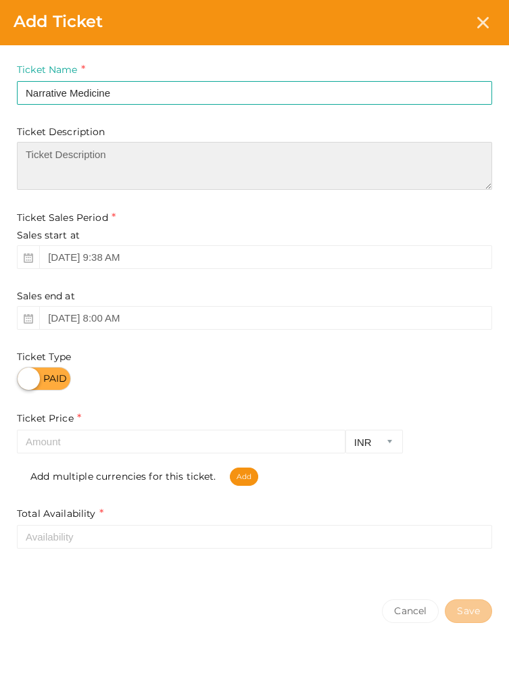
scroll to position [0, 0]
click at [221, 180] on textarea "Narrative medicine participants (care givers) are expected to narrate the story…" at bounding box center [254, 166] width 475 height 48
click at [234, 179] on textarea "Narrative medicine participants (care givers) are expected to narrate the story…" at bounding box center [254, 166] width 475 height 48
click at [233, 179] on textarea "Narrative medicine participants (care givers) are expected to narrate the story…" at bounding box center [254, 166] width 475 height 48
click at [226, 183] on textarea "Narrative medicine participants (care givers) are expected to narrate the story…" at bounding box center [254, 166] width 475 height 48
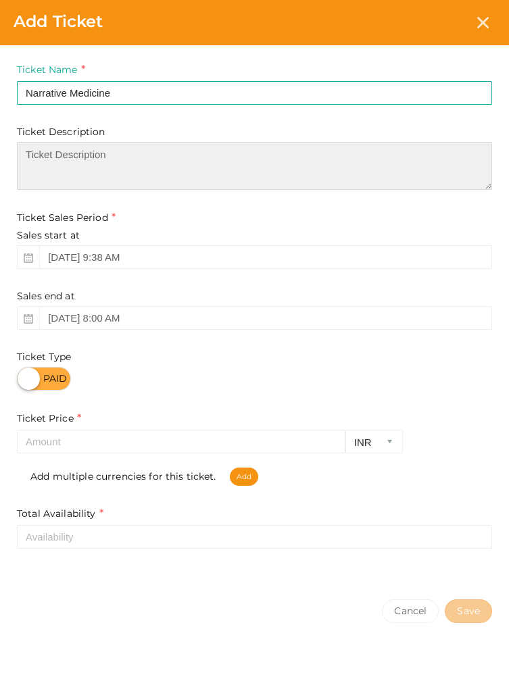
click at [227, 180] on textarea "Narrative medicine participants (care givers) are expected to narrate the story…" at bounding box center [254, 166] width 475 height 48
click at [228, 180] on textarea "Narrative medicine participants (care givers) are expected to narrate the story…" at bounding box center [254, 166] width 475 height 48
click at [163, 182] on textarea "Narrative medicine participants (care givers) are expected to narrate the story…" at bounding box center [254, 166] width 475 height 48
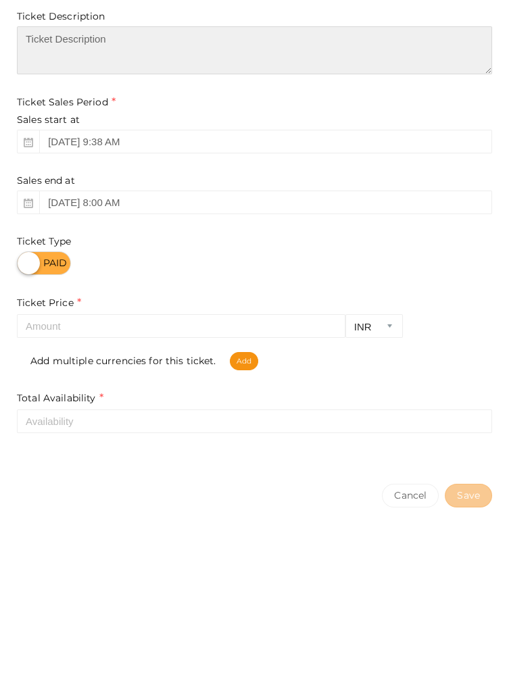
type textarea "Narrative medicine participants (care givers) are expected to narrate the story…"
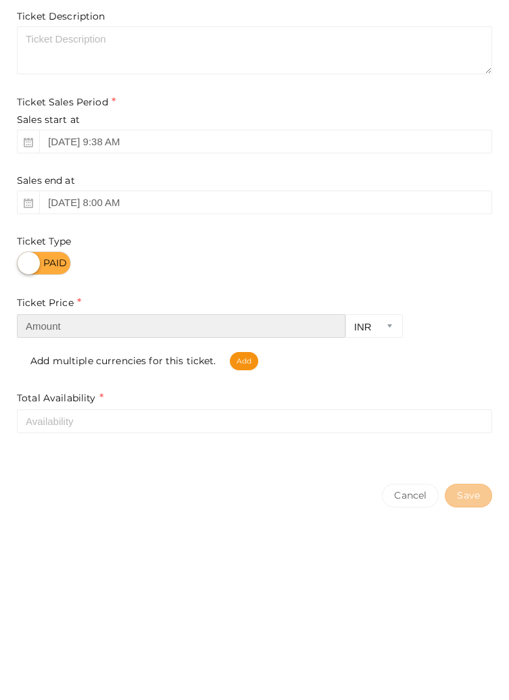
click at [143, 440] on input "number" at bounding box center [181, 442] width 328 height 24
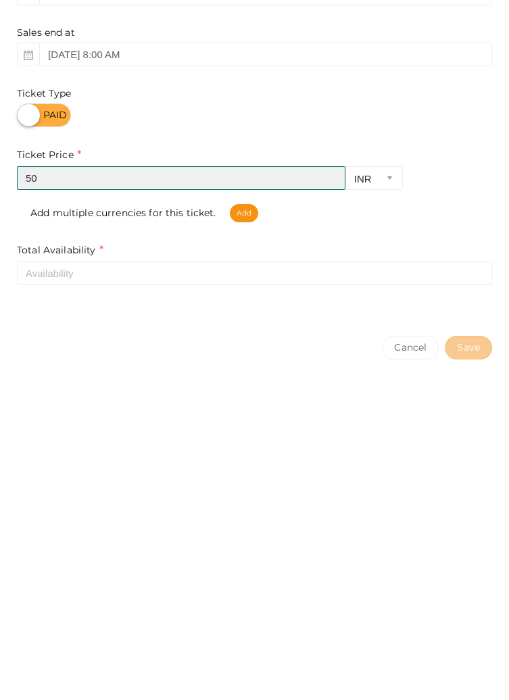
type input "50"
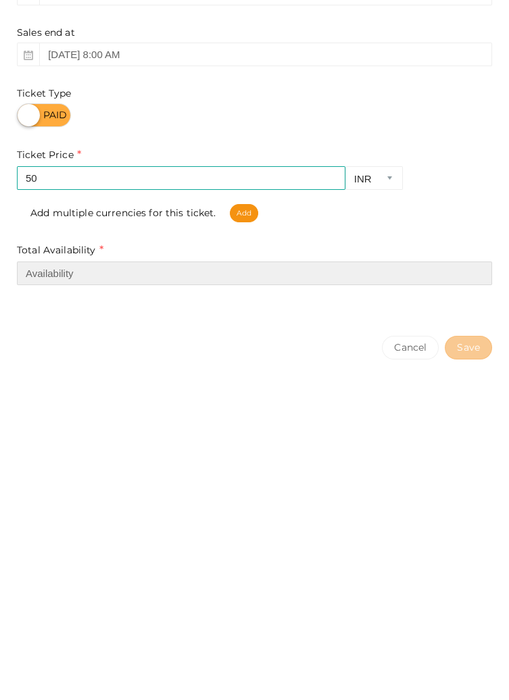
click at [237, 541] on input "number" at bounding box center [254, 537] width 475 height 24
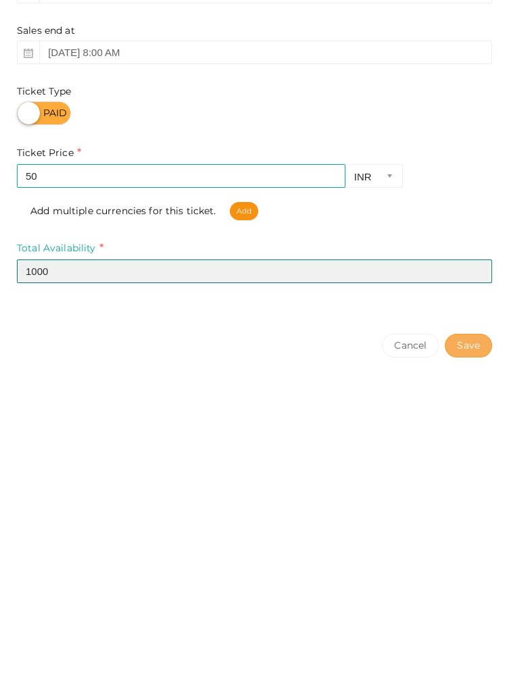
type input "1000"
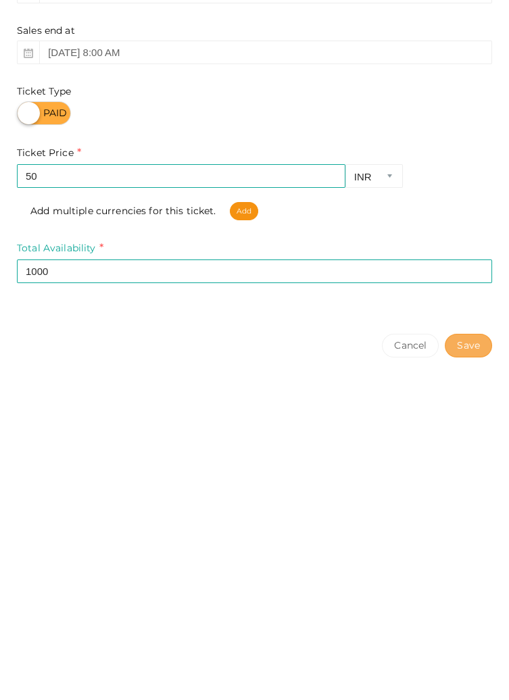
click at [470, 611] on button "Save" at bounding box center [467, 611] width 47 height 24
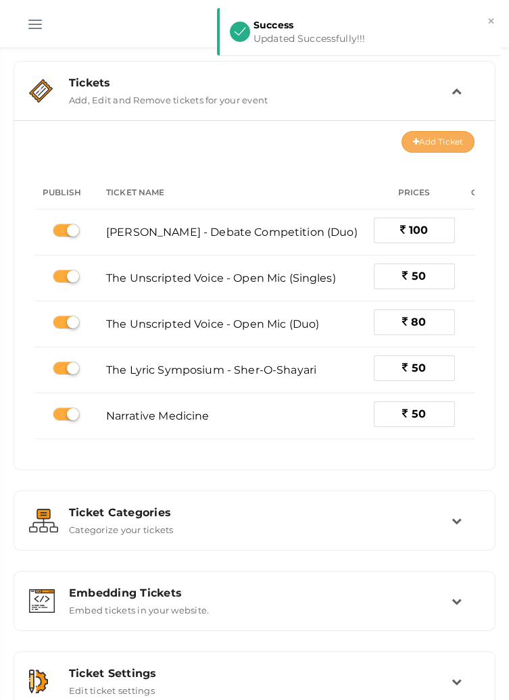
click at [436, 142] on button "Add Ticket" at bounding box center [437, 142] width 73 height 22
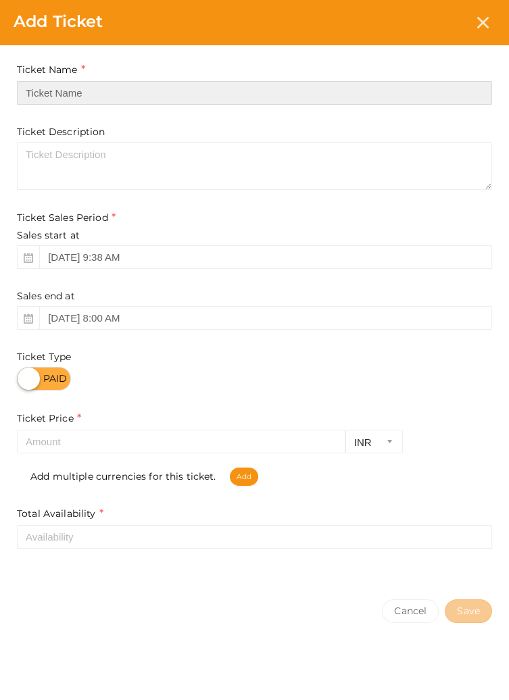
click at [379, 83] on input "text" at bounding box center [254, 93] width 475 height 24
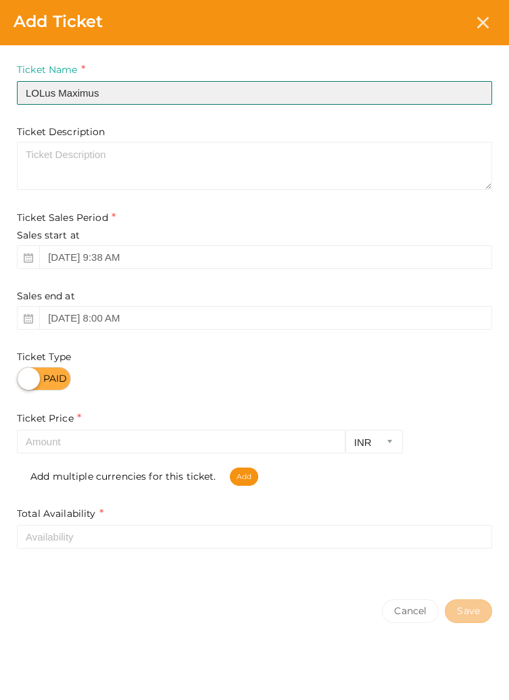
type input "LOLus Maximus"
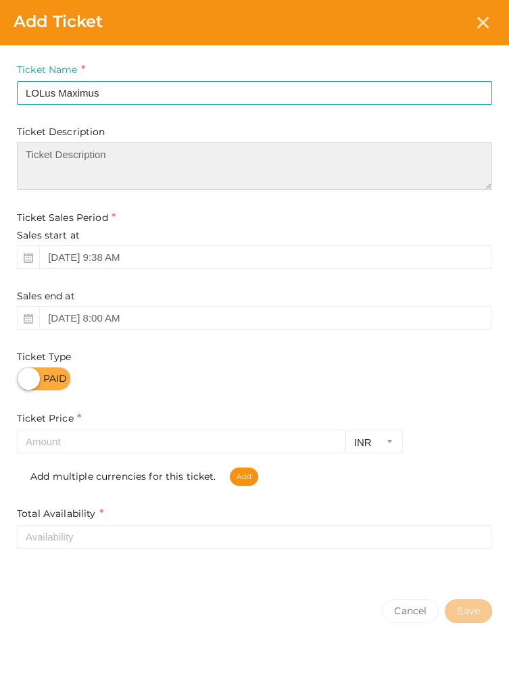
click at [410, 171] on textarea at bounding box center [254, 166] width 475 height 48
click at [218, 149] on textarea at bounding box center [254, 166] width 475 height 48
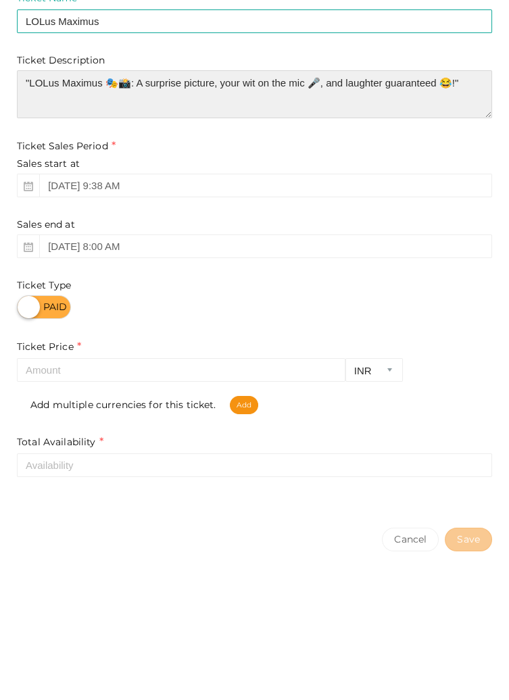
type textarea ""LOLus Maximus 🎭📸: A surprise picture, your wit on the mic 🎤, and laughter guar…"
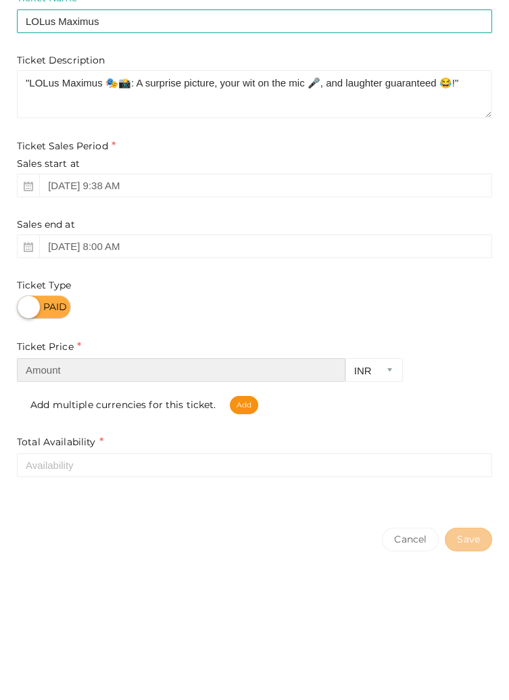
click at [153, 446] on input "number" at bounding box center [181, 442] width 328 height 24
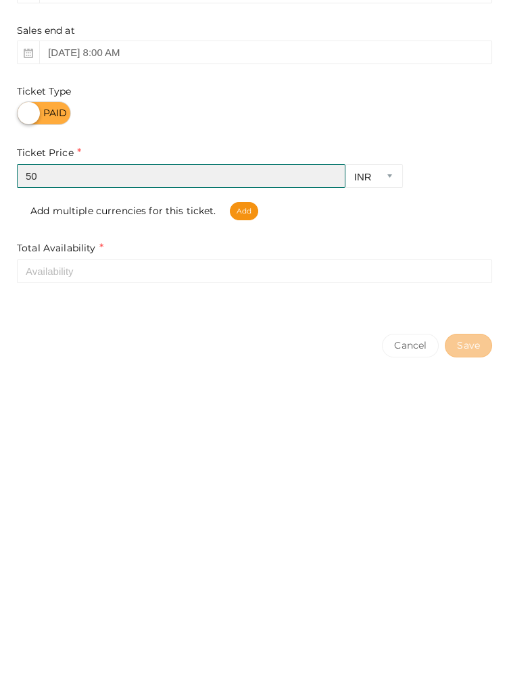
type input "50"
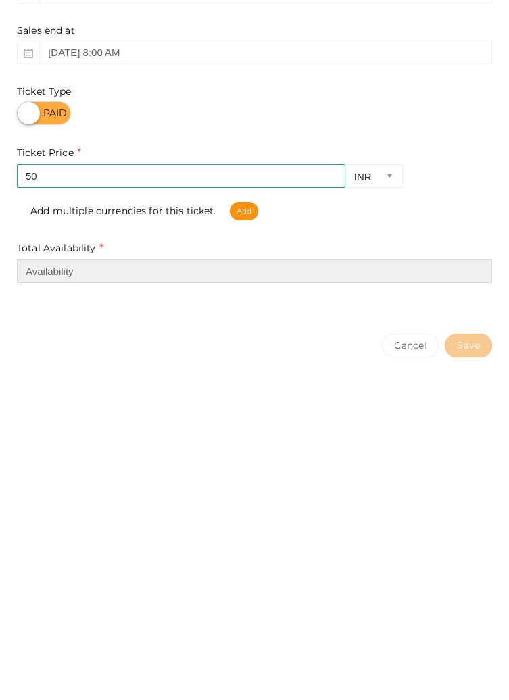
click at [236, 537] on input "number" at bounding box center [254, 537] width 475 height 24
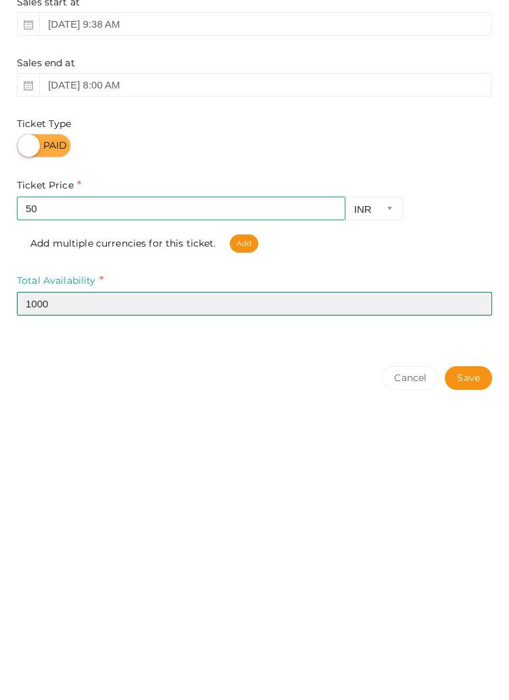
type input "1000"
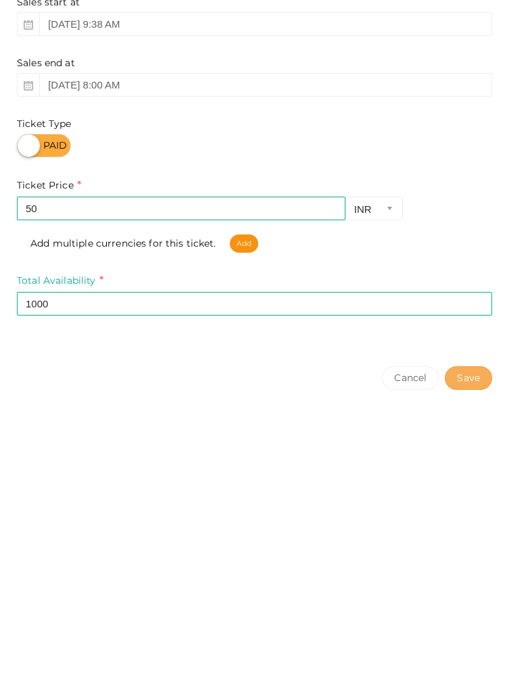
click at [468, 609] on button "Save" at bounding box center [467, 611] width 47 height 24
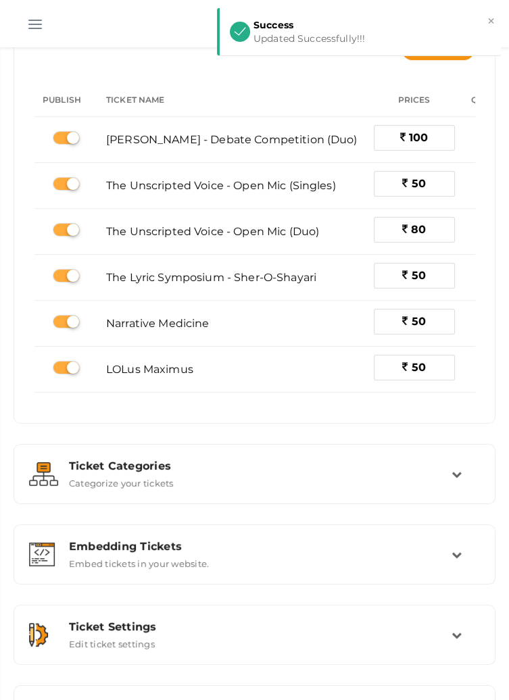
scroll to position [94, 0]
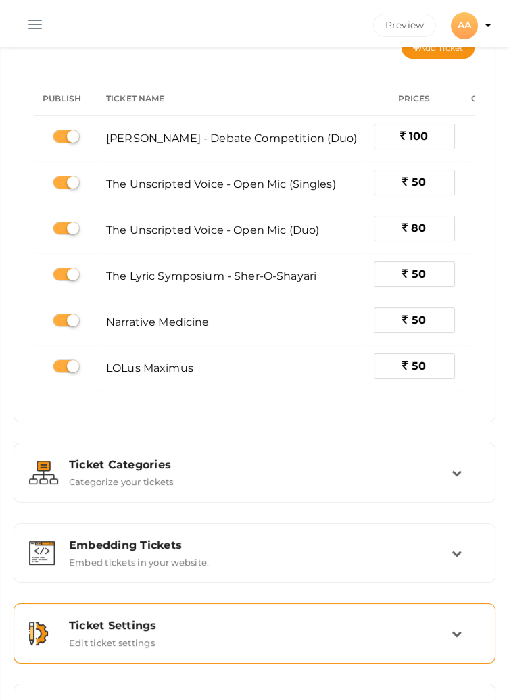
click at [443, 625] on div "Ticket Settings" at bounding box center [260, 625] width 382 height 13
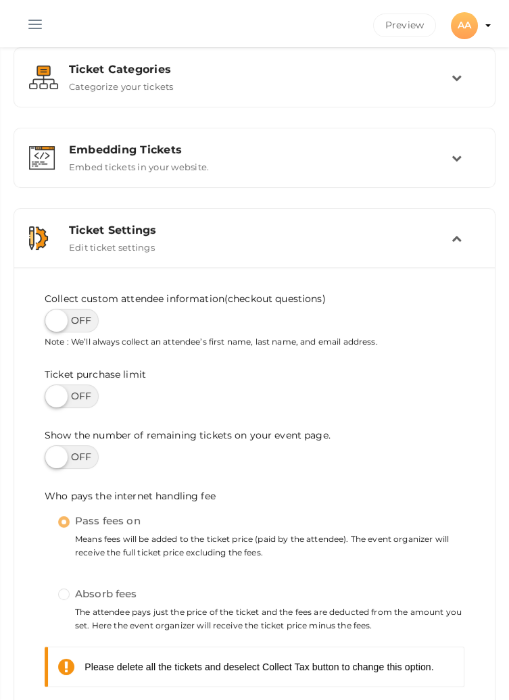
click at [73, 324] on label at bounding box center [72, 321] width 54 height 24
click at [53, 320] on input "checkbox" at bounding box center [49, 315] width 9 height 9
checkbox input "true"
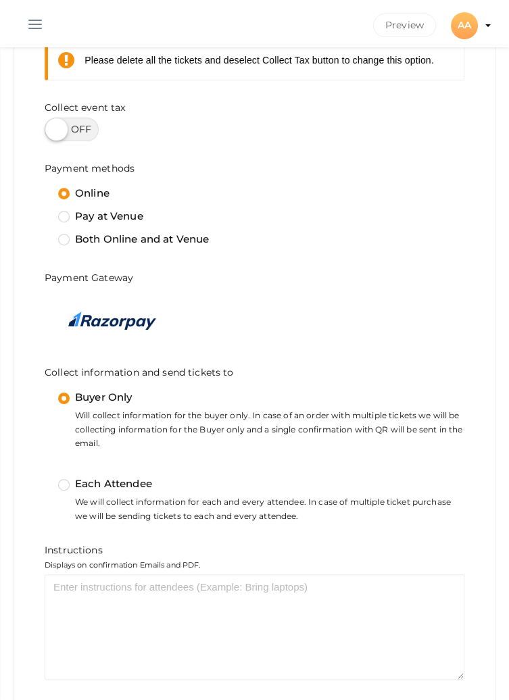
scroll to position [769, 0]
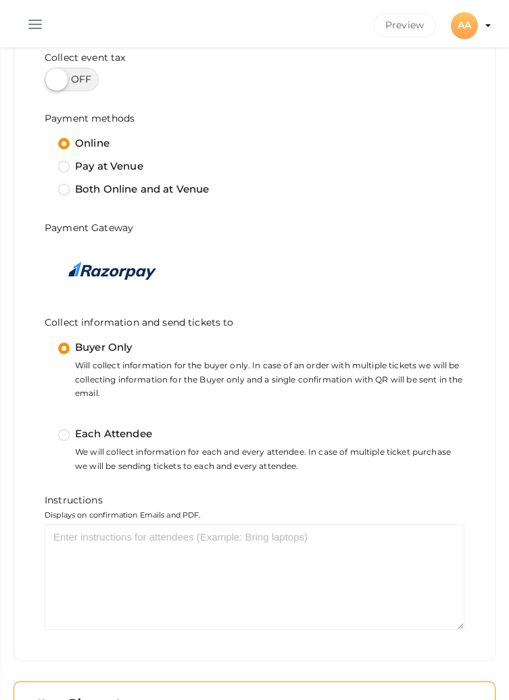
click at [449, 699] on div "Discounts Add, Edit and Remove discounts for your event" at bounding box center [255, 710] width 392 height 29
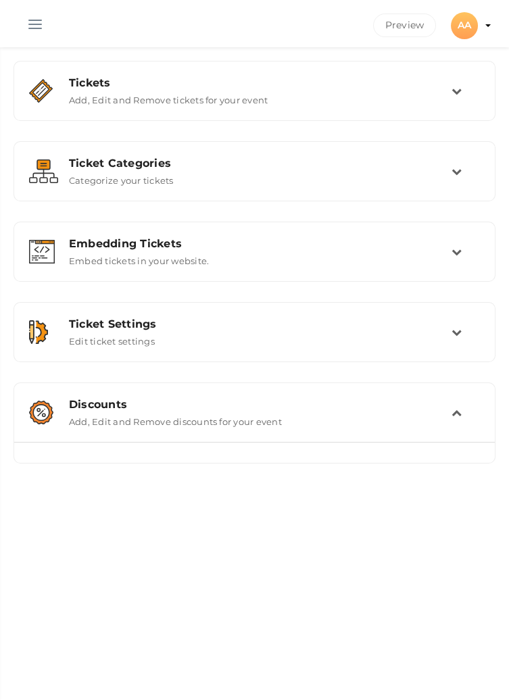
scroll to position [0, 0]
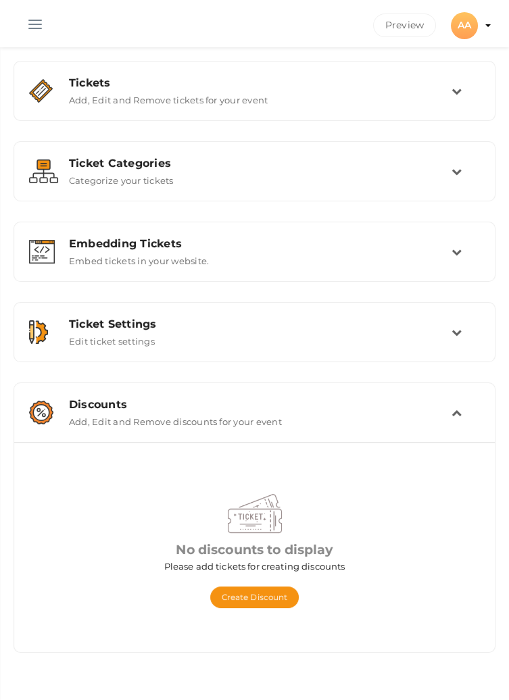
click at [25, 28] on button "button" at bounding box center [35, 21] width 35 height 35
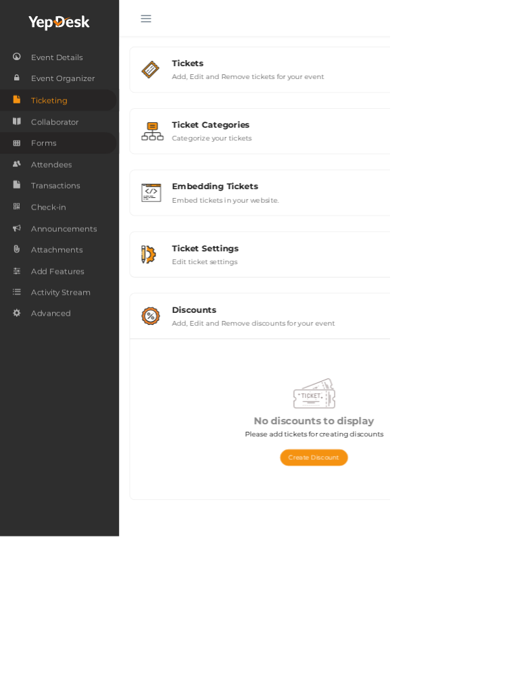
click at [84, 190] on link "Forms" at bounding box center [76, 187] width 152 height 28
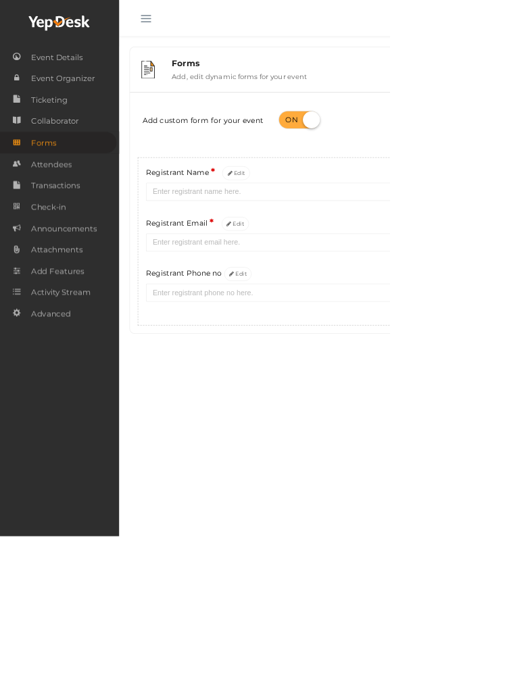
click at [176, 30] on button "button" at bounding box center [190, 21] width 35 height 35
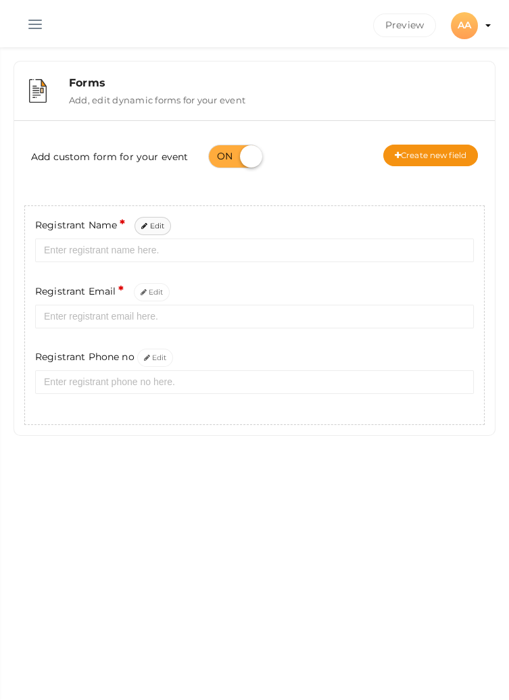
click at [155, 227] on button "Edit" at bounding box center [152, 226] width 36 height 18
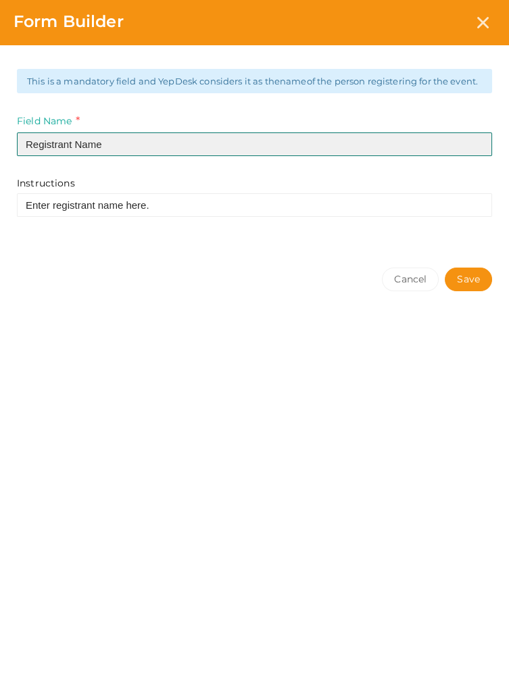
click at [72, 156] on input "Registrant Name" at bounding box center [254, 144] width 475 height 24
click at [76, 154] on input "Registrant Name" at bounding box center [254, 144] width 475 height 24
type input "Name"
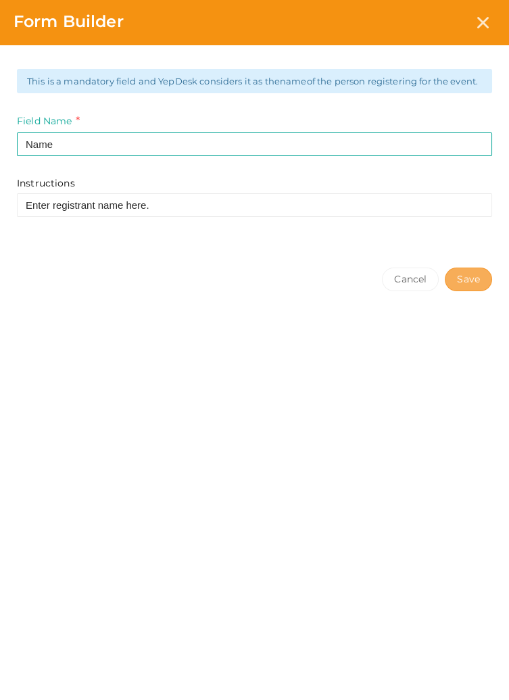
click at [463, 291] on button "Save" at bounding box center [467, 280] width 47 height 24
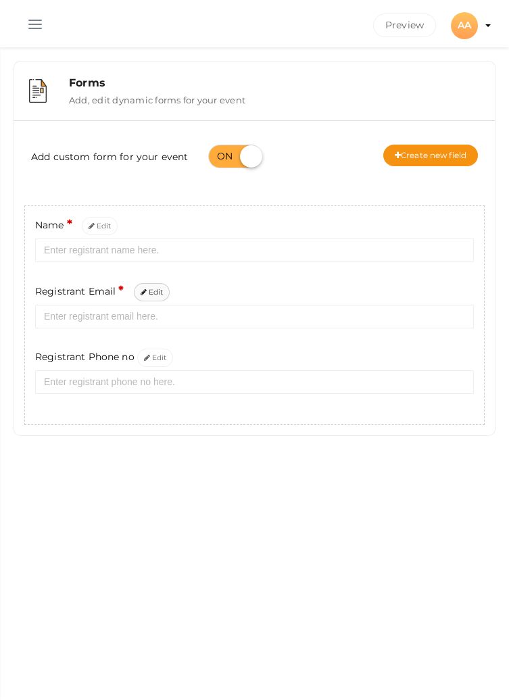
click at [149, 286] on button "Edit" at bounding box center [152, 292] width 36 height 18
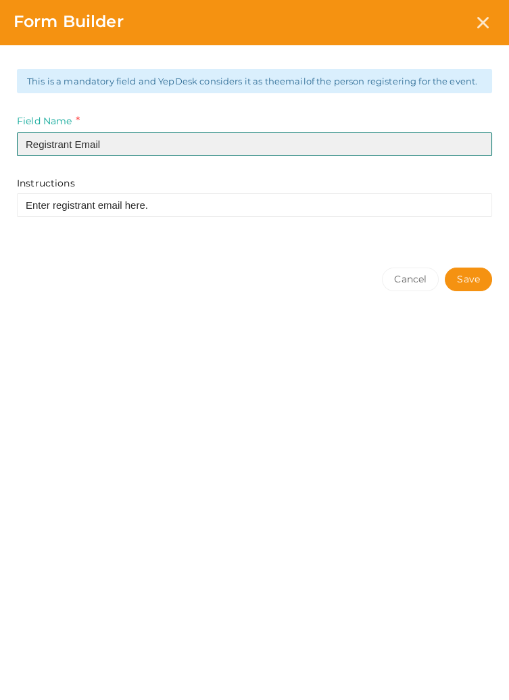
click at [74, 155] on input "Registrant Email" at bounding box center [254, 144] width 475 height 24
type input "Email"
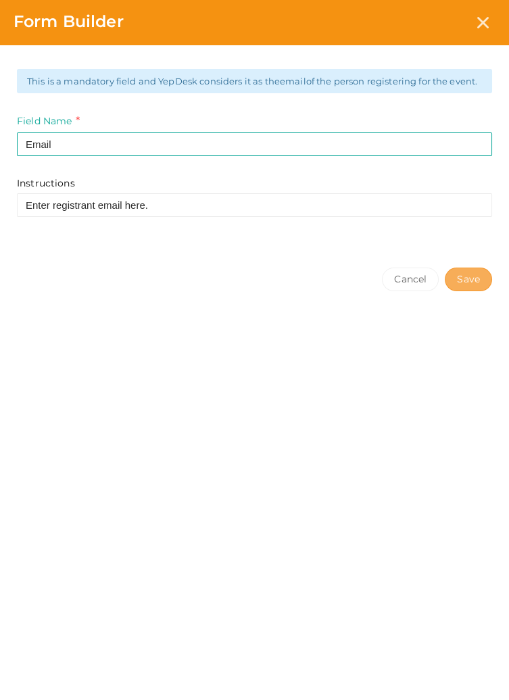
click at [470, 291] on button "Save" at bounding box center [467, 280] width 47 height 24
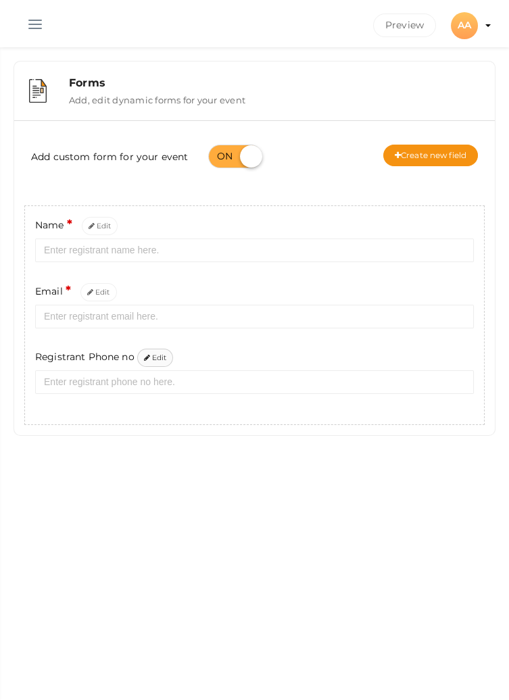
click at [153, 358] on button "Edit" at bounding box center [155, 358] width 36 height 18
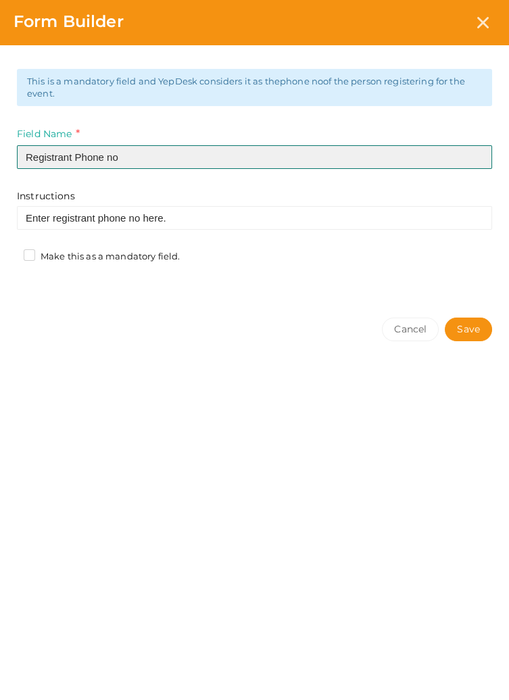
click at [74, 157] on input "Registrant Phone no" at bounding box center [254, 157] width 475 height 24
type input "Phone no"
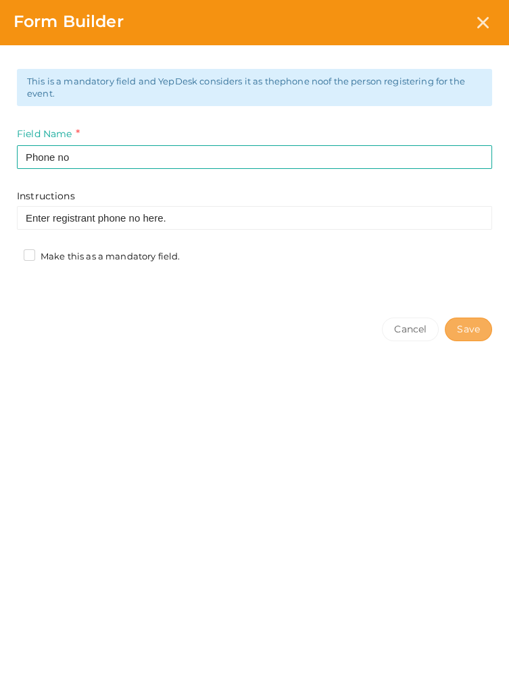
click at [469, 332] on button "Save" at bounding box center [467, 329] width 47 height 24
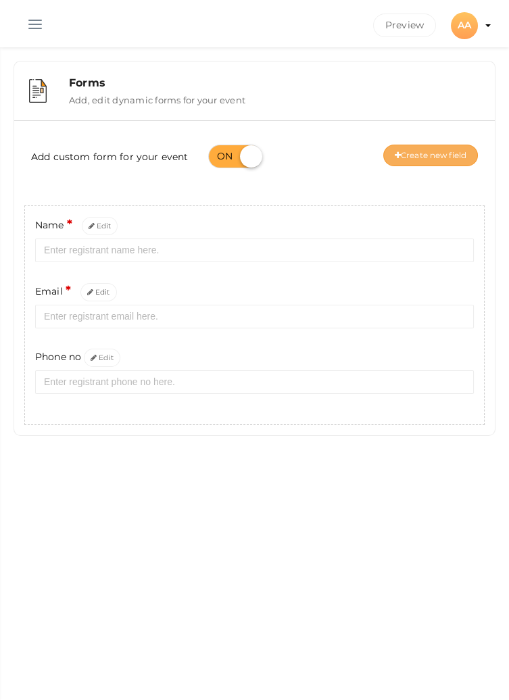
click at [436, 157] on button "Create new field" at bounding box center [430, 156] width 95 height 22
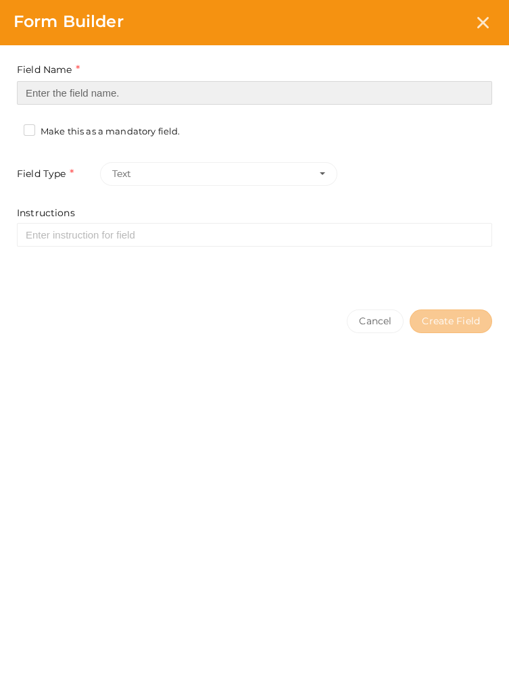
click at [359, 89] on input at bounding box center [254, 93] width 475 height 24
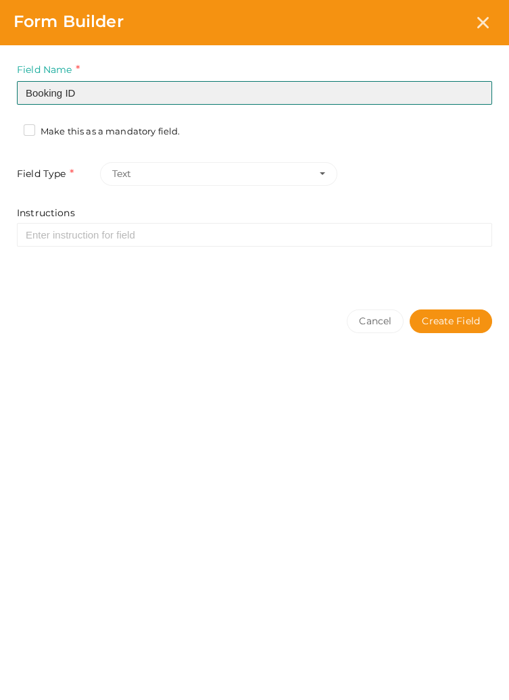
type input "Booking ID"
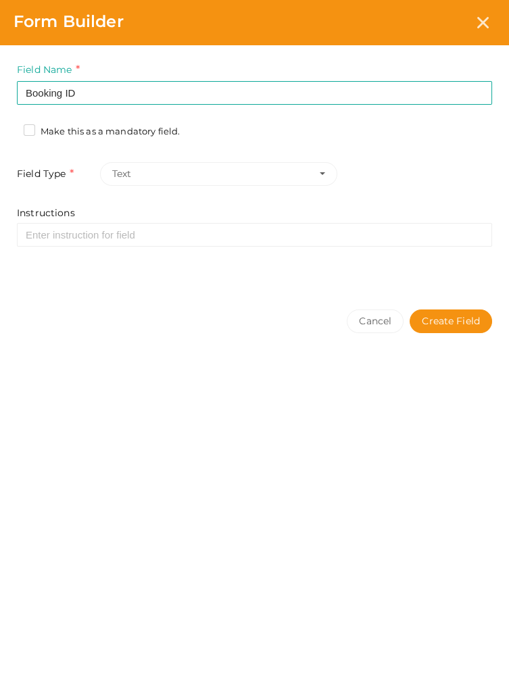
click at [30, 134] on label "Make this as a mandatory field." at bounding box center [102, 132] width 156 height 14
click at [10, 128] on input "Make this as a mandatory field." at bounding box center [10, 128] width 0 height 0
click at [457, 323] on button "Create Field" at bounding box center [450, 321] width 82 height 24
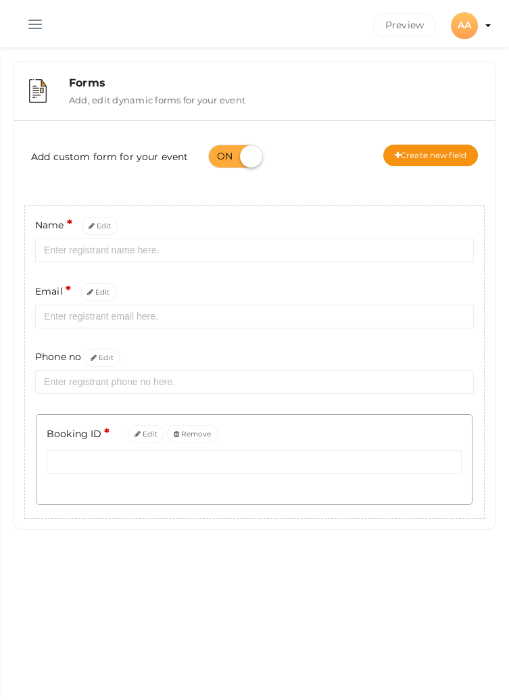
click at [32, 24] on span "button" at bounding box center [35, 24] width 14 height 1
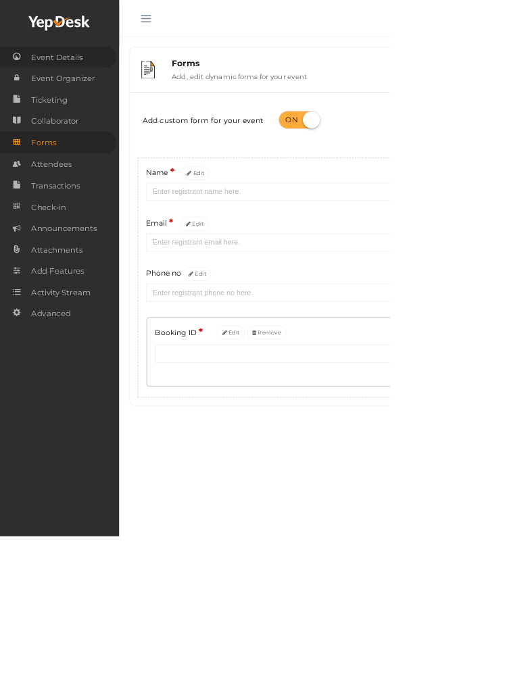
click at [76, 73] on span "Event Details" at bounding box center [75, 74] width 68 height 27
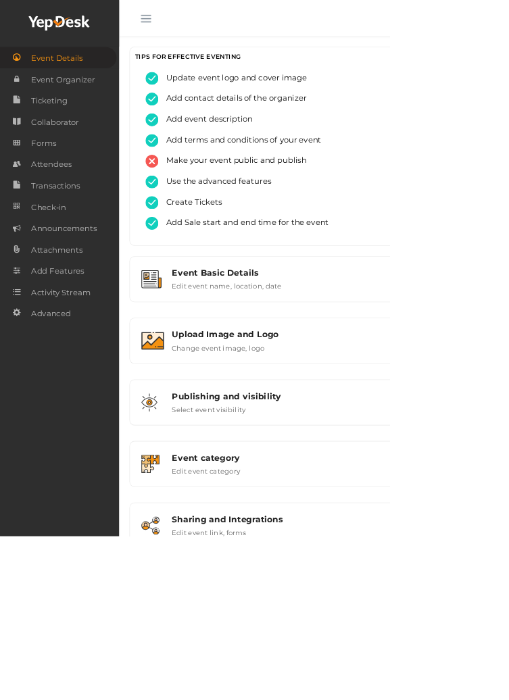
click at [185, 18] on button "button" at bounding box center [190, 21] width 35 height 35
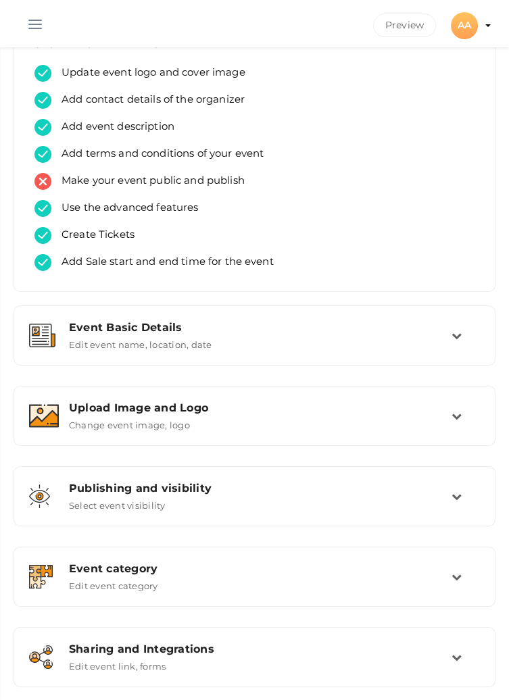
scroll to position [43, 0]
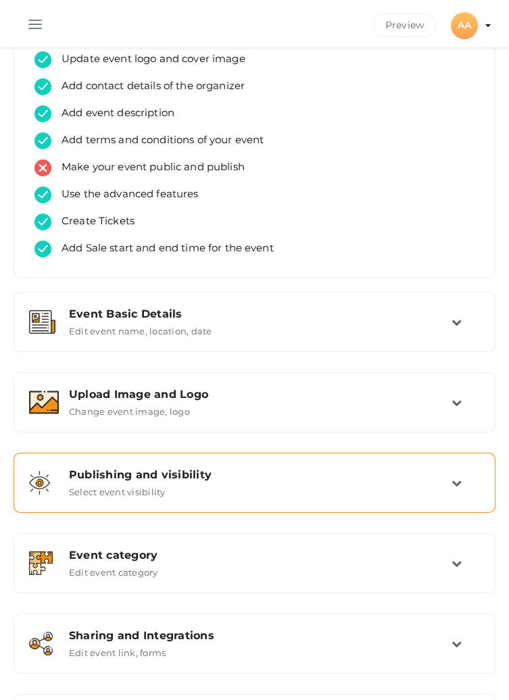
click at [459, 473] on td at bounding box center [465, 482] width 28 height 29
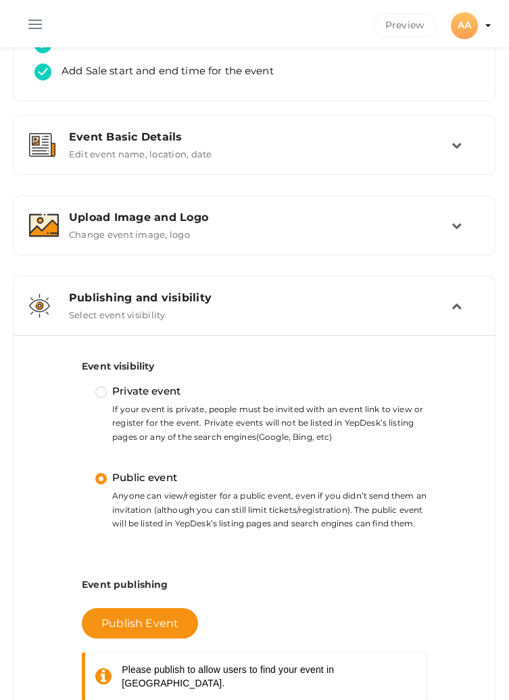
scroll to position [228, 0]
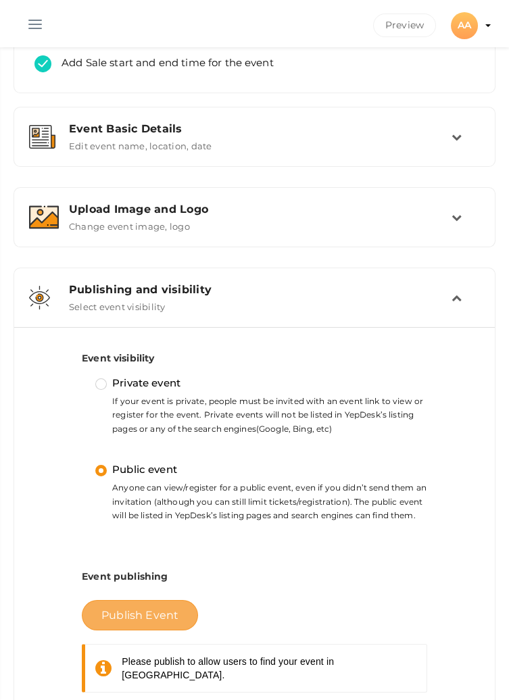
click at [137, 615] on span "Publish Event" at bounding box center [139, 615] width 77 height 13
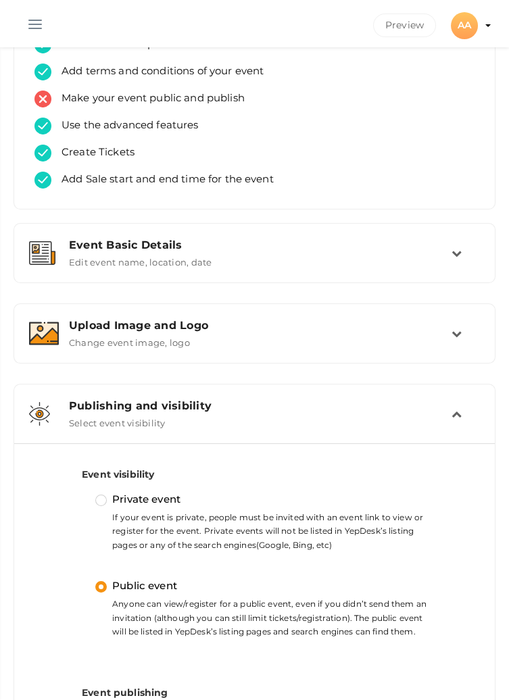
scroll to position [0, 0]
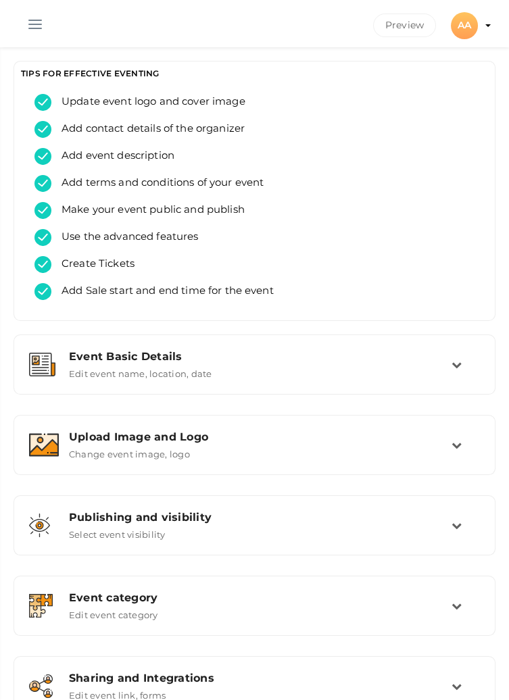
click at [32, 22] on button "button" at bounding box center [35, 21] width 35 height 35
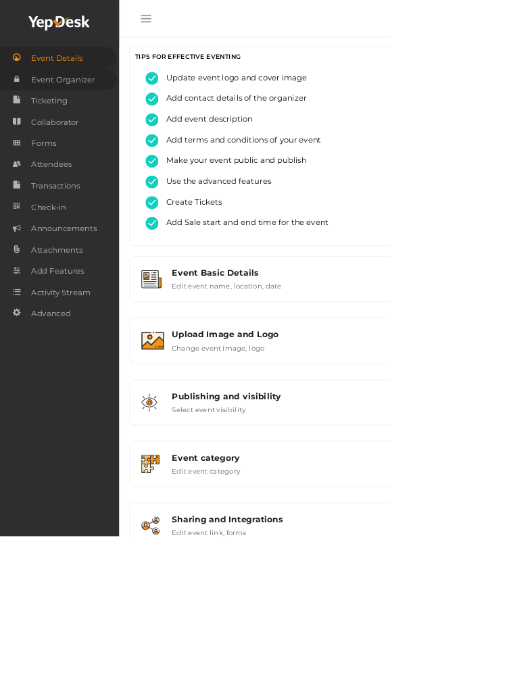
click at [61, 101] on span "Event Organizer" at bounding box center [83, 104] width 84 height 27
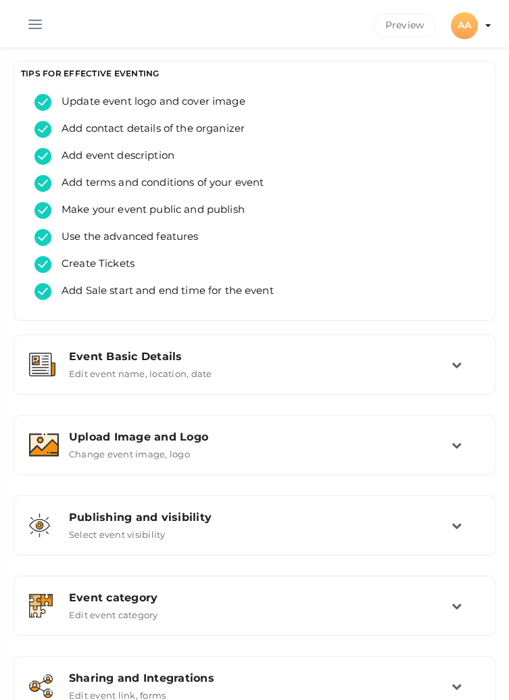
click at [32, 28] on button "button" at bounding box center [35, 21] width 35 height 35
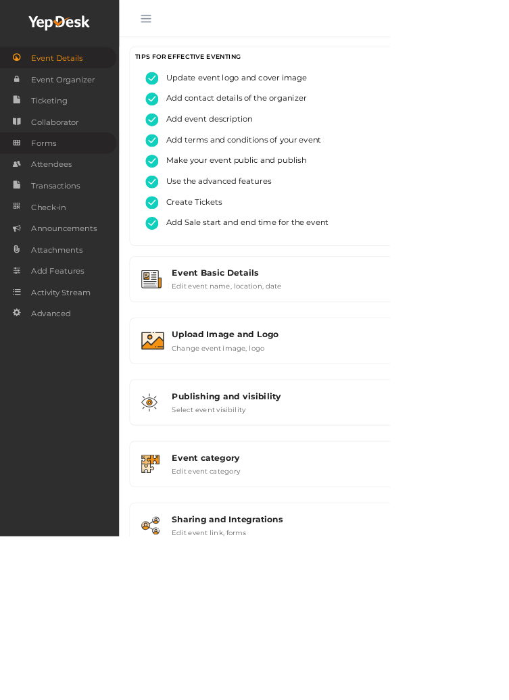
click at [80, 191] on link "Forms" at bounding box center [76, 187] width 152 height 28
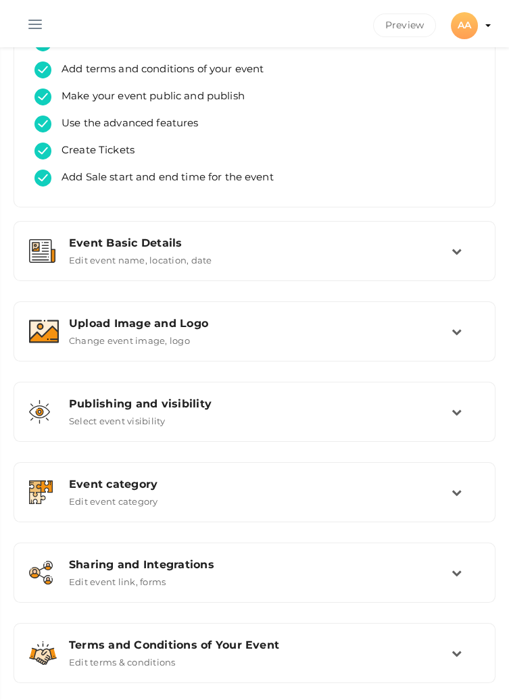
scroll to position [132, 0]
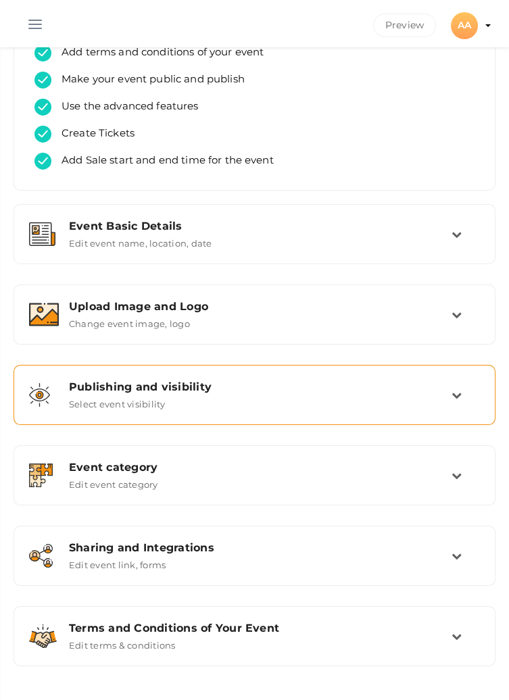
click at [453, 397] on icon at bounding box center [456, 395] width 10 height 10
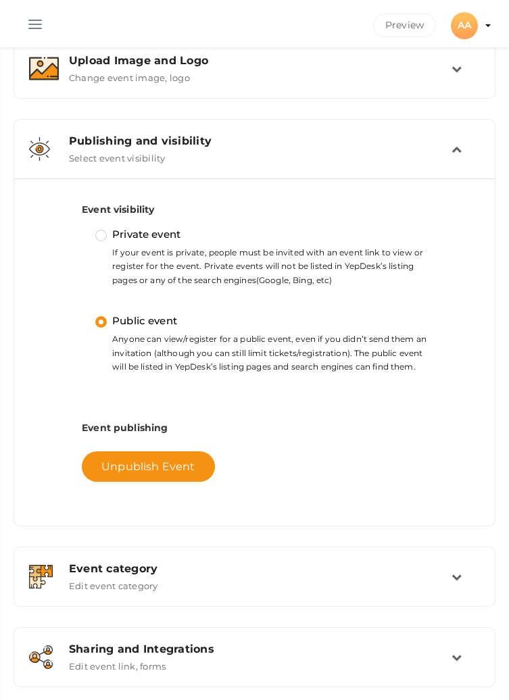
scroll to position [414, 0]
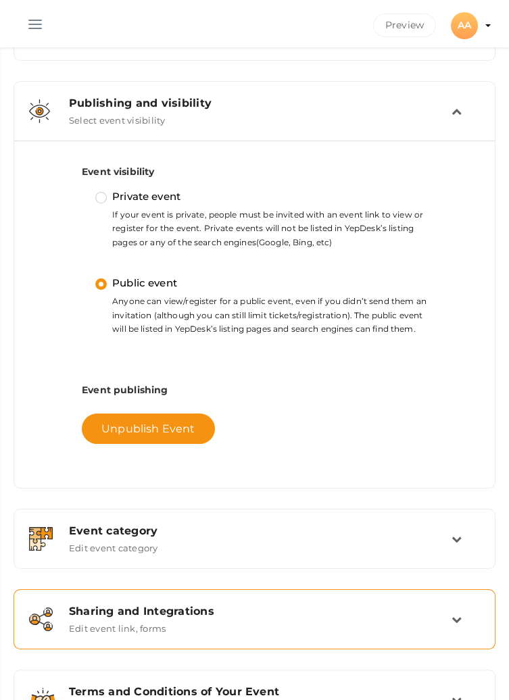
click at [450, 620] on div "Sharing and Integrations Edit event link, forms" at bounding box center [255, 619] width 392 height 29
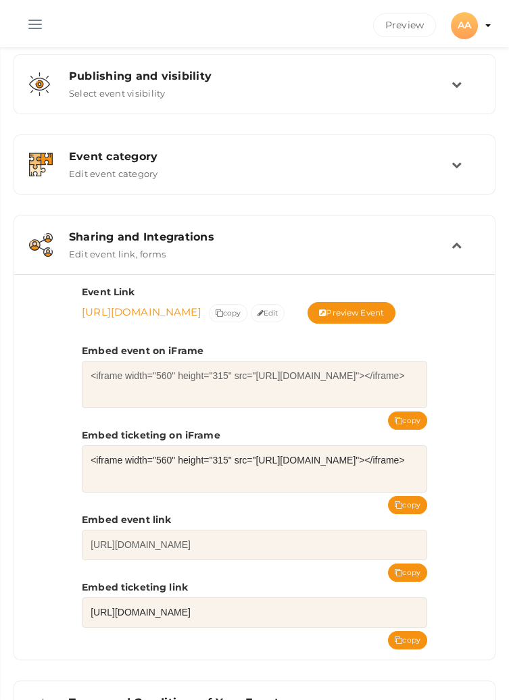
scroll to position [479, 0]
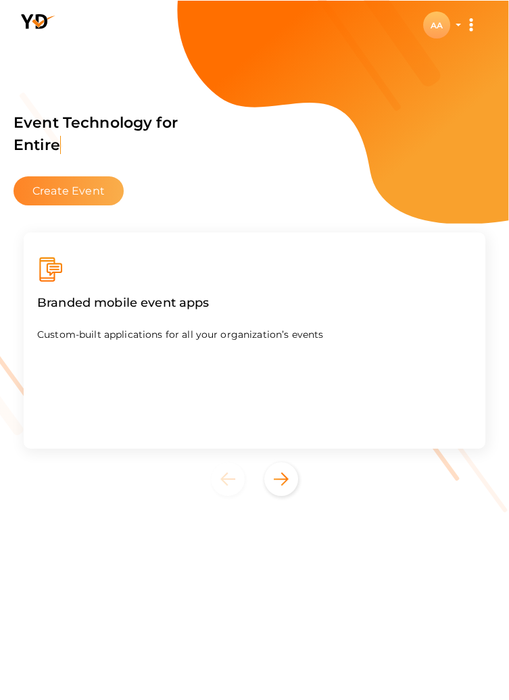
click at [76, 193] on button "Create Event" at bounding box center [69, 190] width 110 height 29
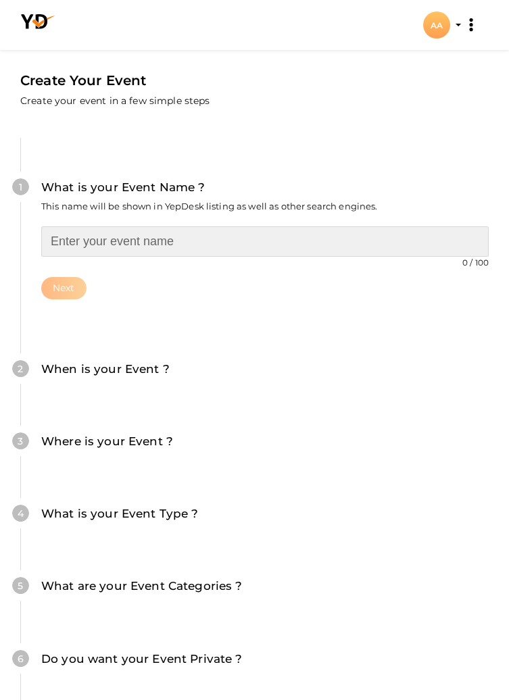
click at [355, 236] on input "text" at bounding box center [264, 241] width 447 height 30
type input "Chaos and Confetti - Informal Events"
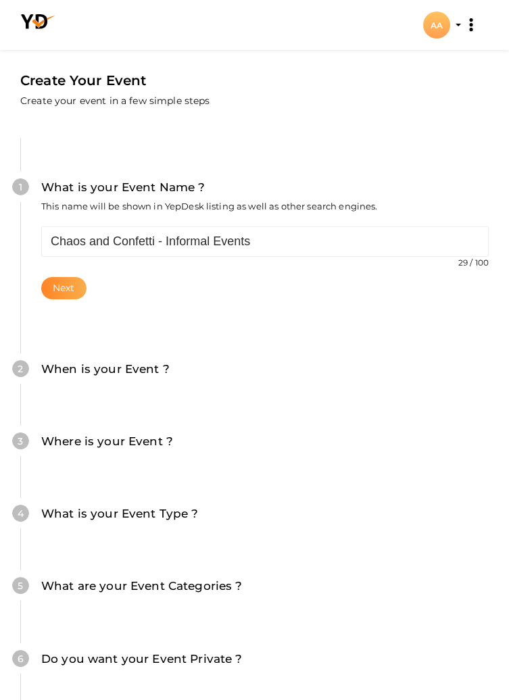
click at [68, 280] on button "Next" at bounding box center [63, 288] width 45 height 22
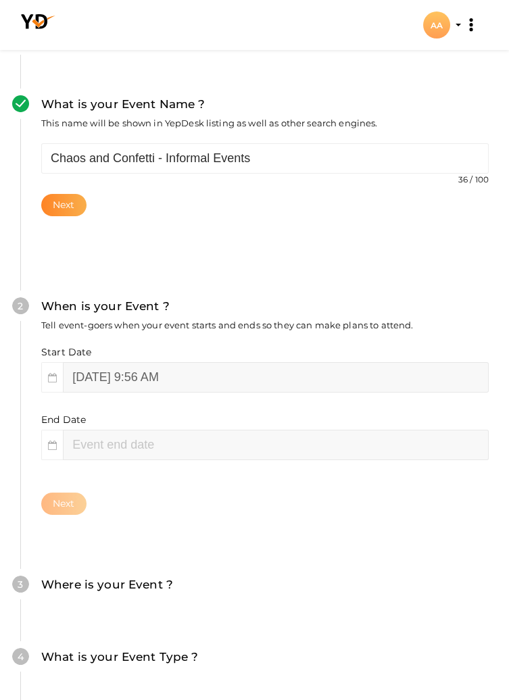
scroll to position [128, 0]
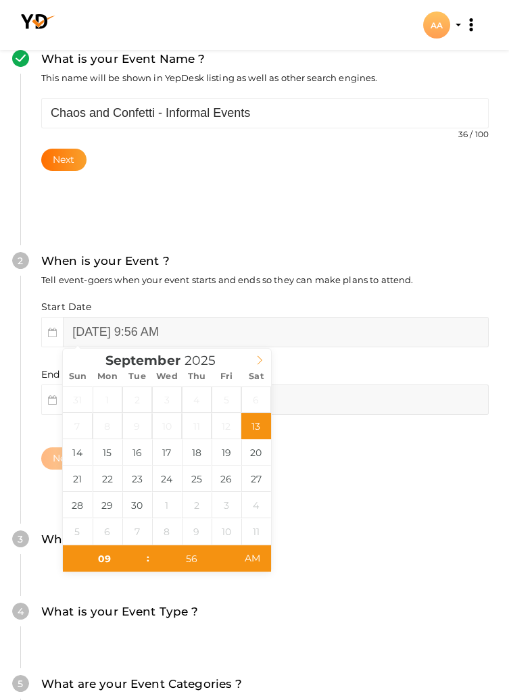
click at [253, 359] on span at bounding box center [259, 358] width 23 height 19
type input "October 3, 2025 9:56 AM"
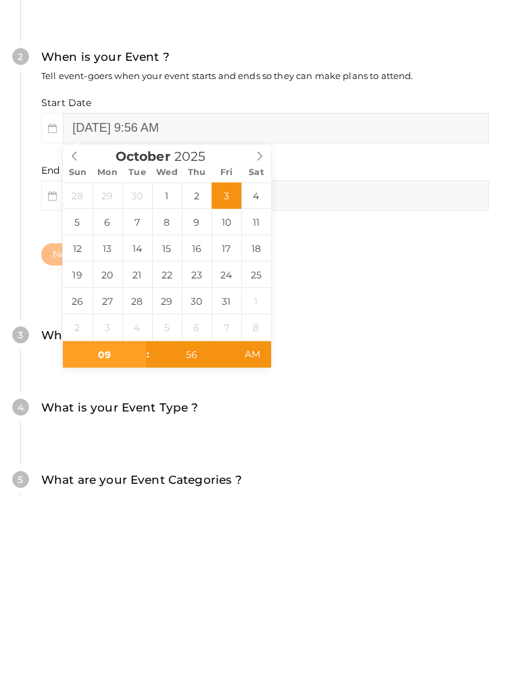
scroll to position [220, 0]
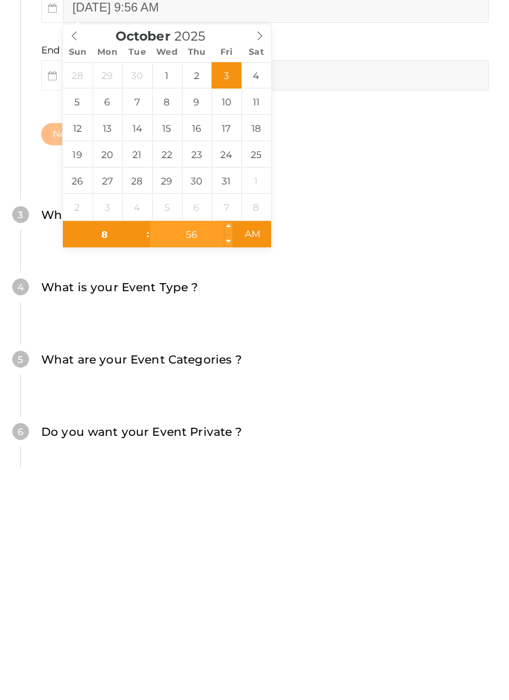
click at [203, 472] on input "56" at bounding box center [191, 467] width 83 height 27
type input "08"
type input "October 3, 2025 8:56 AM"
type input "00"
click at [340, 451] on div "Where is your Event ? Tell event-goers where your event location is." at bounding box center [254, 455] width 427 height 32
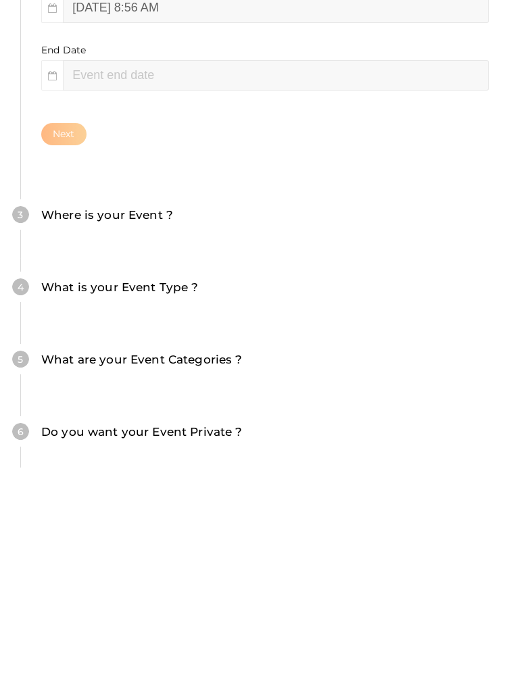
type input "10"
type input "[DATE] 8:00 AM"
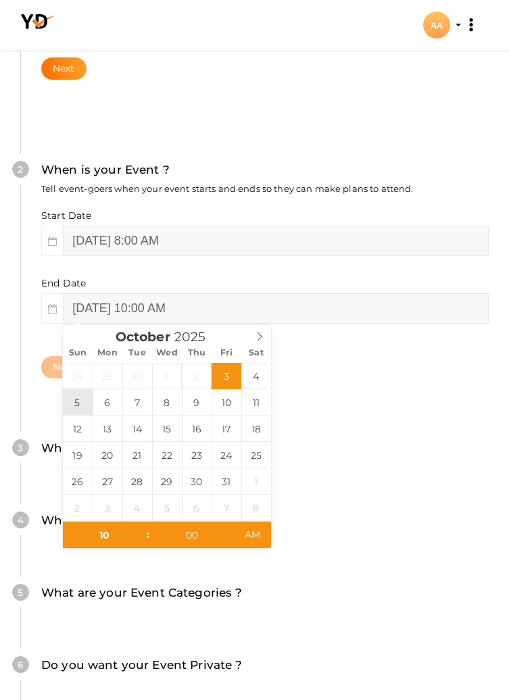
type input "October 5, 2025 10:00 AM"
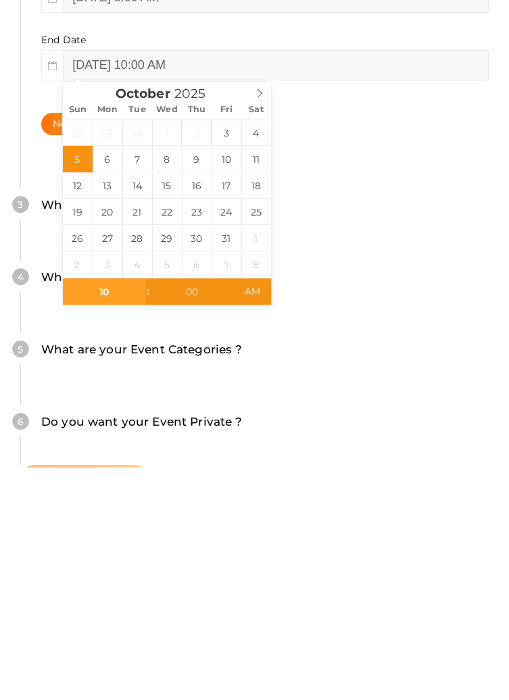
scroll to position [287, 0]
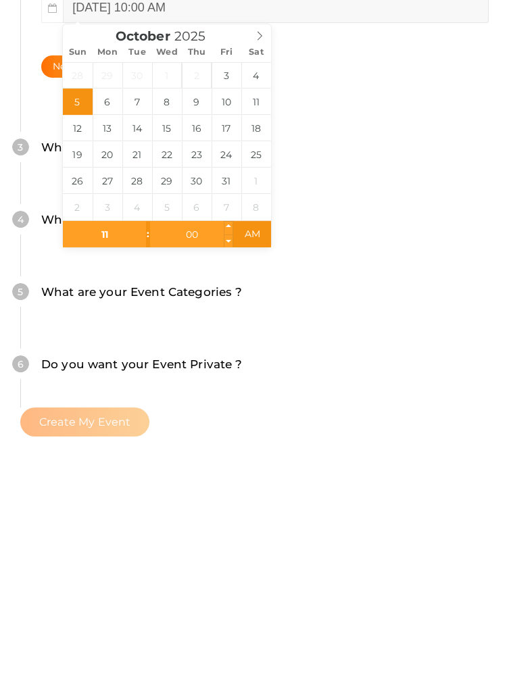
type input "11"
click at [189, 478] on input "00" at bounding box center [191, 467] width 83 height 27
type input "October 5, 2025 11:00 AM"
type input "55"
click at [256, 472] on span "AM" at bounding box center [251, 466] width 37 height 27
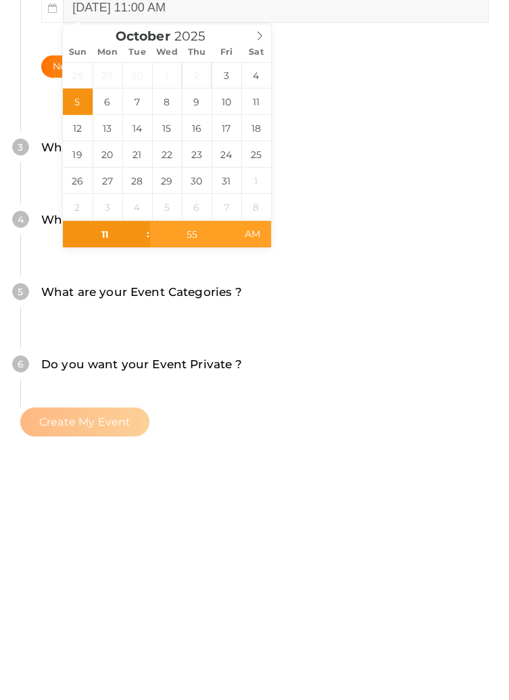
type input "[DATE] 11:55 PM"
click at [440, 440] on div "4 What is your Event Type ? Choose the right event type. Registration Ticketing…" at bounding box center [254, 460] width 468 height 72
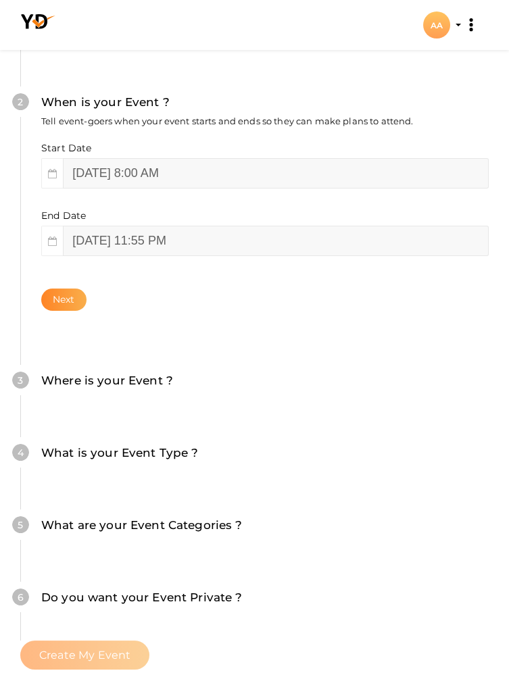
click at [69, 298] on button "Next" at bounding box center [63, 299] width 45 height 22
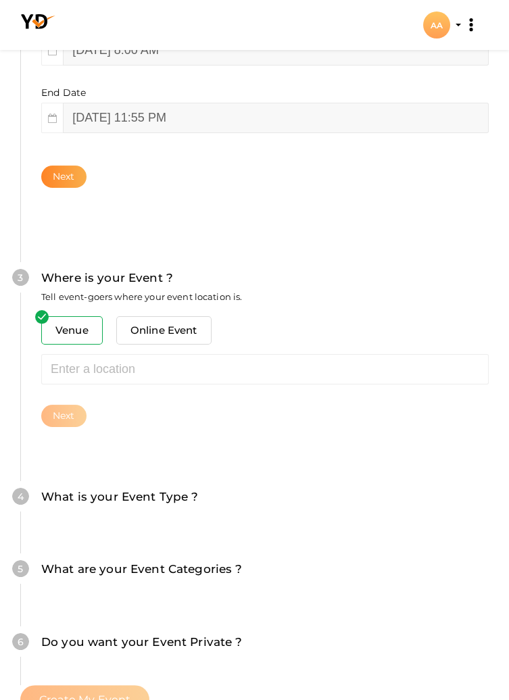
scroll to position [426, 0]
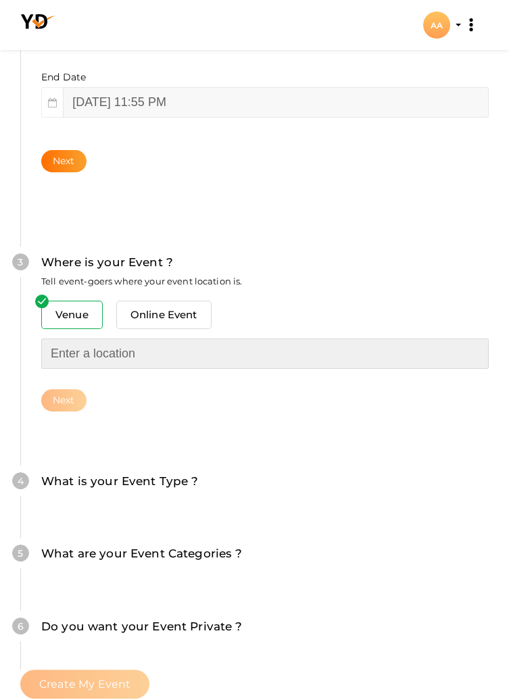
click at [129, 353] on input "text" at bounding box center [264, 353] width 447 height 30
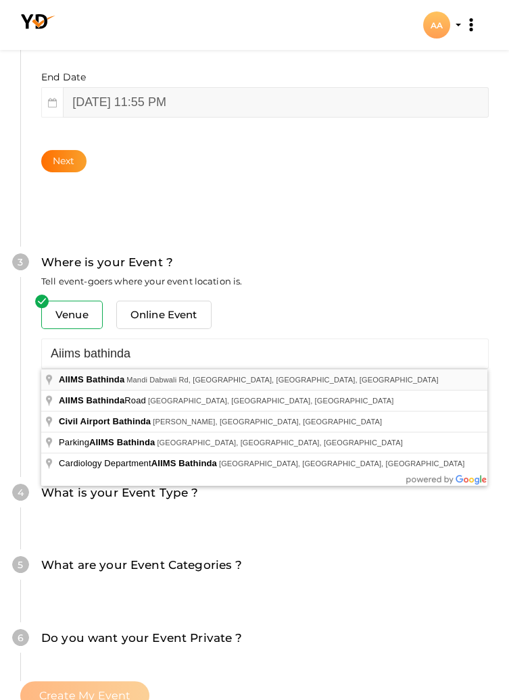
type input "AIIMS Bathinda, Mandi Dabwali Rd, [GEOGRAPHIC_DATA], [GEOGRAPHIC_DATA], [GEOGRA…"
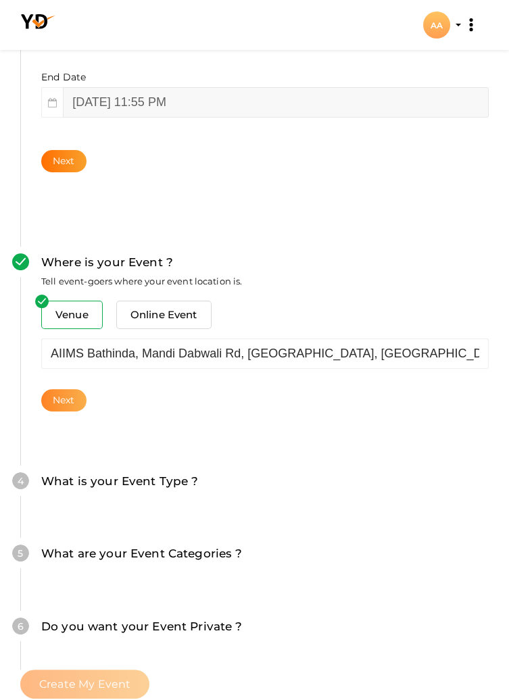
click at [76, 403] on button "Next" at bounding box center [63, 400] width 45 height 22
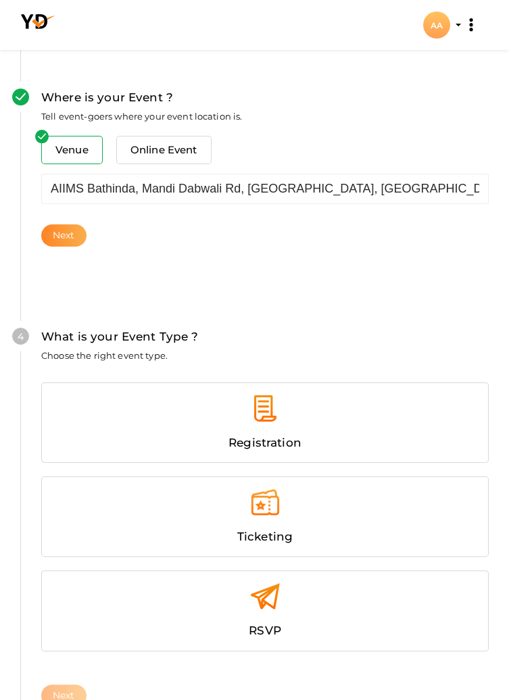
scroll to position [665, 0]
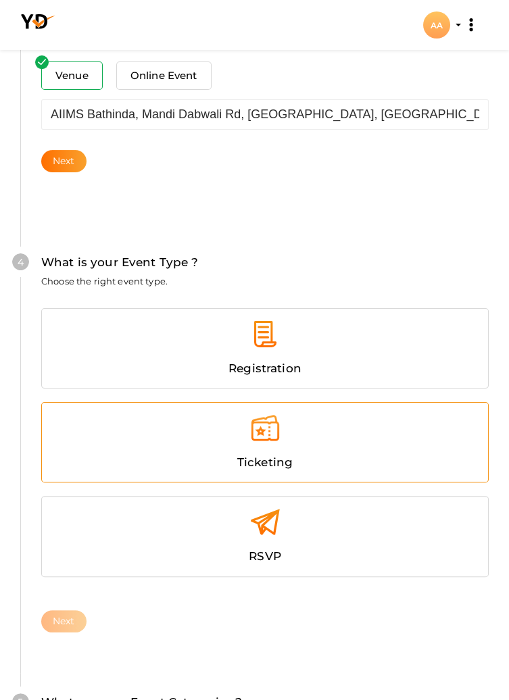
click at [285, 449] on div at bounding box center [265, 433] width 426 height 41
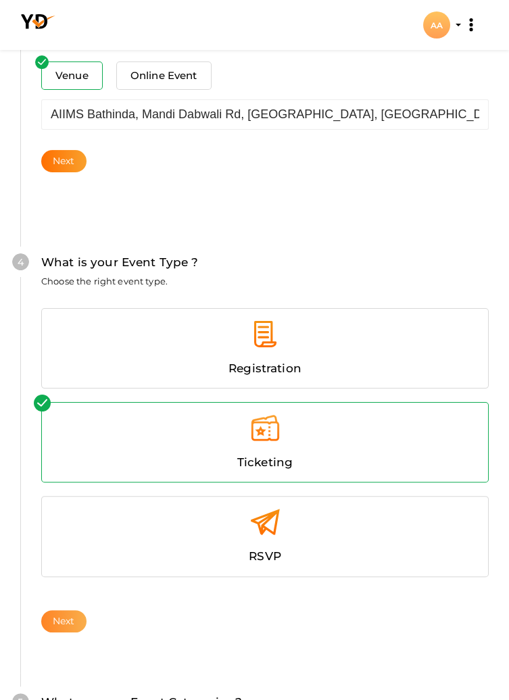
click at [71, 626] on button "Next" at bounding box center [63, 621] width 45 height 22
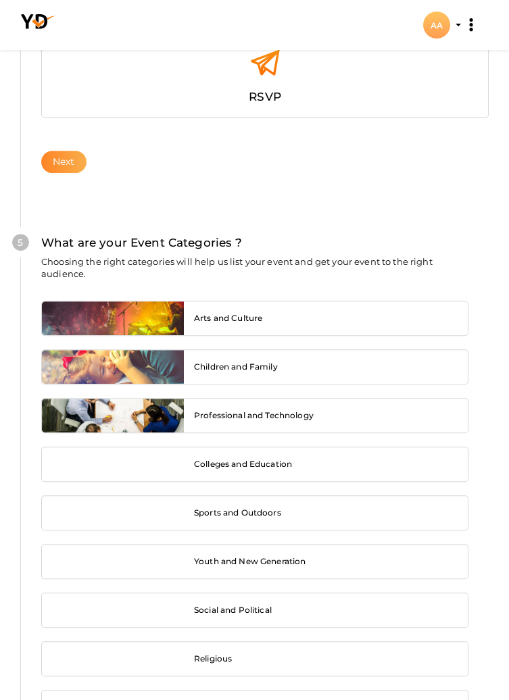
scroll to position [1112, 0]
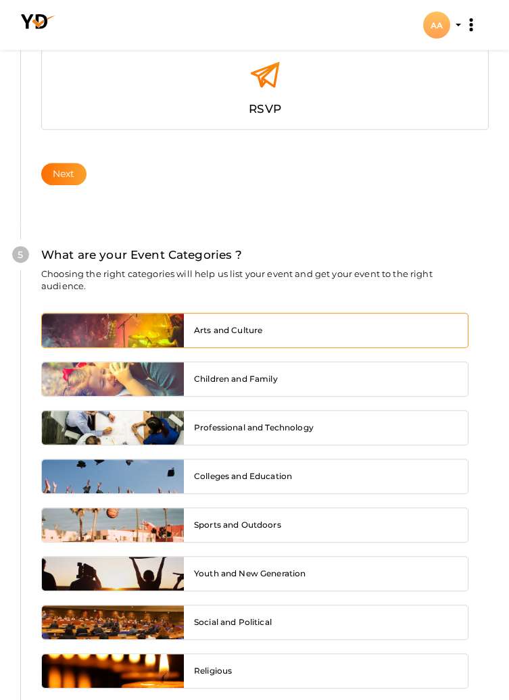
click at [282, 327] on div "Arts and Culture" at bounding box center [326, 330] width 284 height 34
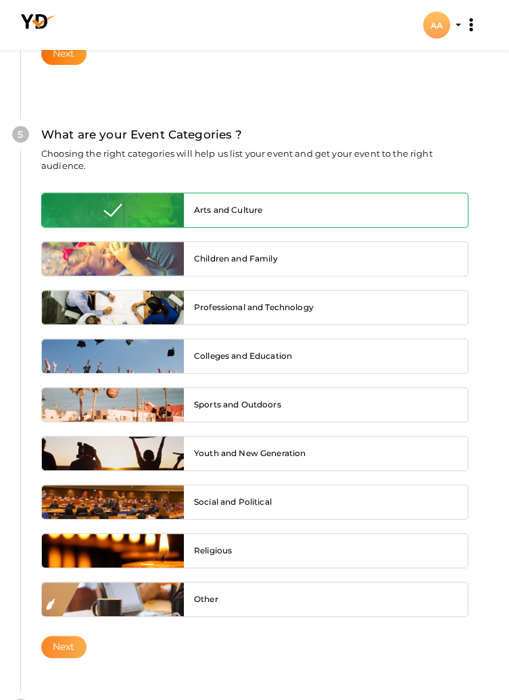
click at [72, 646] on button "Next" at bounding box center [63, 647] width 45 height 22
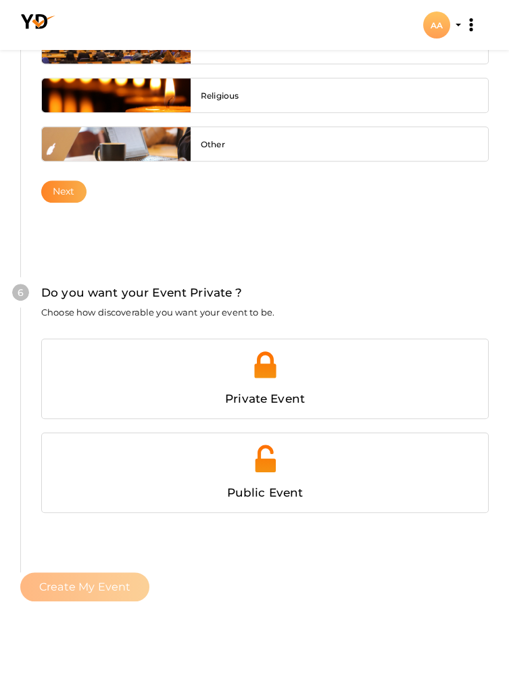
scroll to position [1696, 0]
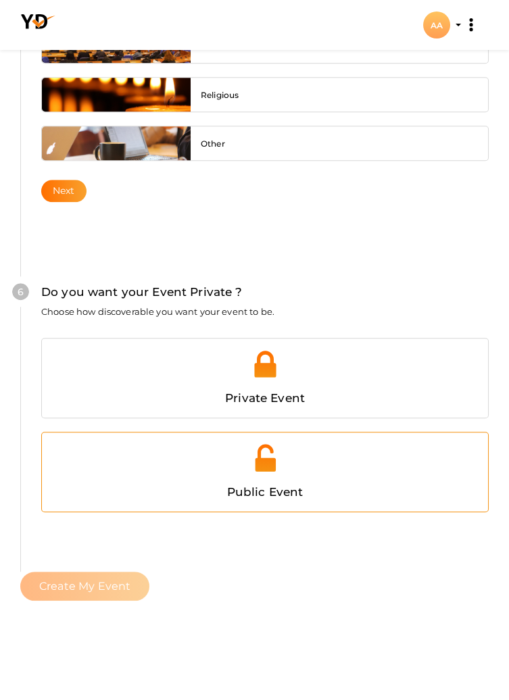
click at [328, 474] on div at bounding box center [265, 462] width 426 height 41
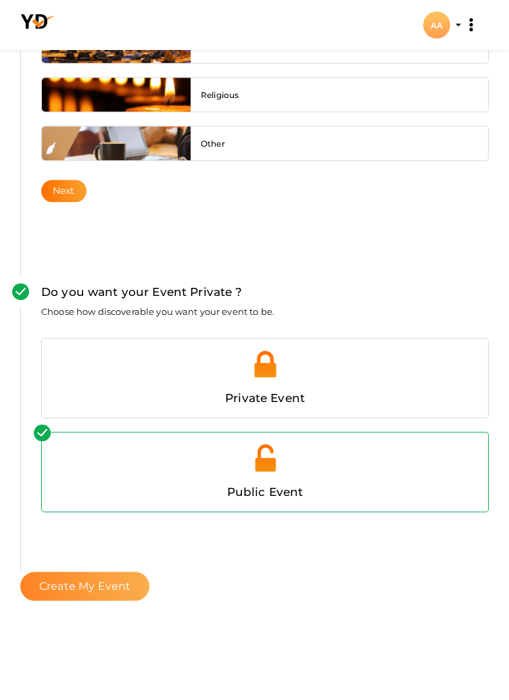
click at [113, 589] on button "Create My Event" at bounding box center [84, 585] width 129 height 29
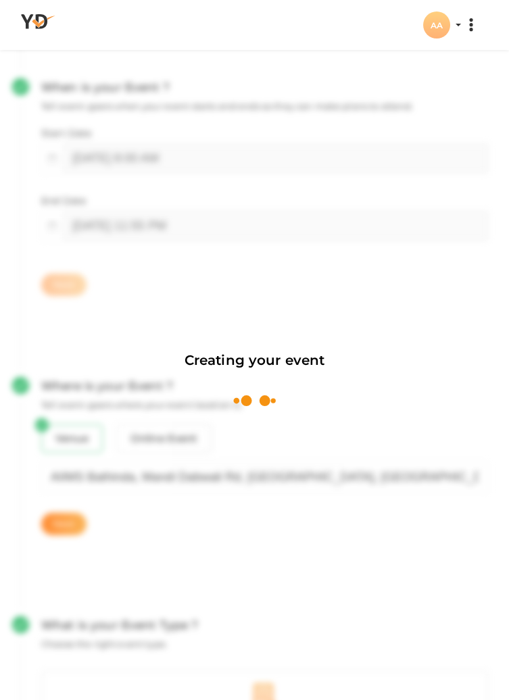
scroll to position [203, 0]
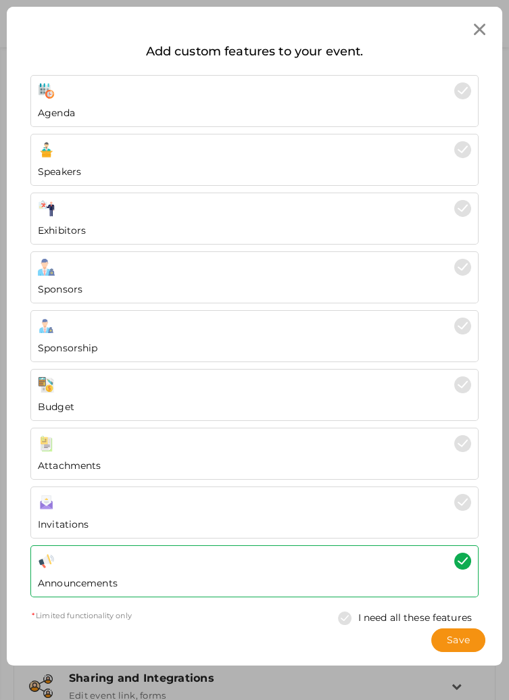
click at [453, 449] on div at bounding box center [254, 443] width 433 height 17
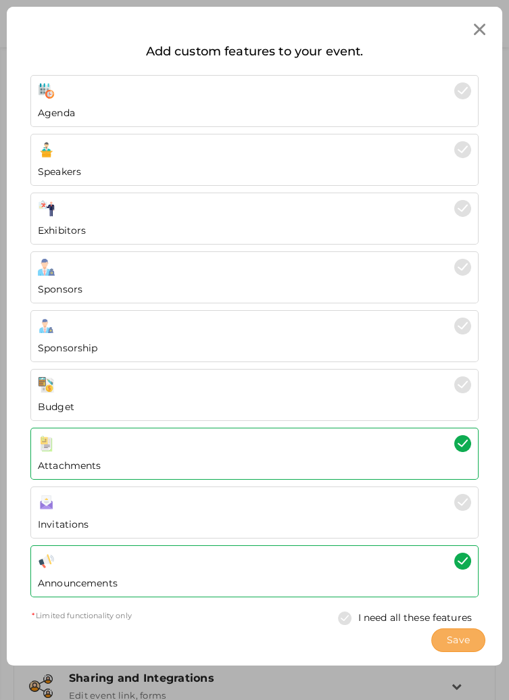
click at [456, 643] on span "Save" at bounding box center [458, 640] width 23 height 14
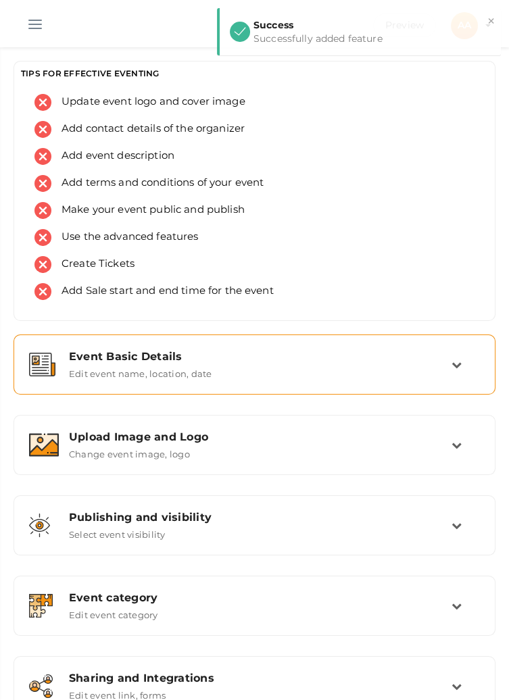
click at [459, 372] on td at bounding box center [465, 364] width 28 height 29
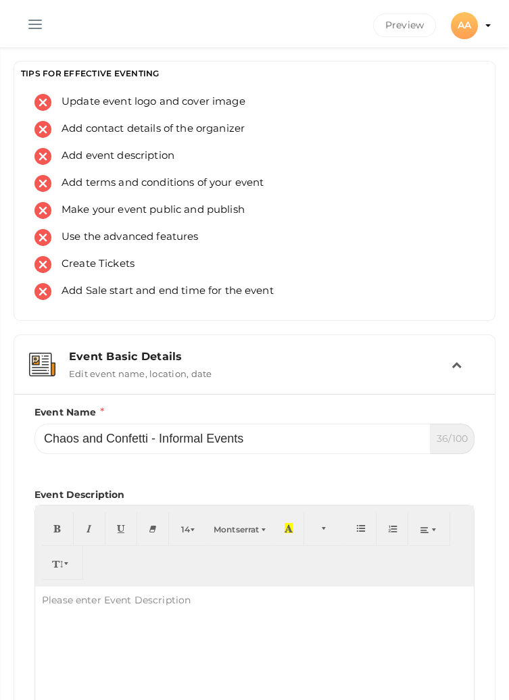
click at [459, 27] on div "AA" at bounding box center [464, 25] width 27 height 27
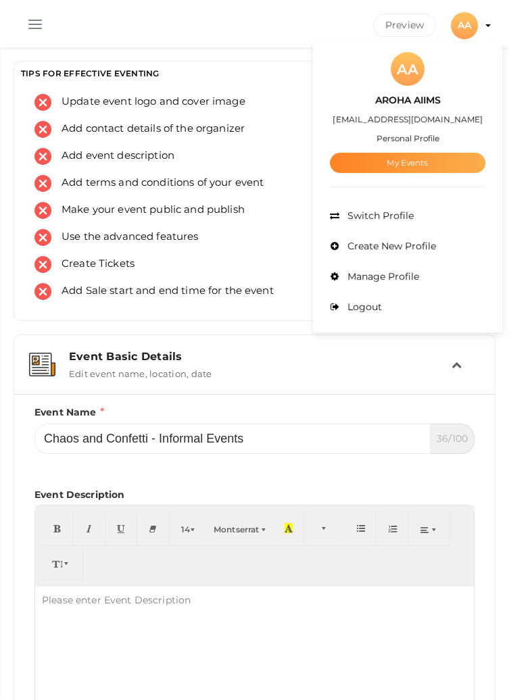
click at [368, 165] on link "My Events" at bounding box center [407, 163] width 155 height 20
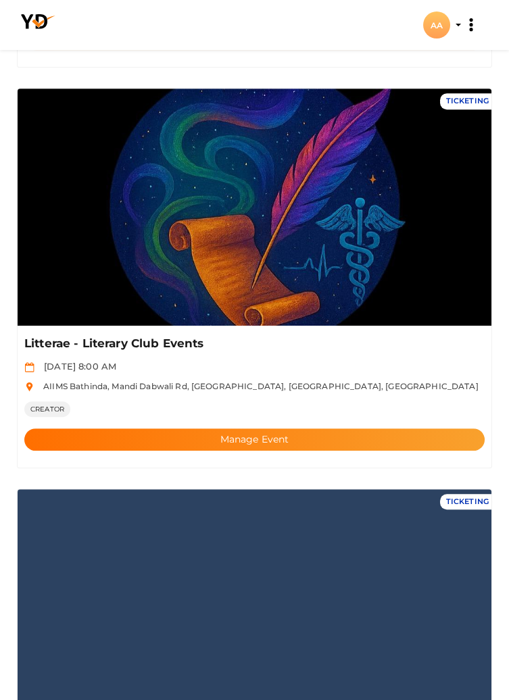
scroll to position [1265, 0]
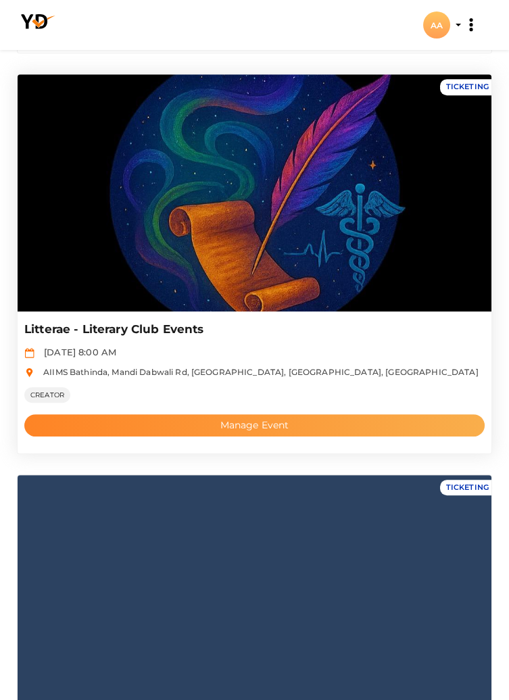
click at [170, 428] on button "Manage Event" at bounding box center [254, 425] width 460 height 22
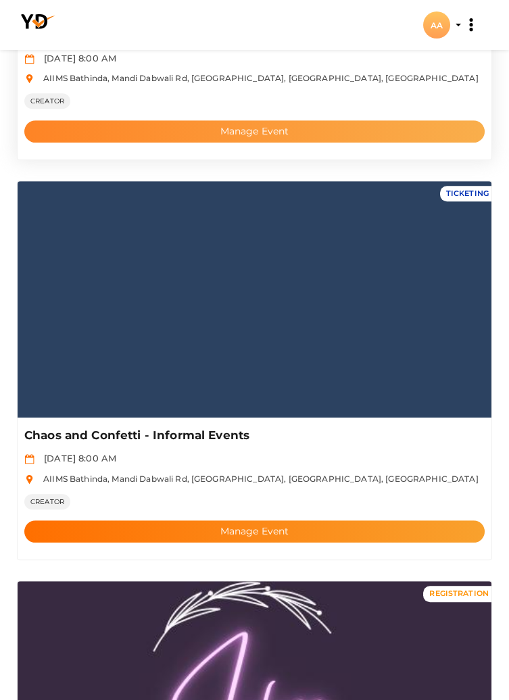
scroll to position [1559, 0]
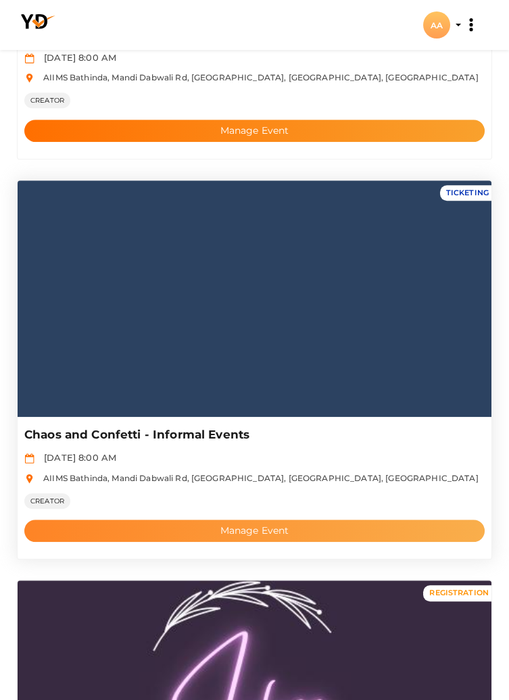
click at [314, 530] on button "Manage Event" at bounding box center [254, 530] width 460 height 22
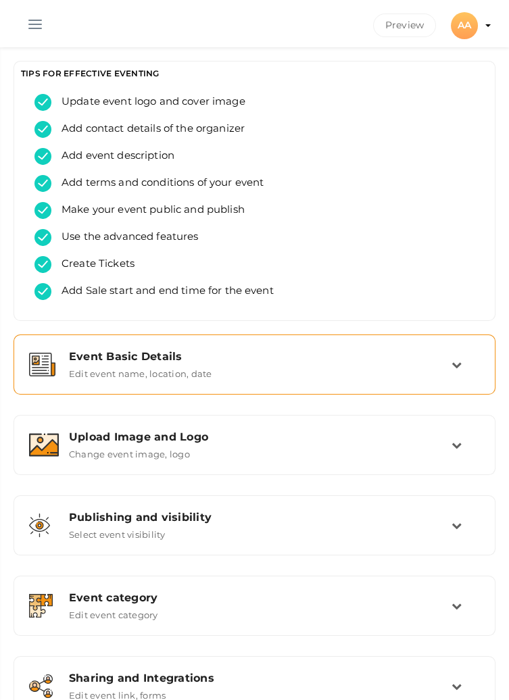
click at [422, 349] on div "Event Basic Details Edit event name, location, date" at bounding box center [254, 364] width 467 height 45
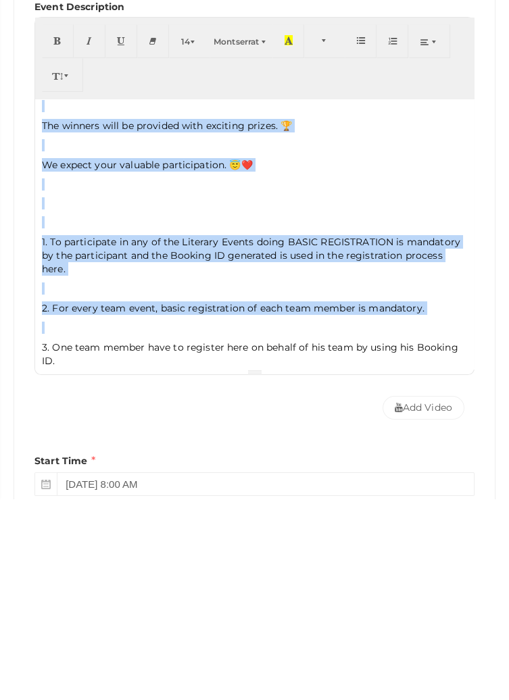
scroll to position [46, 0]
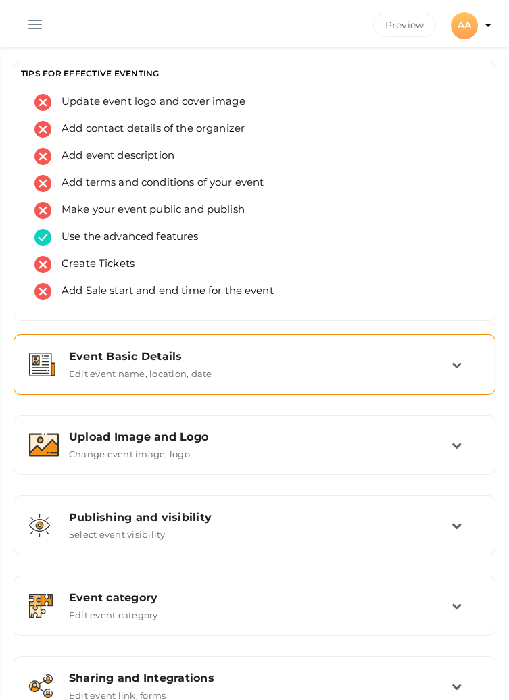
click at [436, 369] on div "Event Basic Details Edit event name, location, date" at bounding box center [255, 364] width 392 height 29
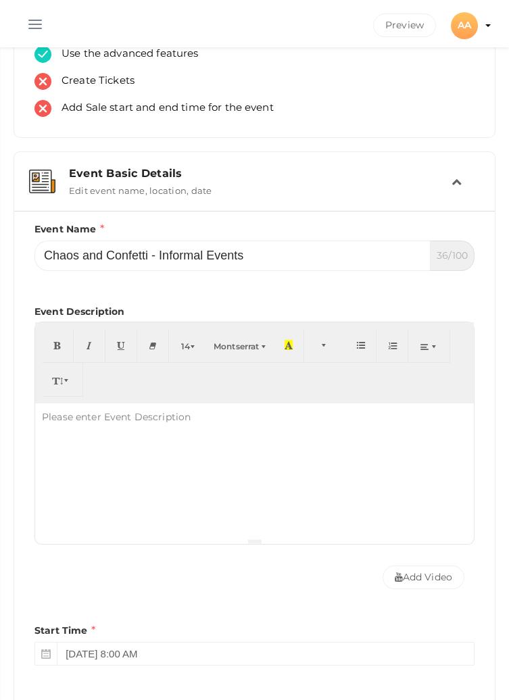
click at [172, 436] on div at bounding box center [254, 470] width 438 height 135
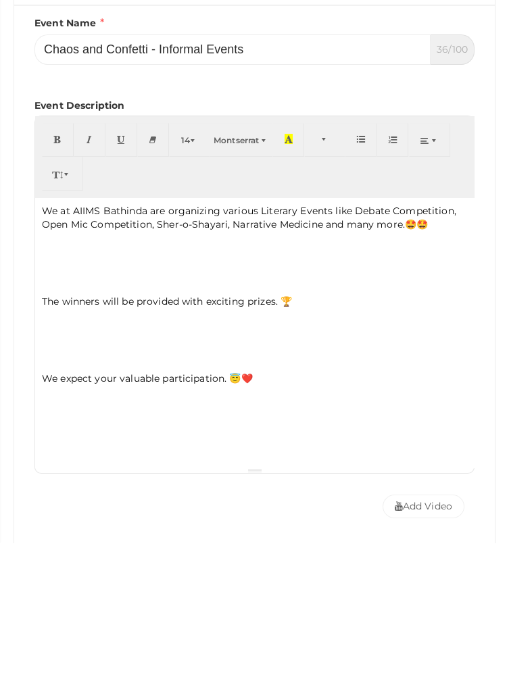
click at [293, 370] on p "We at AIIMS Bathinda are organizing various Literary Events like Debate Competi…" at bounding box center [254, 374] width 425 height 27
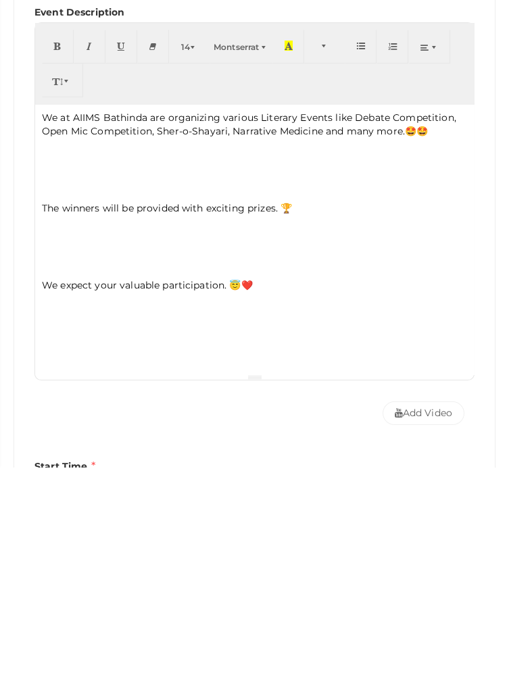
scroll to position [255, 0]
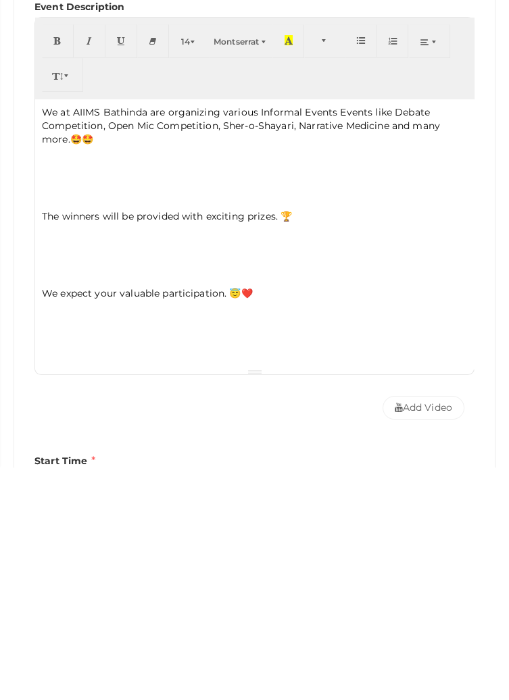
click at [372, 342] on p "We at AIIMS Bathinda are organizing various Informal Events Events like Debate …" at bounding box center [254, 358] width 425 height 41
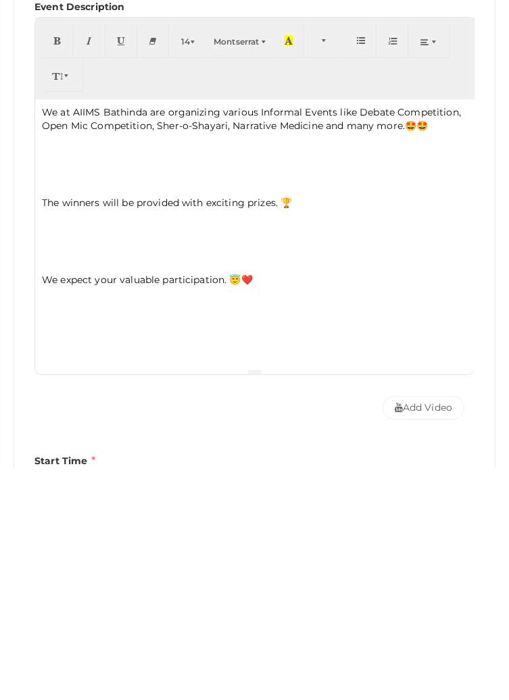
click at [323, 365] on div "We at AIIMS Bathinda are organizing various Informal Events like Debate Competi…" at bounding box center [254, 467] width 438 height 270
click at [319, 361] on p "We at AIIMS Bathinda are organizing various Informal Events like Debate Competi…" at bounding box center [254, 351] width 425 height 27
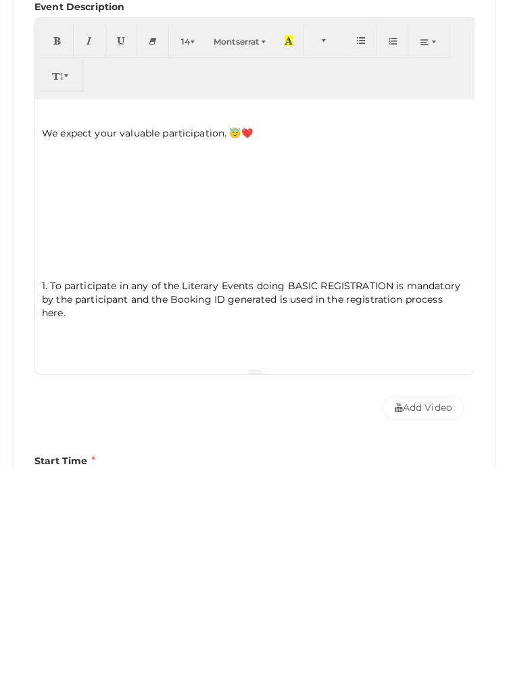
scroll to position [87, 0]
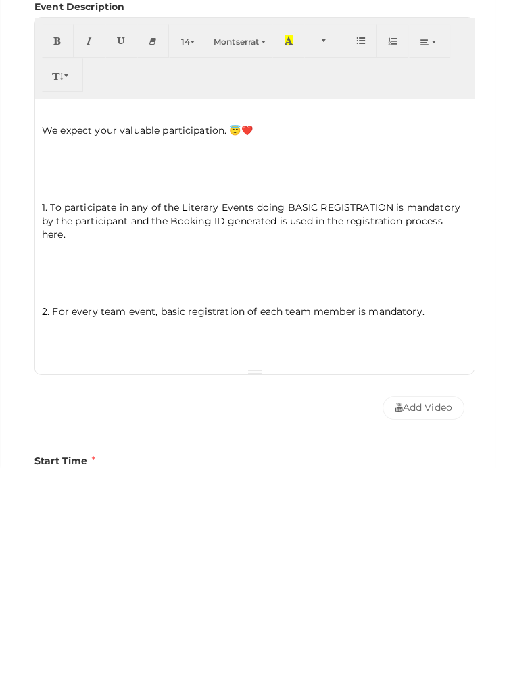
click at [221, 437] on span "1. To participate in any of the Literary Events doing BASIC REGISTRATION is man…" at bounding box center [251, 453] width 418 height 39
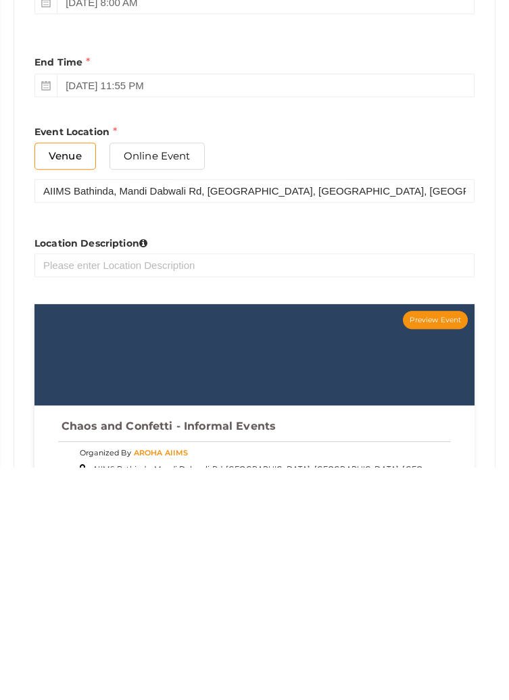
scroll to position [737, 0]
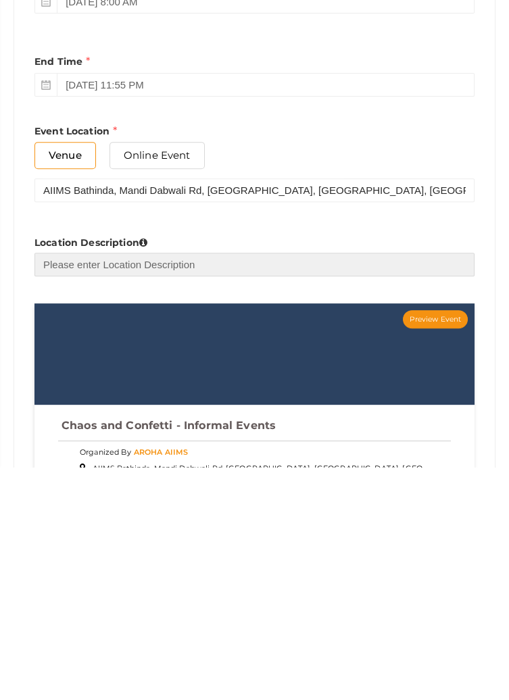
click at [228, 490] on input "text" at bounding box center [254, 498] width 440 height 24
type input "AIIMS Bathinda"
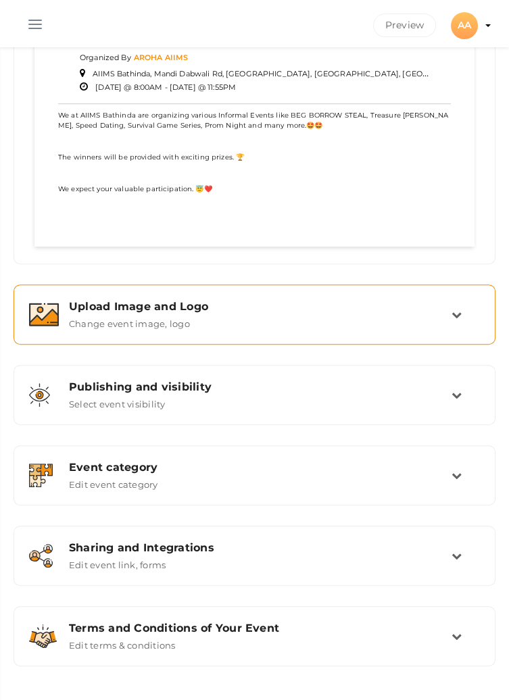
click at [445, 315] on div "Upload Image and Logo Change event image, logo" at bounding box center [255, 314] width 392 height 29
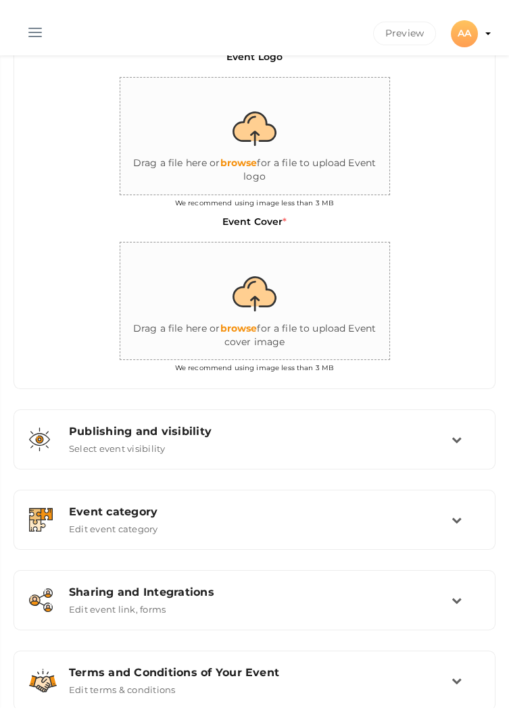
scroll to position [402, 0]
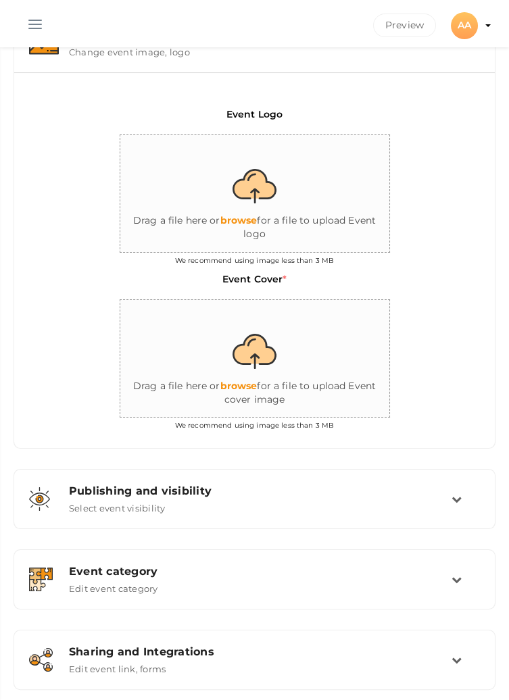
click at [247, 178] on input "file" at bounding box center [255, 194] width 270 height 118
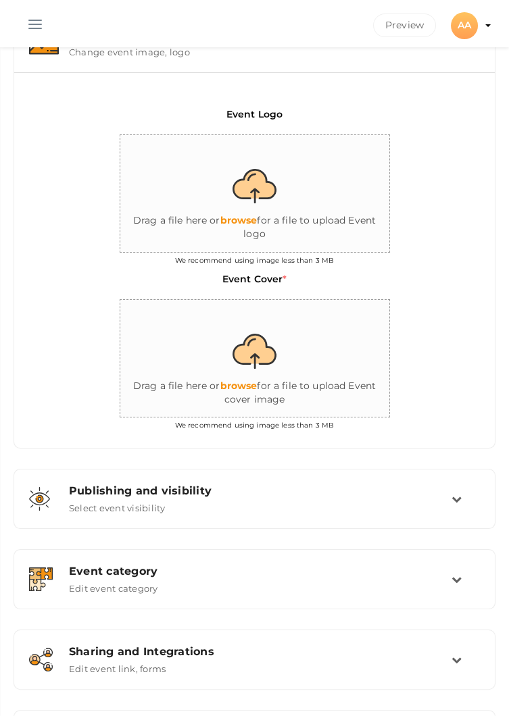
type input "C:\fakepath\IMG-20250912-WA0041.jpg"
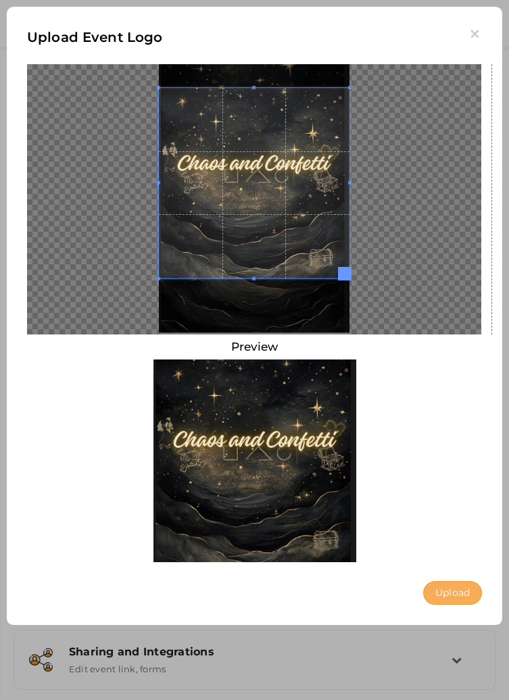
click at [456, 593] on button "Upload" at bounding box center [452, 593] width 59 height 24
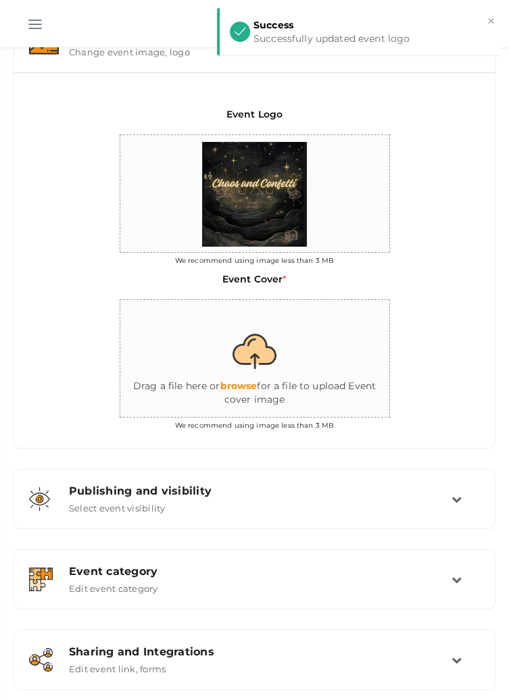
click at [274, 367] on input "file" at bounding box center [255, 359] width 270 height 118
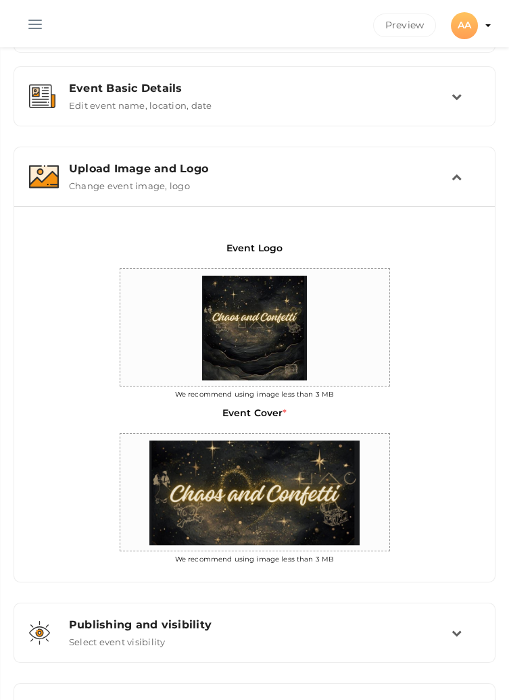
click at [449, 178] on div "Upload Image and Logo Change event image, logo" at bounding box center [255, 176] width 392 height 29
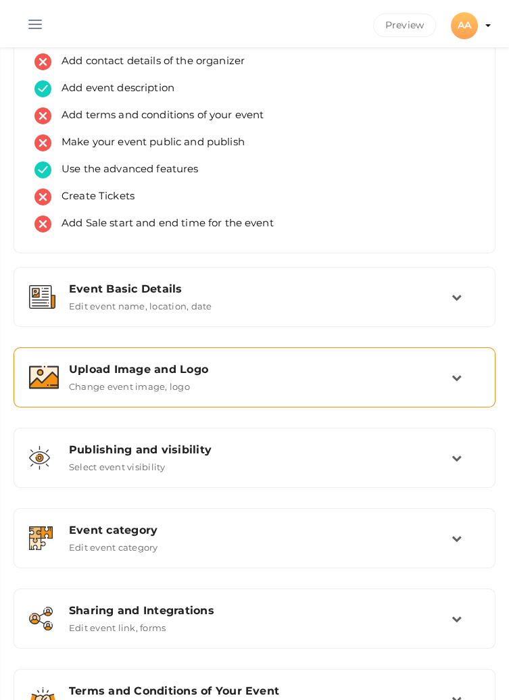
scroll to position [67, 0]
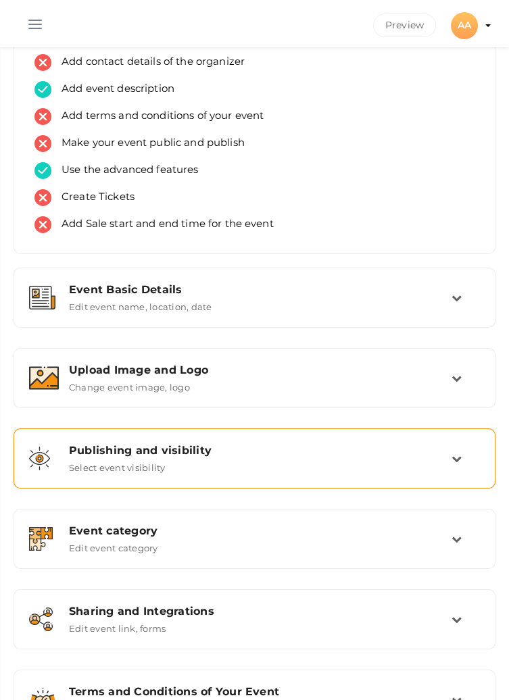
click at [455, 464] on td at bounding box center [465, 458] width 28 height 29
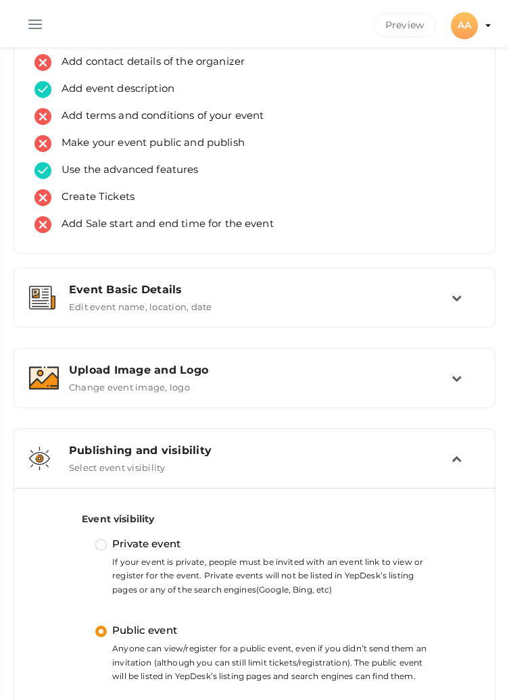
click at [455, 464] on td at bounding box center [465, 458] width 28 height 29
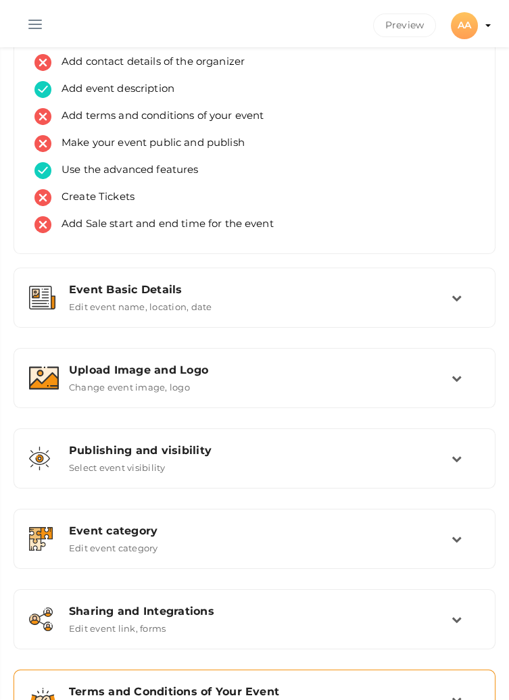
click at [454, 699] on icon at bounding box center [456, 699] width 10 height 10
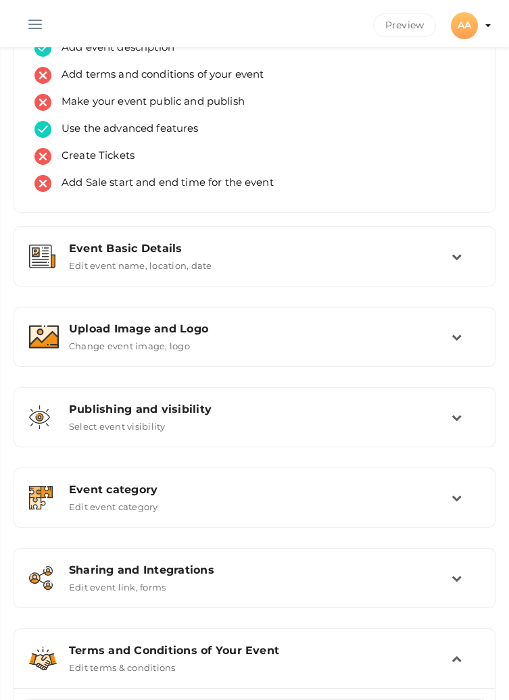
scroll to position [270, 0]
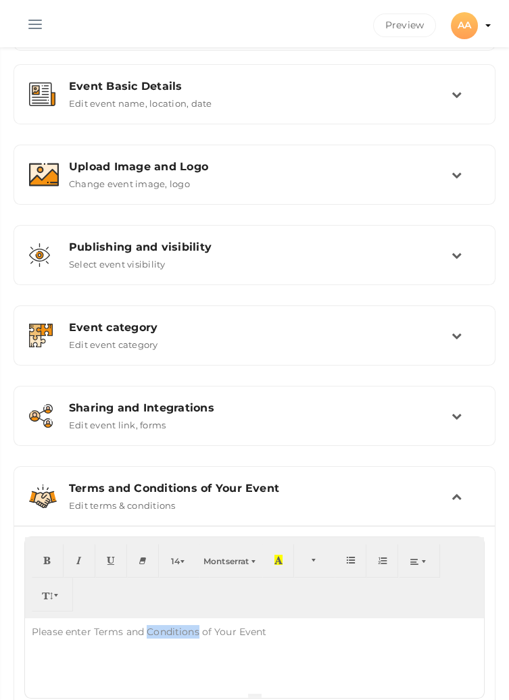
click at [111, 674] on div at bounding box center [254, 655] width 459 height 74
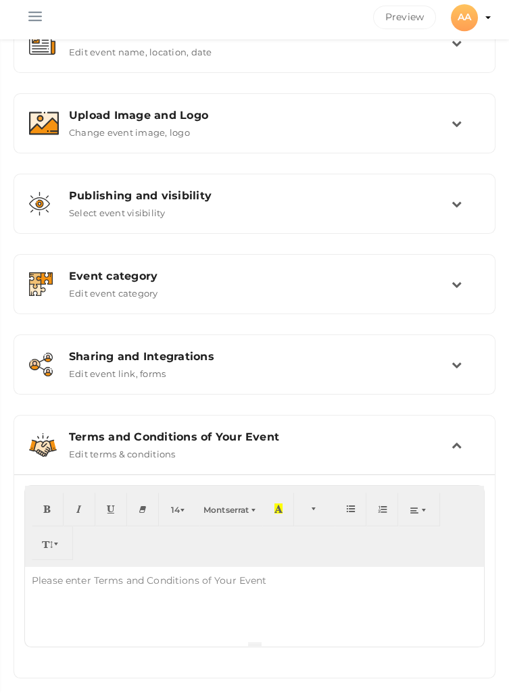
scroll to position [313, 0]
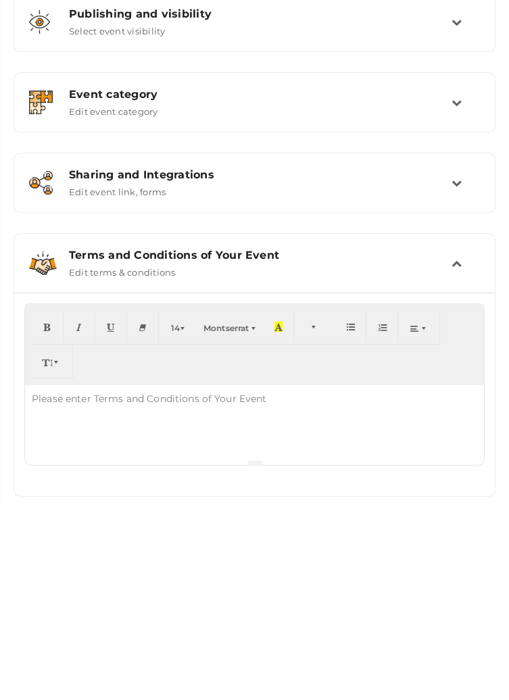
click at [112, 629] on div at bounding box center [254, 613] width 459 height 74
paste div
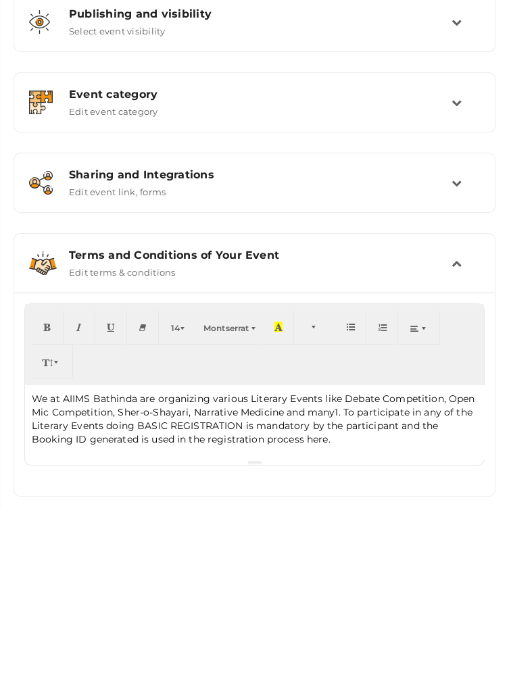
scroll to position [1, 0]
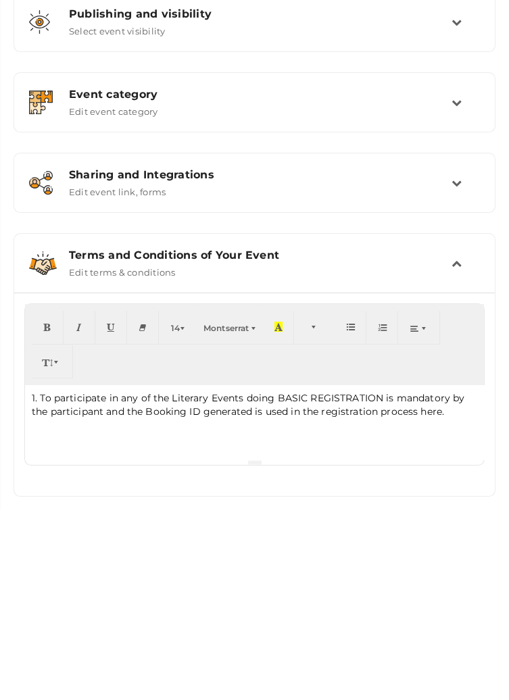
click at [205, 588] on span "1. To participate in any of the Literary Events doing BASIC REGISTRATION is man…" at bounding box center [248, 595] width 432 height 26
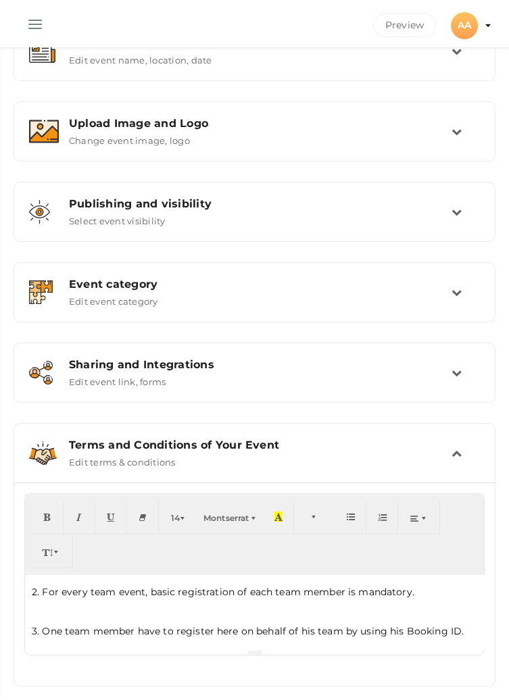
scroll to position [335, 0]
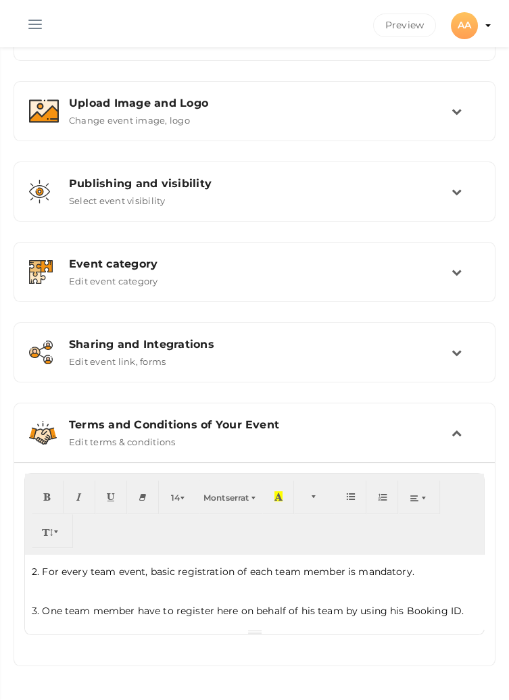
click at [455, 438] on td at bounding box center [465, 432] width 28 height 29
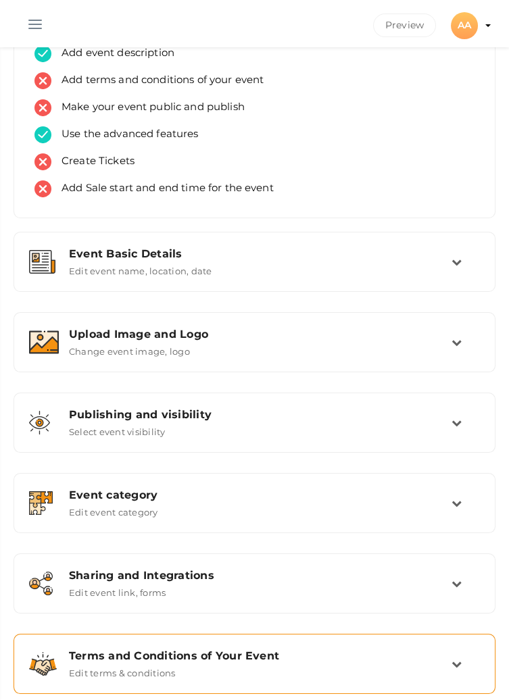
scroll to position [0, 0]
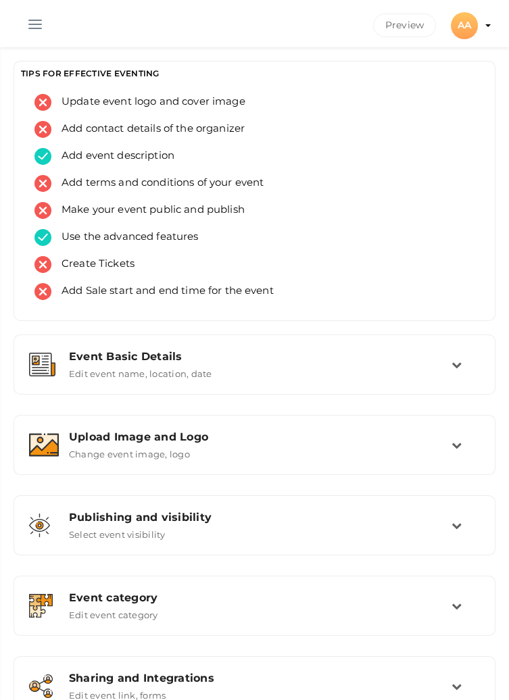
click at [33, 30] on button "button" at bounding box center [35, 21] width 35 height 35
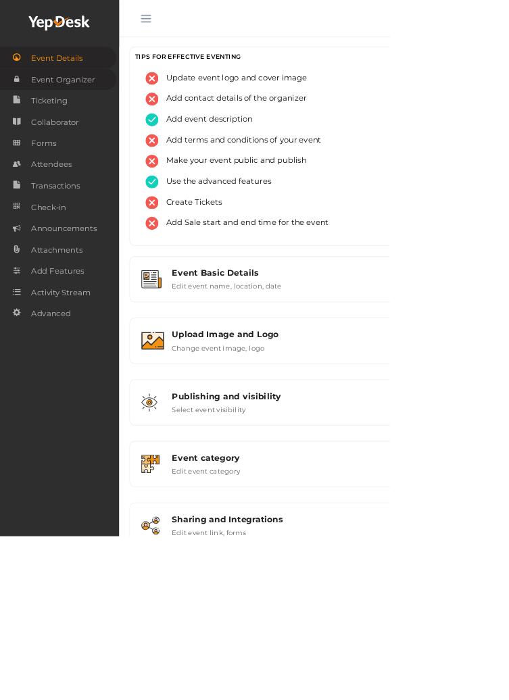
click at [103, 103] on span "Event Organizer" at bounding box center [83, 104] width 84 height 27
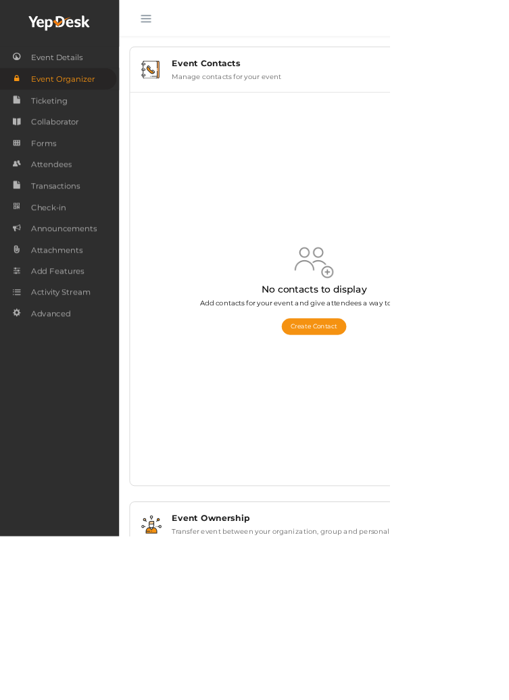
click at [190, 28] on button "button" at bounding box center [190, 21] width 35 height 35
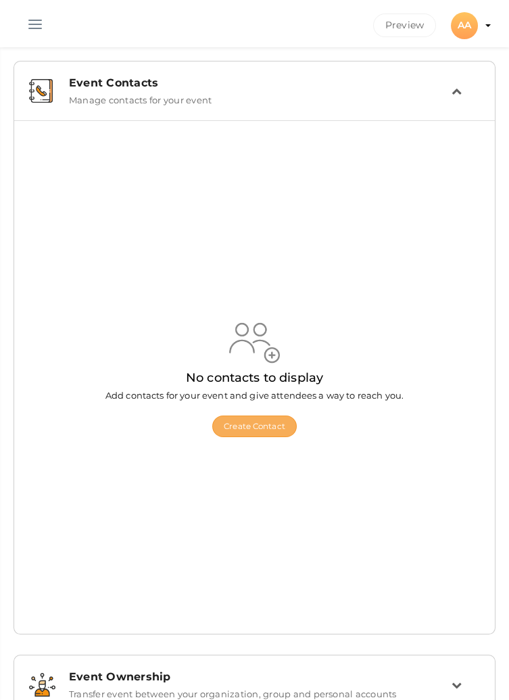
click at [253, 437] on button "Create Contact" at bounding box center [254, 426] width 84 height 22
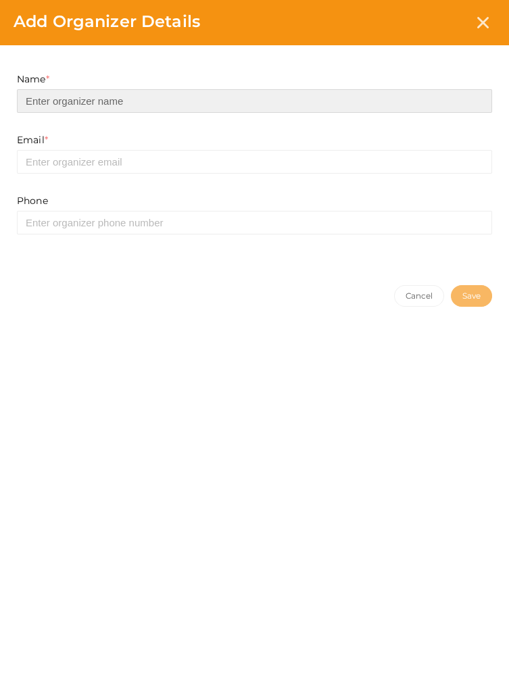
click at [121, 101] on input at bounding box center [254, 101] width 475 height 24
type input "AROHA 2025"
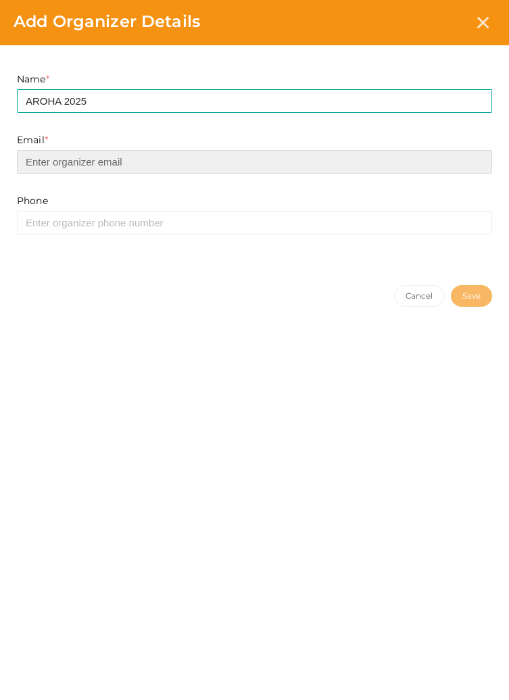
click at [136, 157] on input "email" at bounding box center [254, 162] width 475 height 24
type input "[EMAIL_ADDRESS][DOMAIN_NAME]"
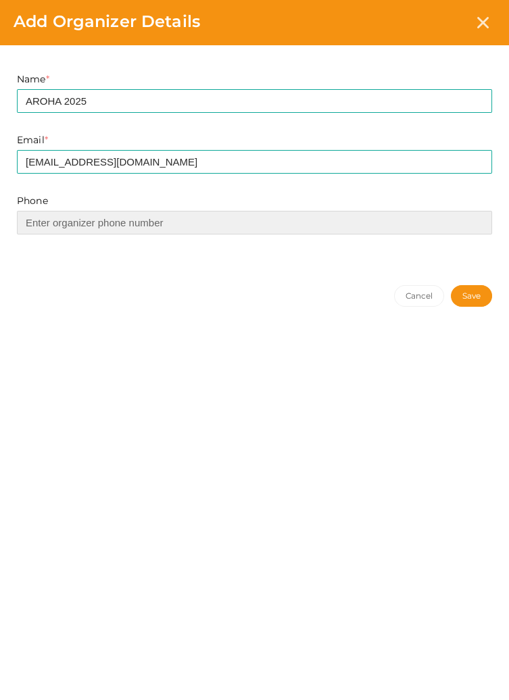
click at [174, 220] on input at bounding box center [254, 223] width 475 height 24
type input "7428930903"
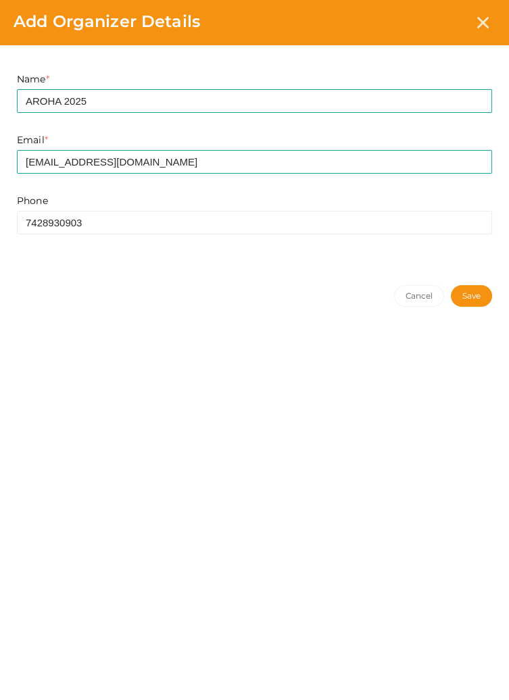
click at [483, 291] on button "Save" at bounding box center [471, 296] width 41 height 22
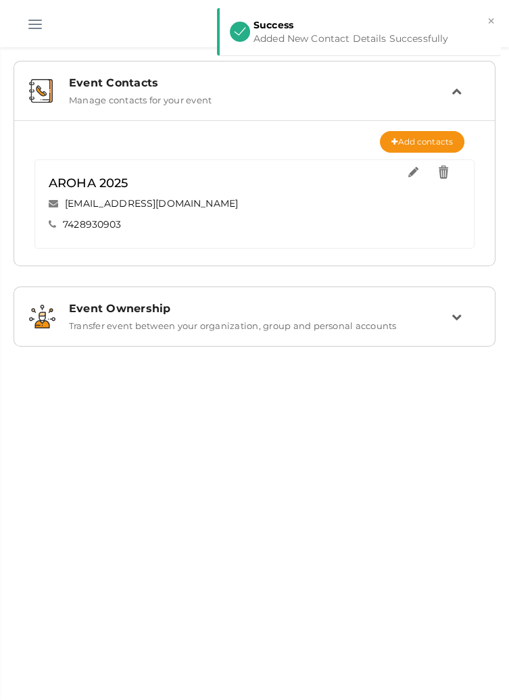
click at [34, 25] on button "button" at bounding box center [35, 21] width 35 height 35
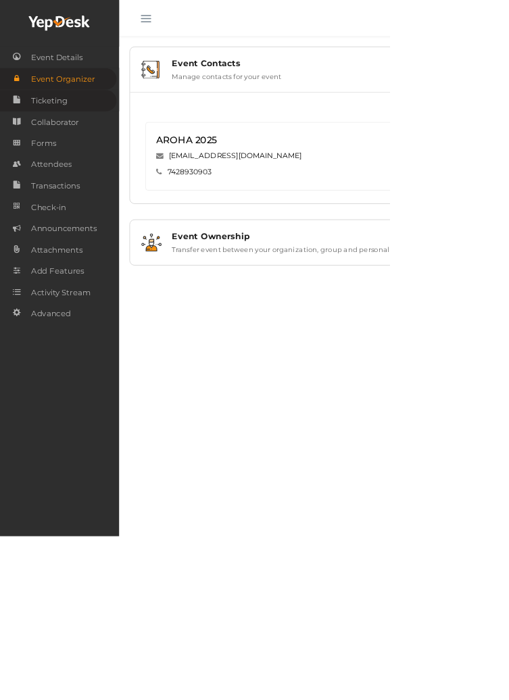
click at [86, 141] on span "Ticketing" at bounding box center [64, 131] width 47 height 27
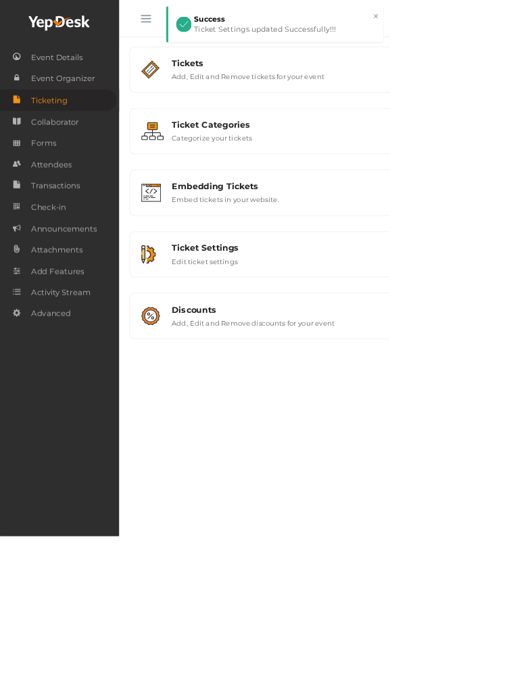
click at [186, 28] on button "button" at bounding box center [190, 21] width 35 height 35
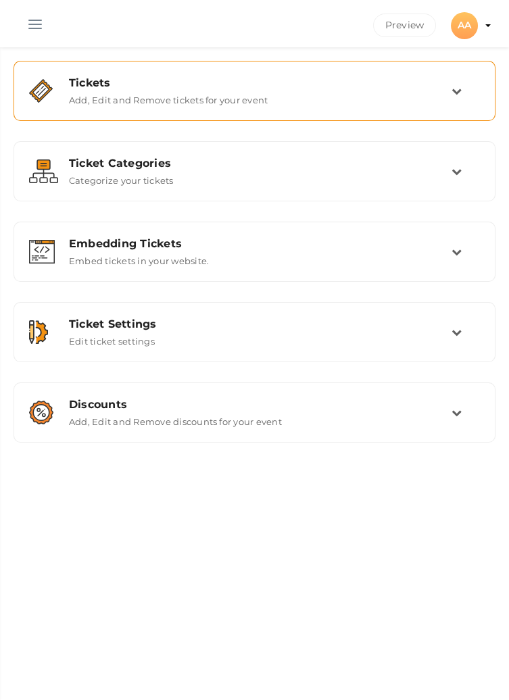
click at [447, 100] on div "Tickets Add, Edit and Remove tickets for your event" at bounding box center [255, 90] width 392 height 29
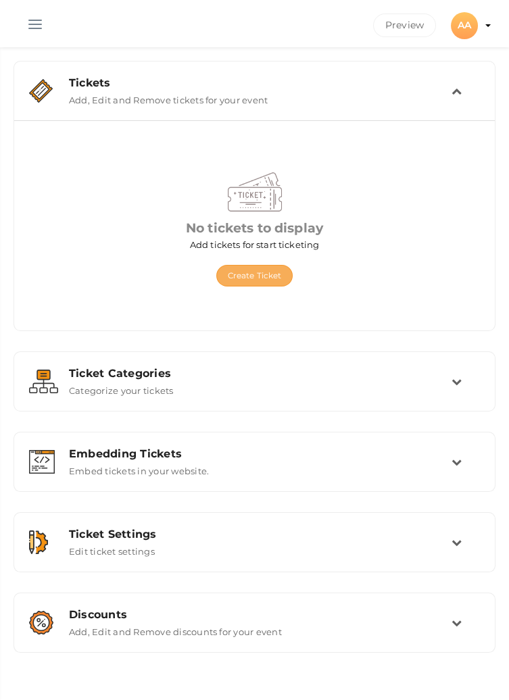
click at [254, 275] on button "Create Ticket" at bounding box center [254, 276] width 77 height 22
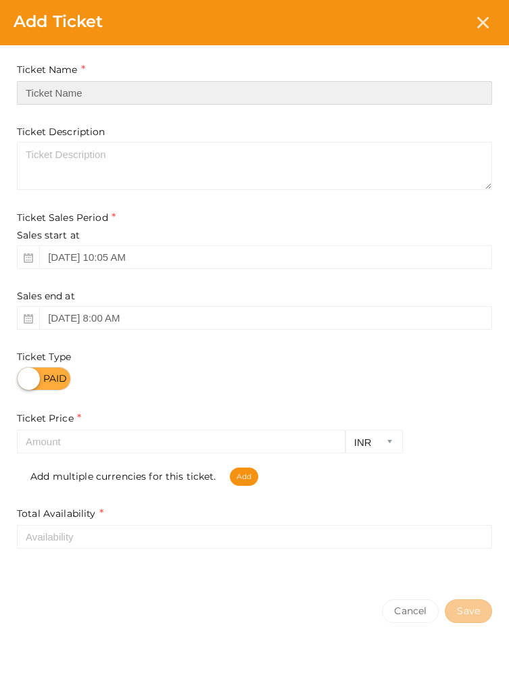
click at [184, 94] on input "text" at bounding box center [254, 93] width 475 height 24
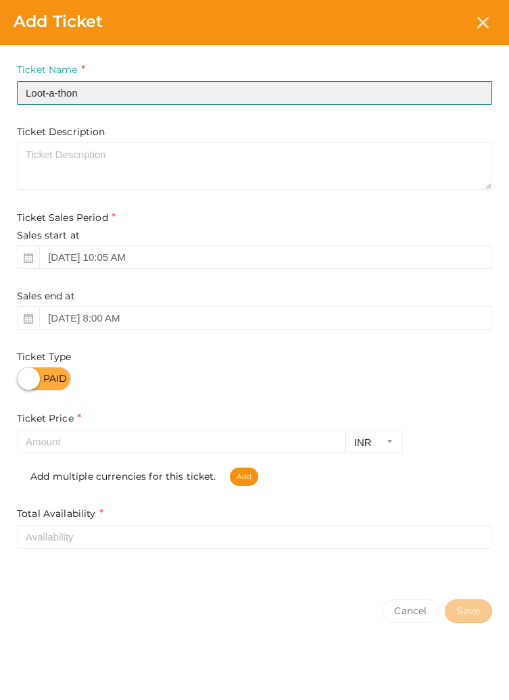
type input "Loot-a-thon"
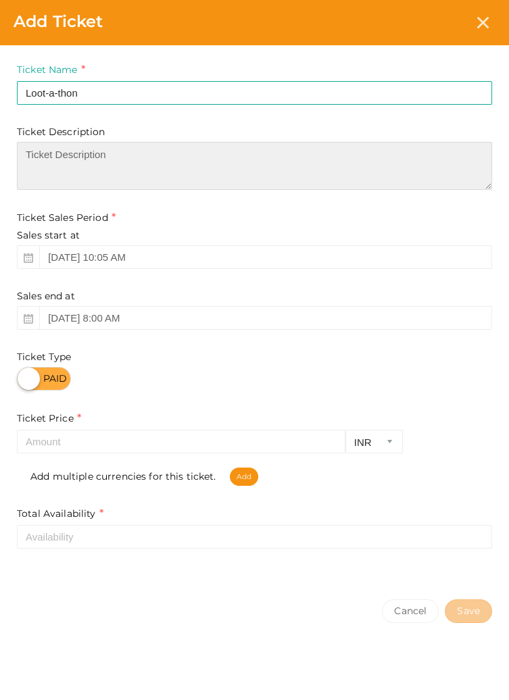
click at [238, 159] on textarea at bounding box center [254, 166] width 475 height 48
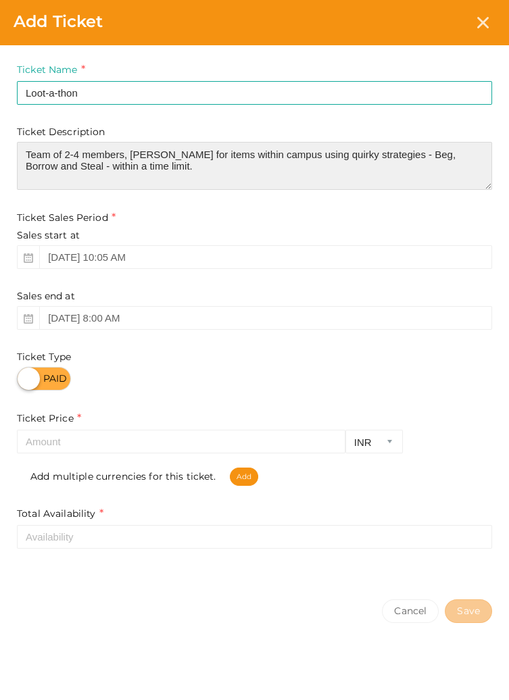
click at [146, 163] on textarea "Team of 2-4 members, [PERSON_NAME] for items within campus using quirky strateg…" at bounding box center [254, 166] width 475 height 48
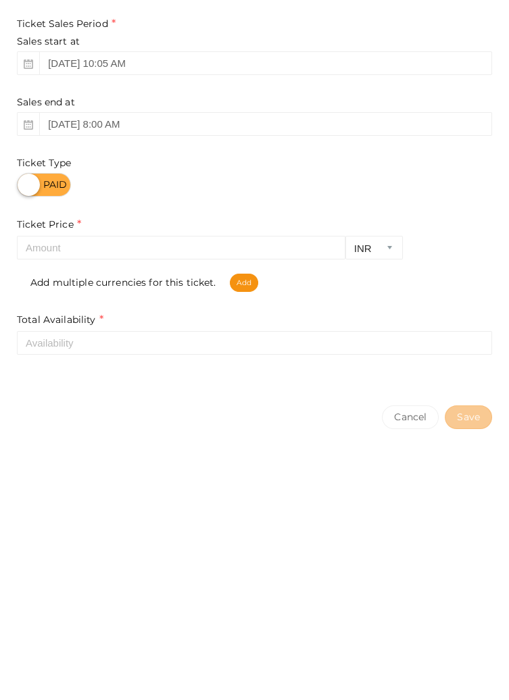
type textarea "Team of 2-4 members, [PERSON_NAME] for items within campus using quirky strateg…"
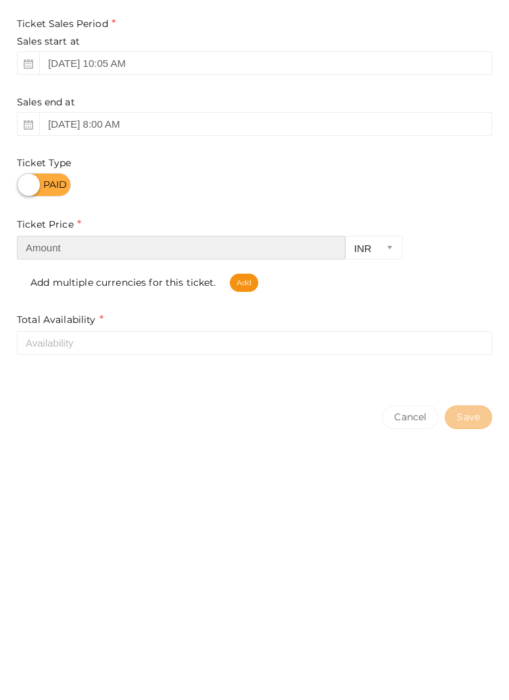
click at [173, 440] on input "number" at bounding box center [181, 442] width 328 height 24
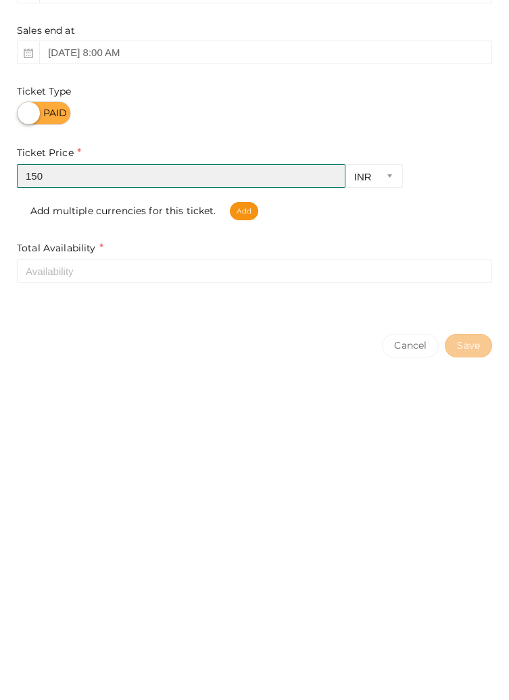
type input "150"
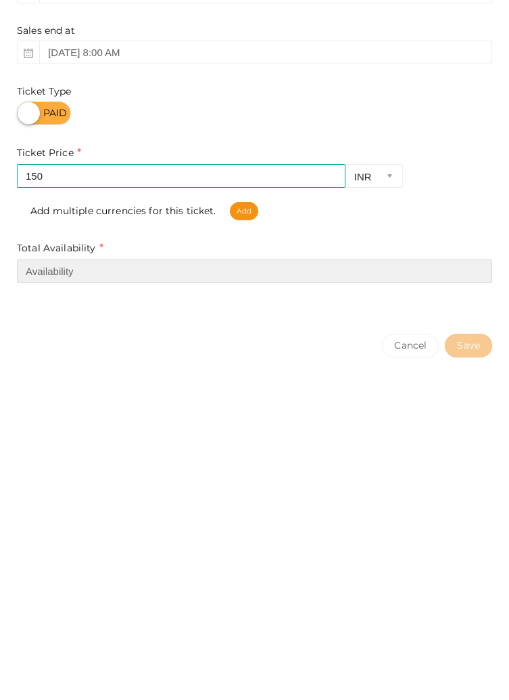
click at [308, 536] on input "number" at bounding box center [254, 537] width 475 height 24
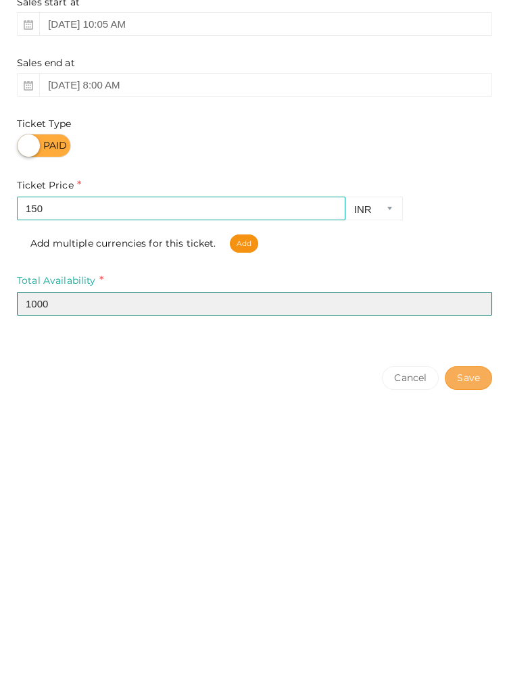
type input "1000"
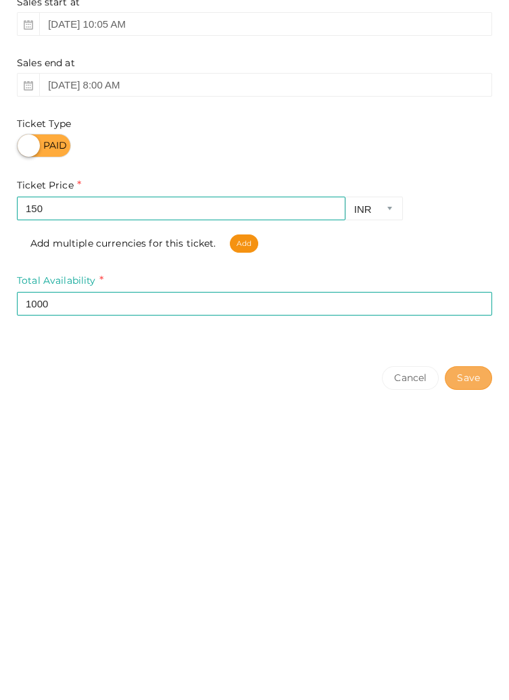
click at [476, 608] on button "Save" at bounding box center [467, 611] width 47 height 24
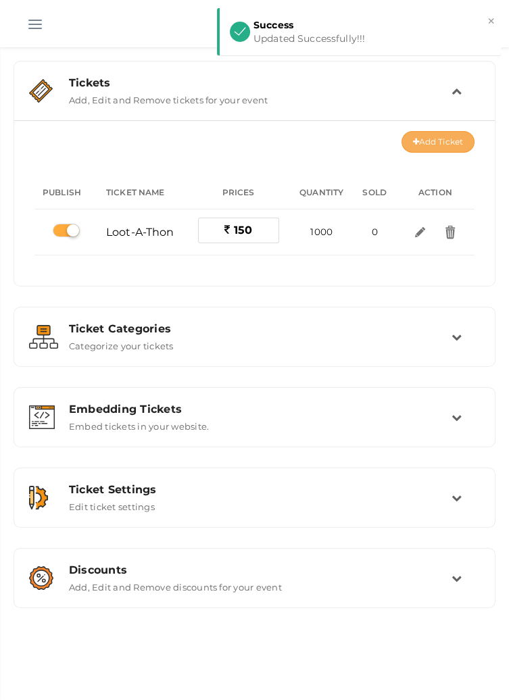
click at [443, 141] on button "Add Ticket" at bounding box center [437, 142] width 73 height 22
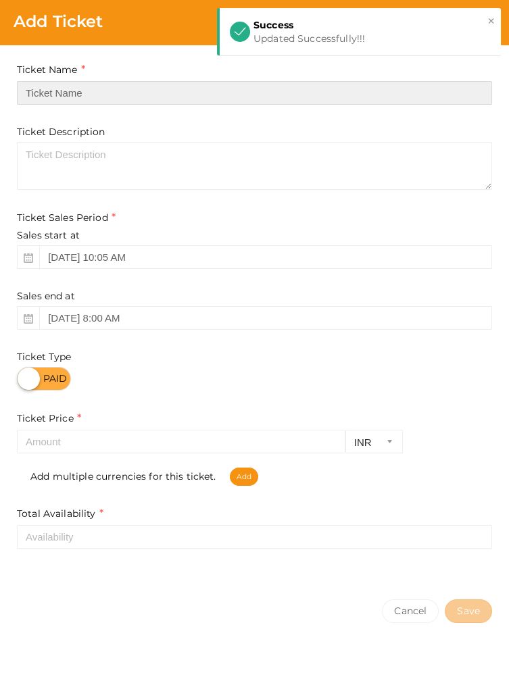
click at [376, 95] on input "text" at bounding box center [254, 93] width 475 height 24
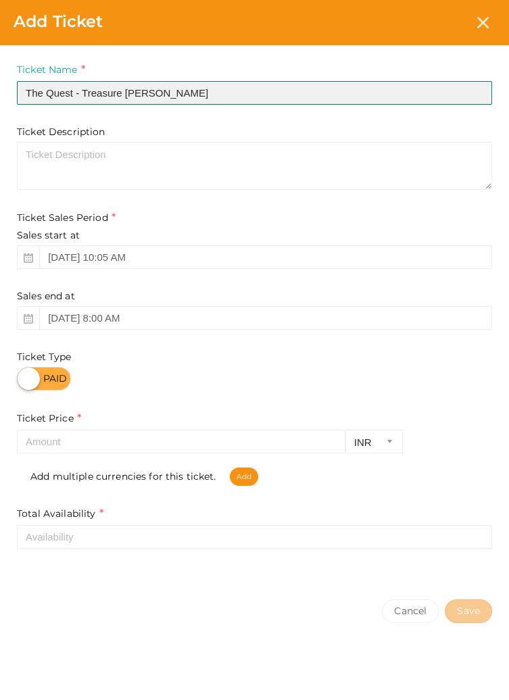
type input "The Quest - Treasure [PERSON_NAME]"
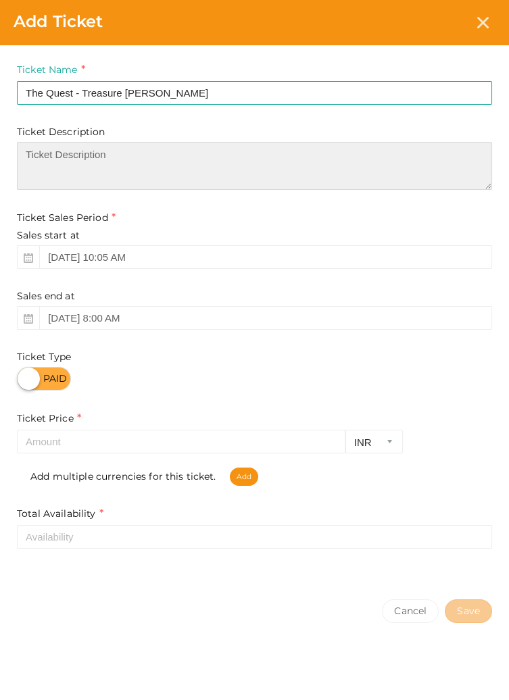
click at [214, 160] on textarea at bounding box center [254, 166] width 475 height 48
type textarea "A classic"
